Goal: Information Seeking & Learning: Learn about a topic

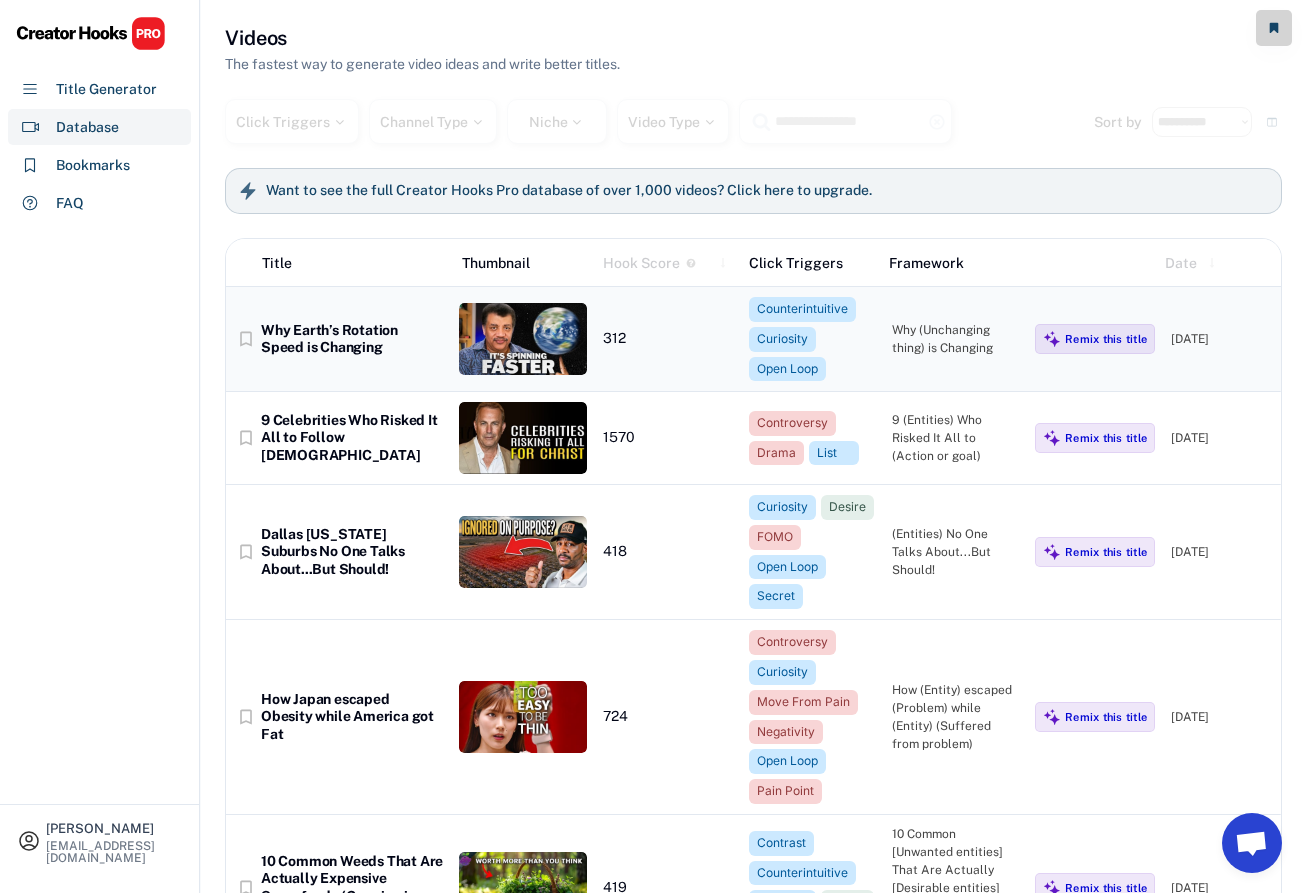
scroll to position [163, 0]
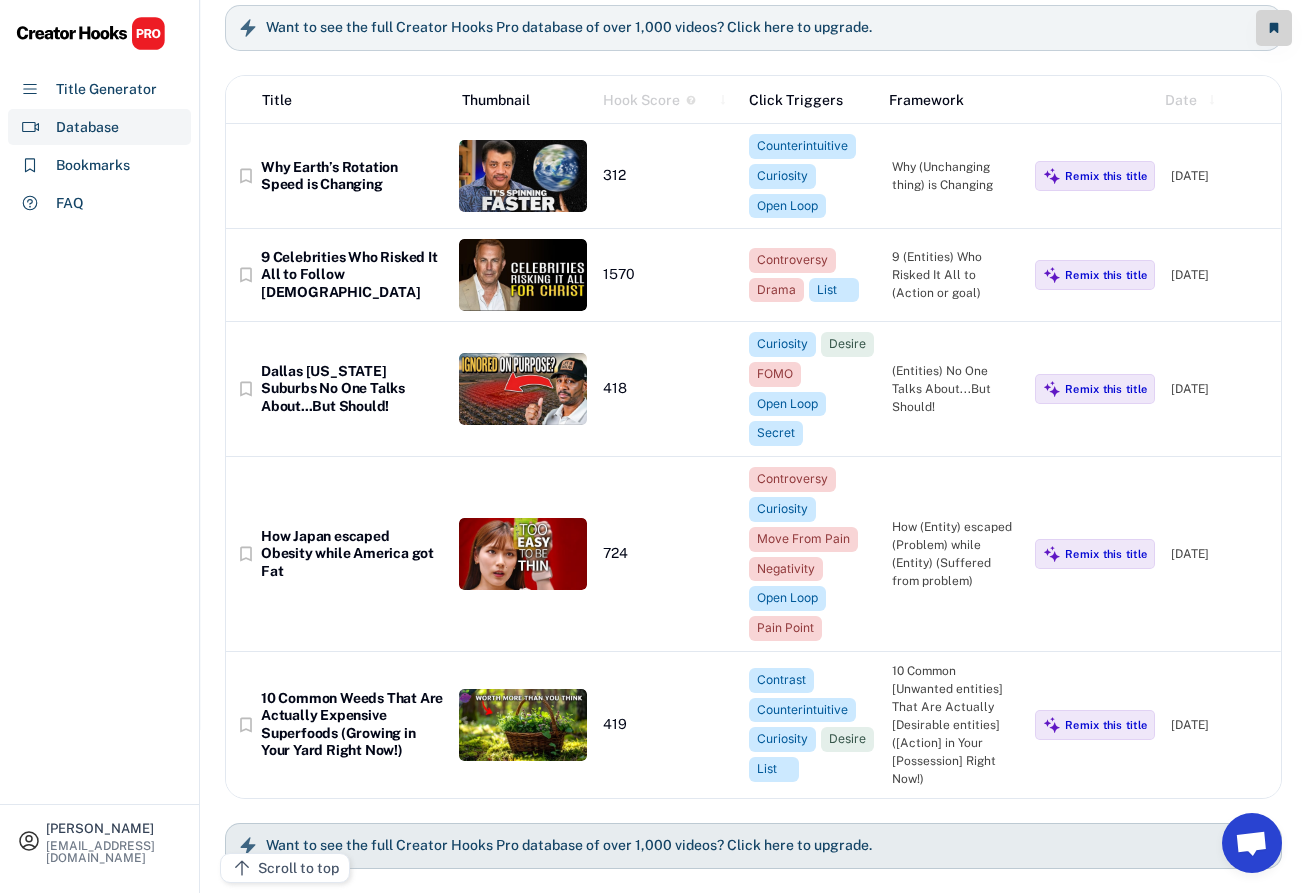
click at [544, 849] on h6 "Want to see the full Creator Hooks Pro database of over 1,000 videos? Click her…" at bounding box center [569, 846] width 606 height 18
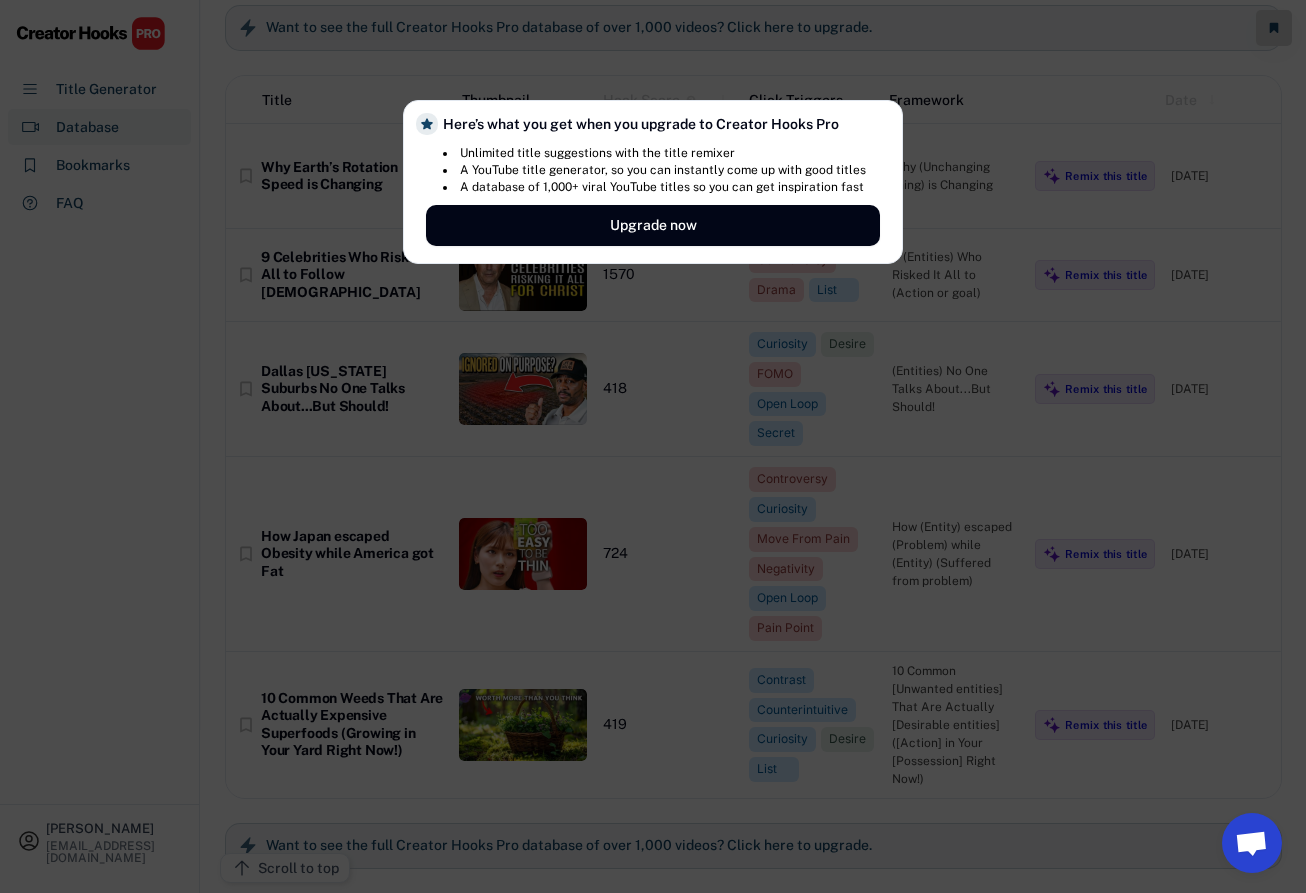
click at [569, 188] on li "A database of 1,000+ viral YouTube titles so you can get inspiration fast" at bounding box center [654, 187] width 423 height 17
click at [569, 169] on li "A YouTube title generator, so you can instantly come up with good titles" at bounding box center [654, 170] width 423 height 17
click at [598, 170] on li "A YouTube title generator, so you can instantly come up with good titles" at bounding box center [654, 170] width 423 height 17
click at [614, 171] on li "A YouTube title generator, so you can instantly come up with good titles" at bounding box center [654, 170] width 423 height 17
click at [629, 171] on li "A YouTube title generator, so you can instantly come up with good titles" at bounding box center [654, 170] width 423 height 17
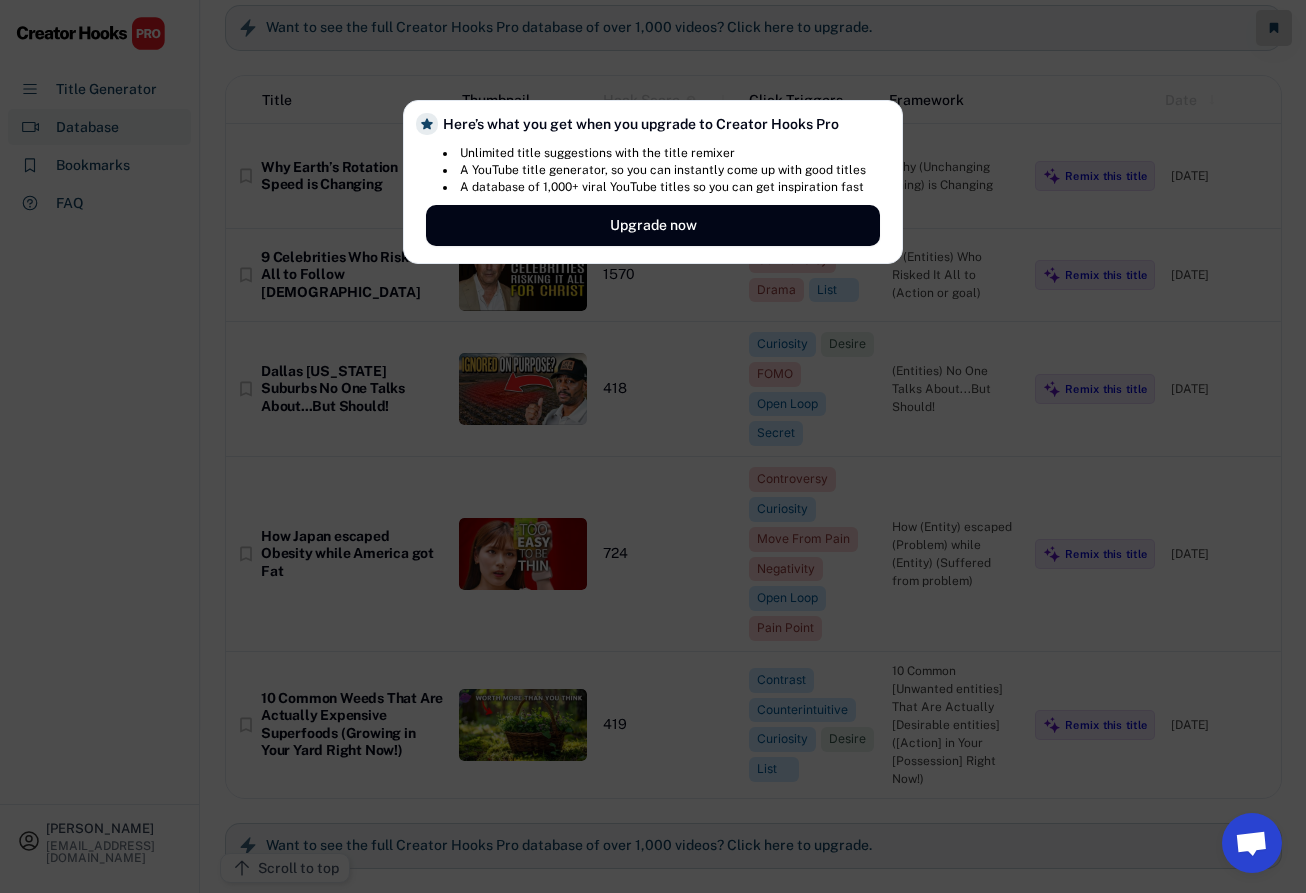
click at [602, 162] on li "A YouTube title generator, so you can instantly come up with good titles" at bounding box center [654, 170] width 423 height 17
click at [591, 152] on li "Unlimited title suggestions with the title remixer" at bounding box center [654, 153] width 423 height 17
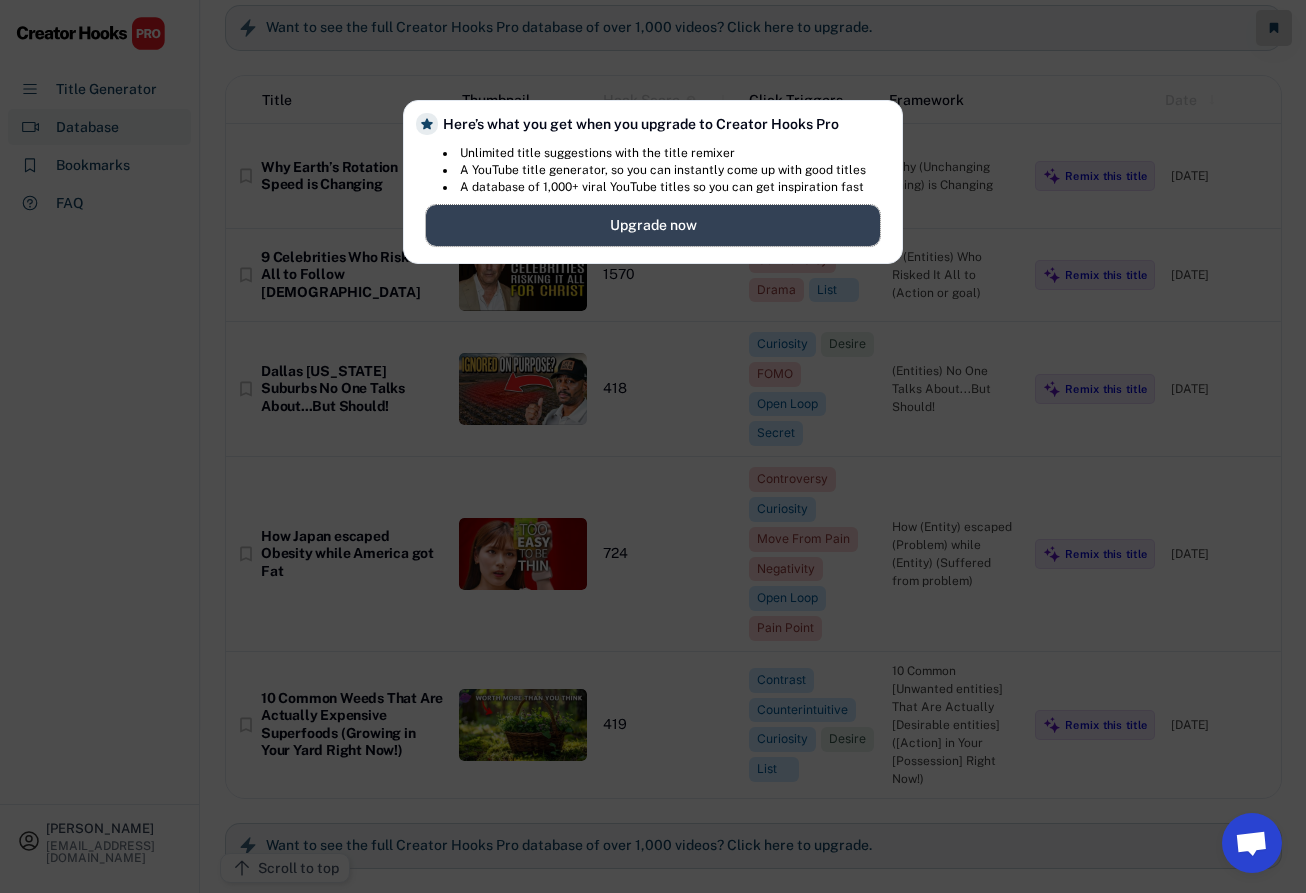
click at [607, 214] on button "Upgrade now" at bounding box center [653, 225] width 454 height 41
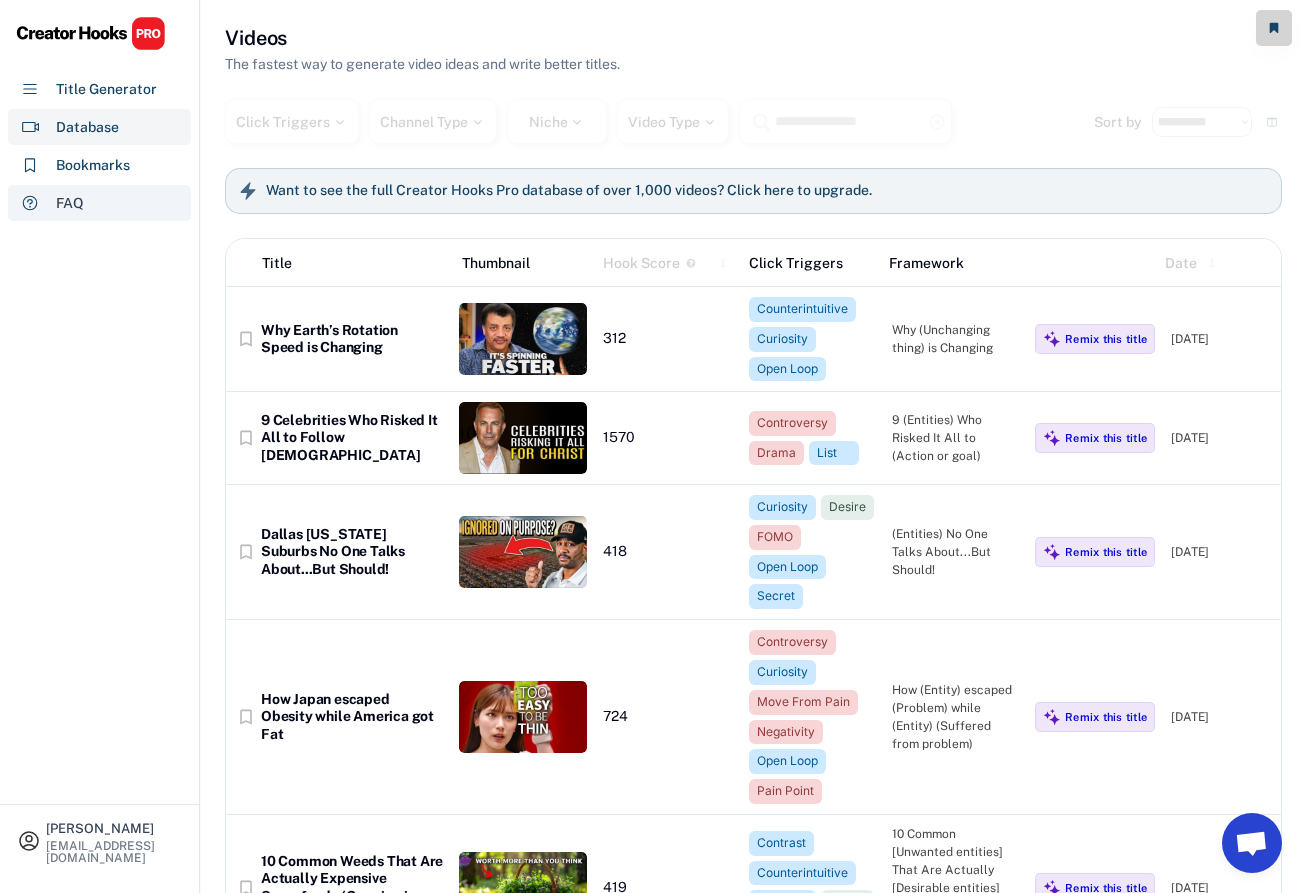
click at [82, 216] on div "FAQ" at bounding box center [99, 203] width 183 height 36
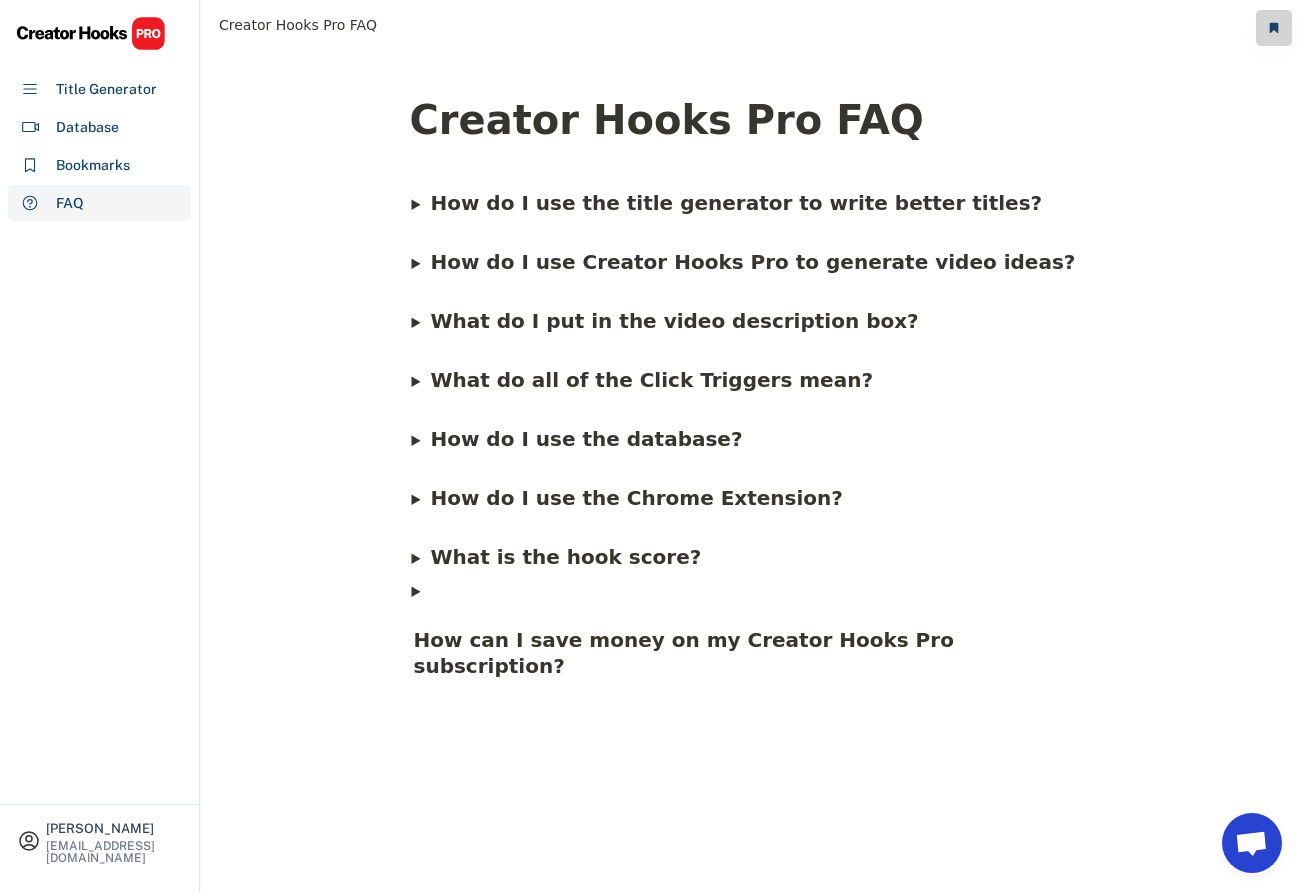
click at [529, 434] on span "How do I use the database?" at bounding box center [586, 439] width 312 height 24
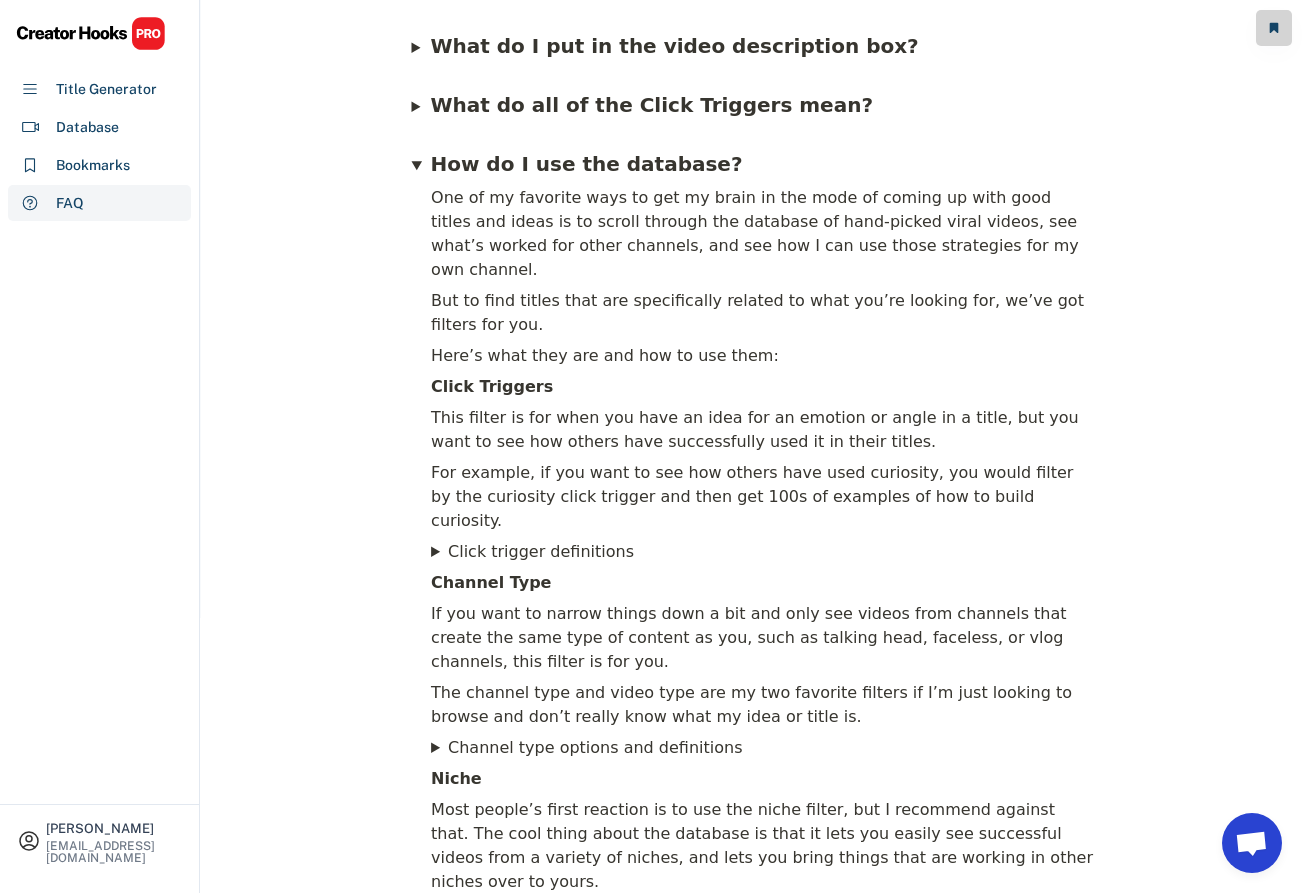
scroll to position [277, 0]
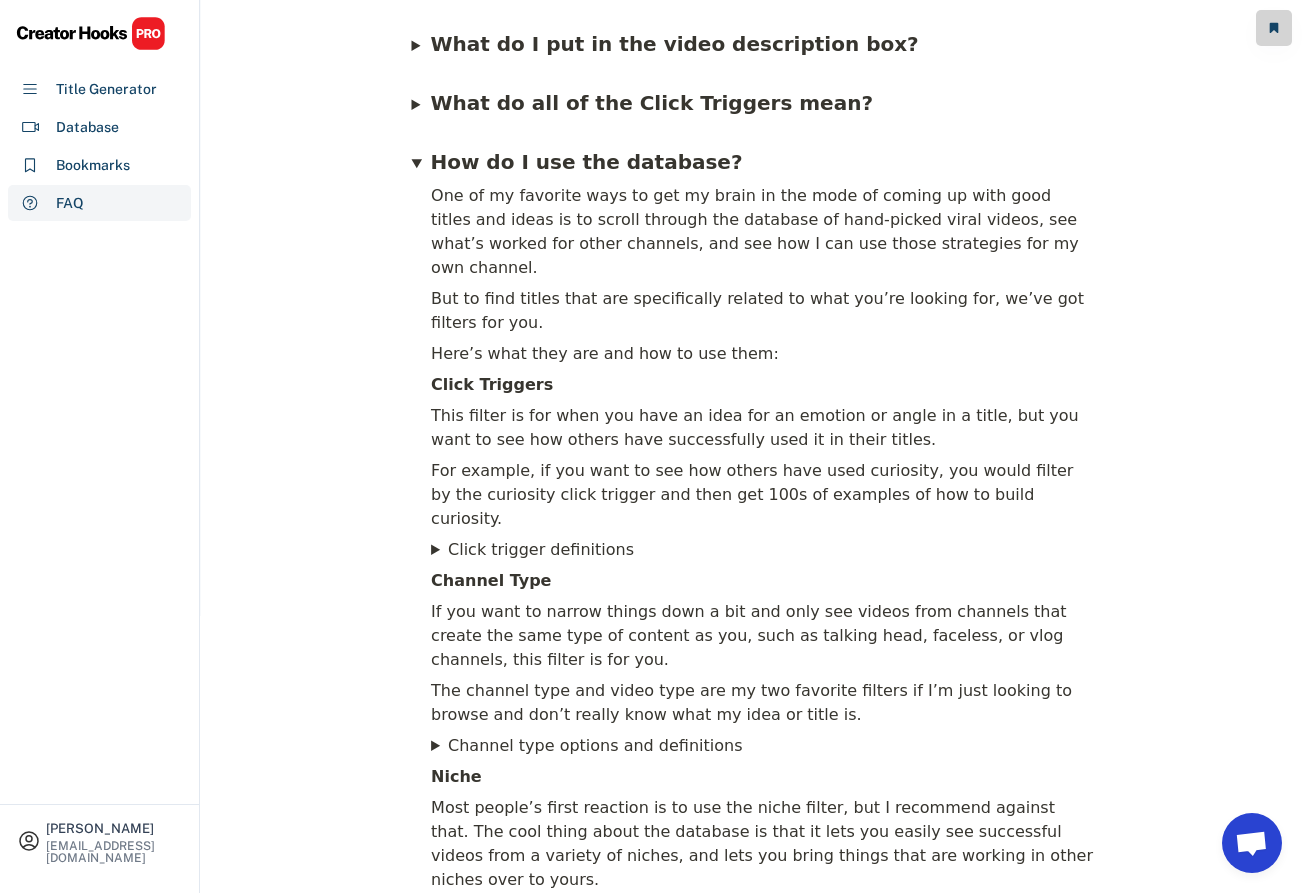
click at [701, 456] on div "For example, if you want to see how others have used curiosity, you would filte…" at bounding box center [762, 495] width 666 height 78
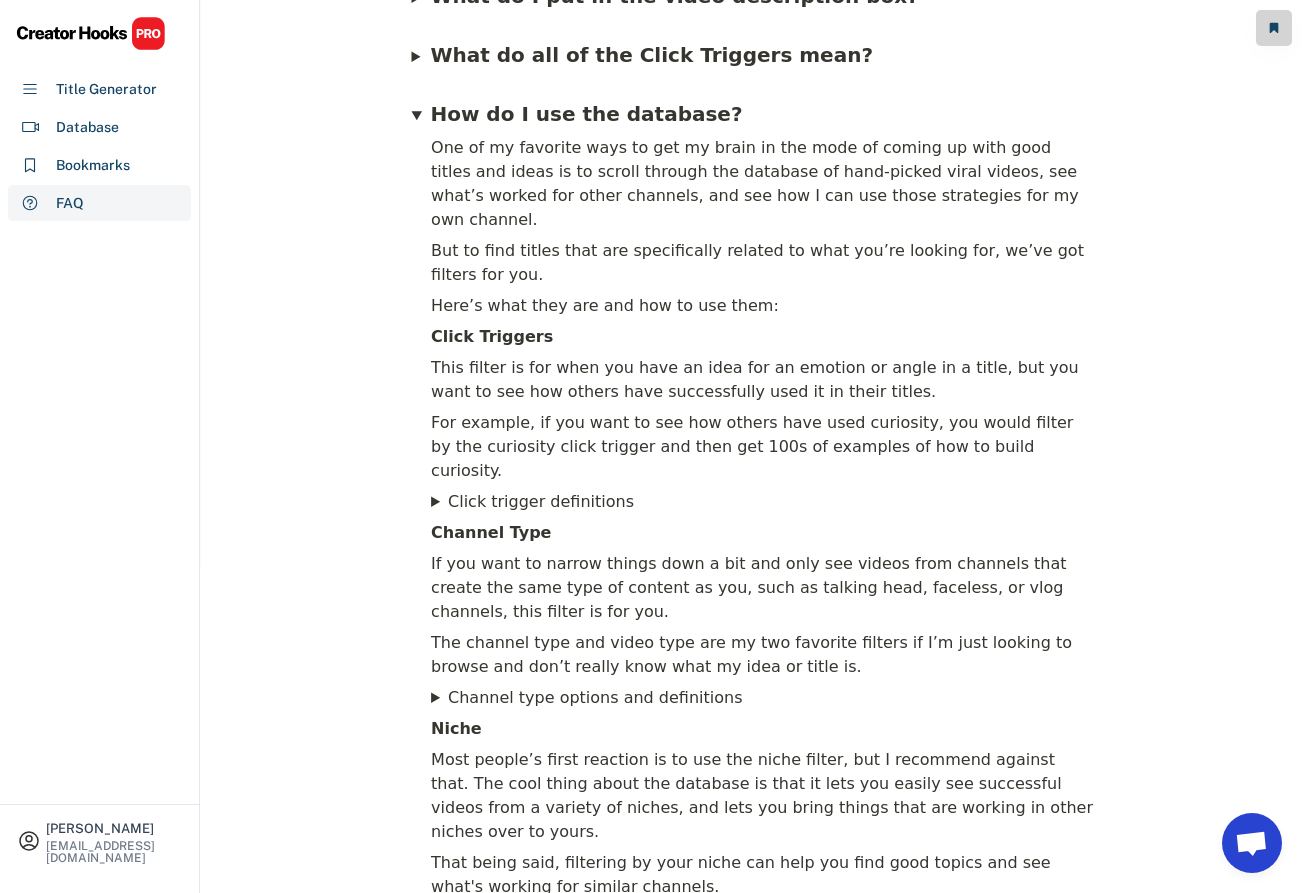
scroll to position [332, 0]
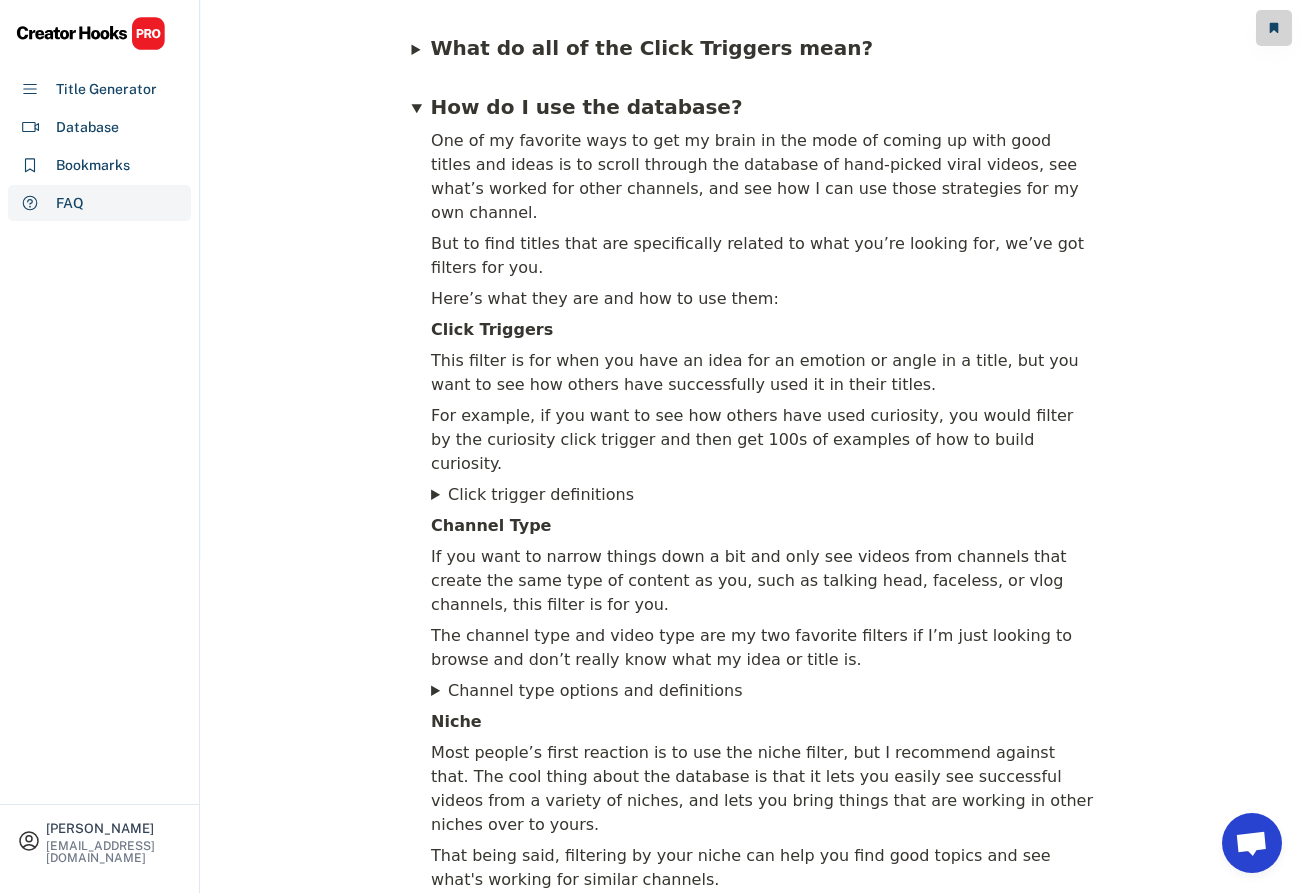
click at [507, 320] on b "Click Triggers" at bounding box center [492, 329] width 122 height 19
click at [527, 417] on div "For example, if you want to see how others have used curiosity, you would filte…" at bounding box center [762, 440] width 666 height 78
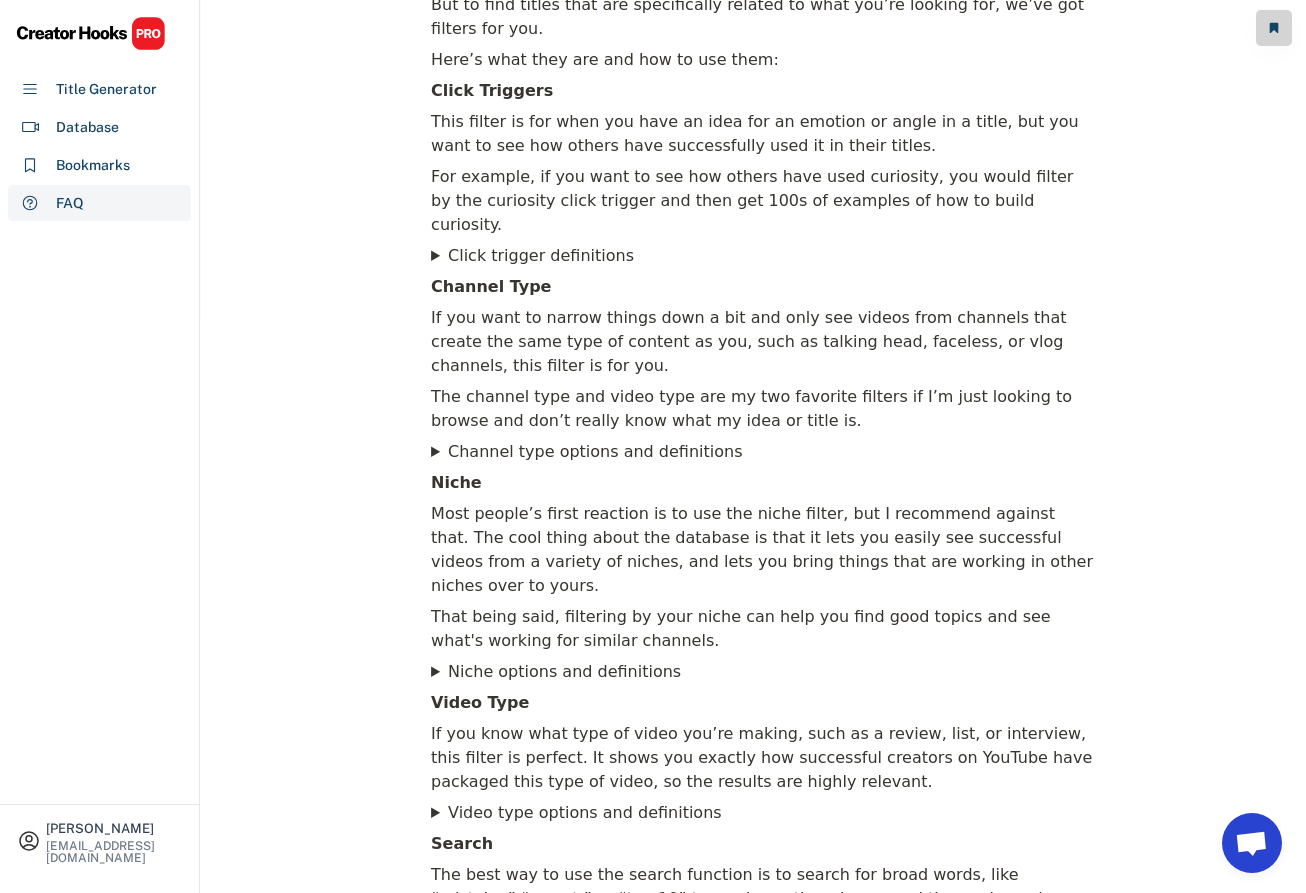
click at [552, 499] on div "Most people’s first reaction is to use the niche filter, but I recommend agains…" at bounding box center [762, 550] width 666 height 102
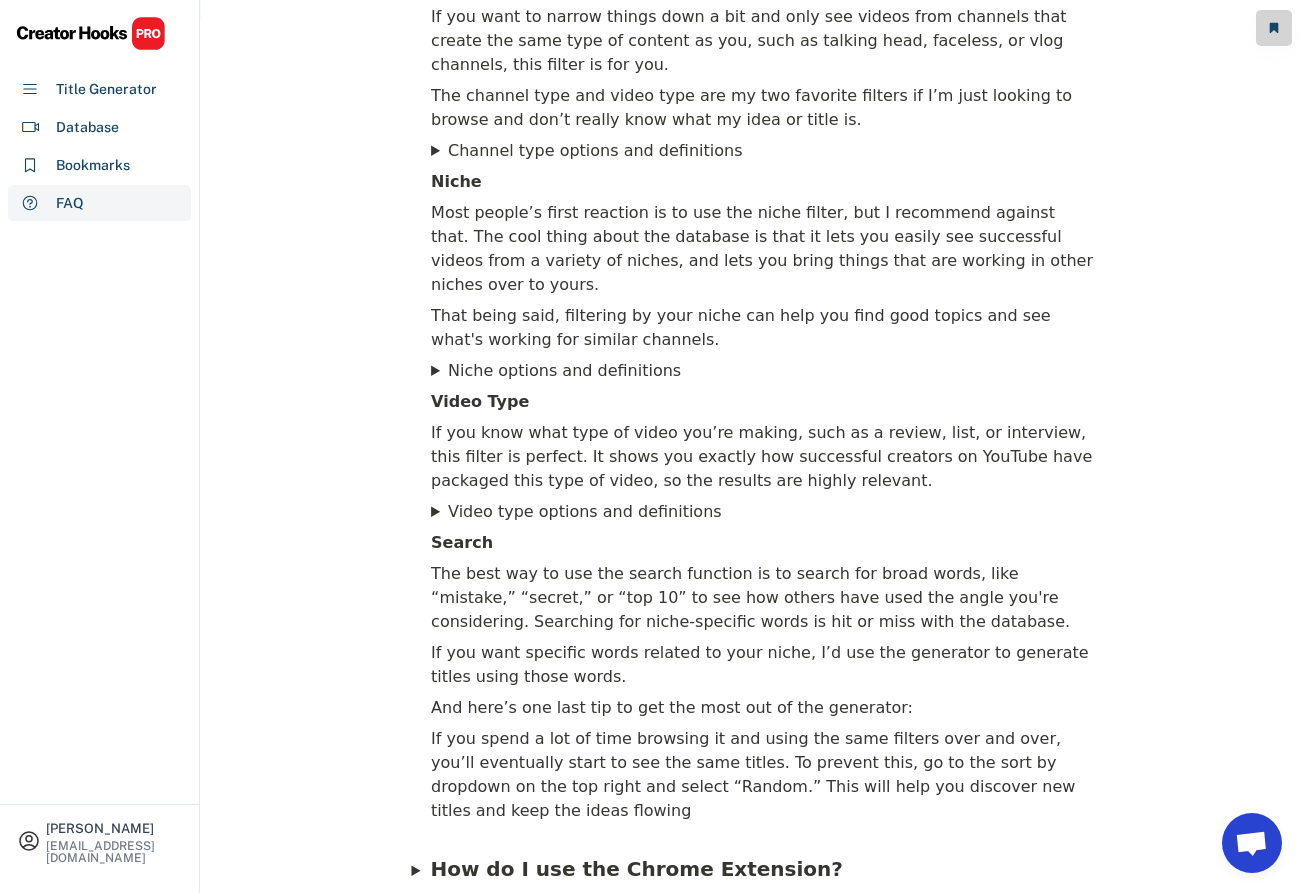
scroll to position [1007, 0]
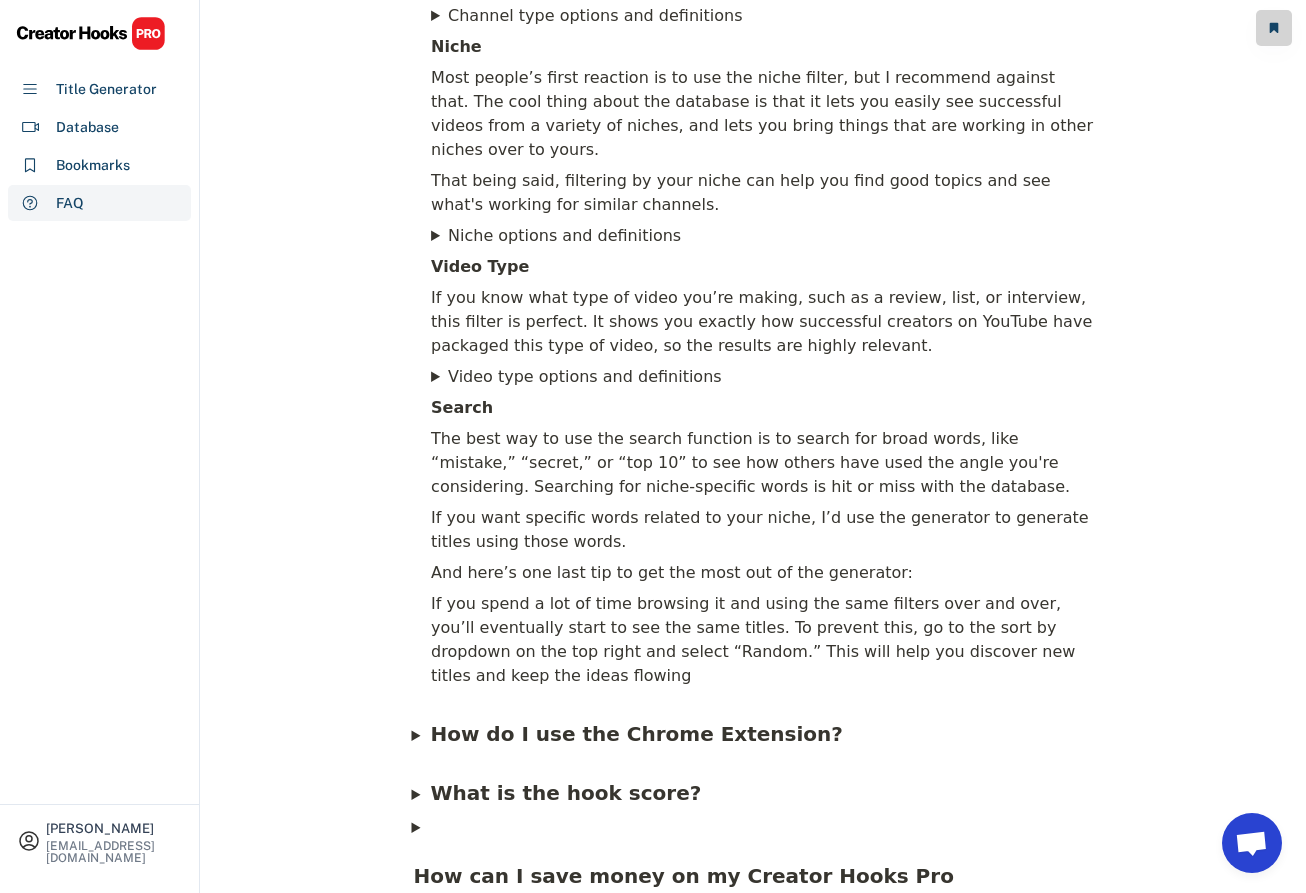
click at [555, 503] on div "If you want specific words related to your niche, I’d use the generator to gene…" at bounding box center [762, 530] width 666 height 54
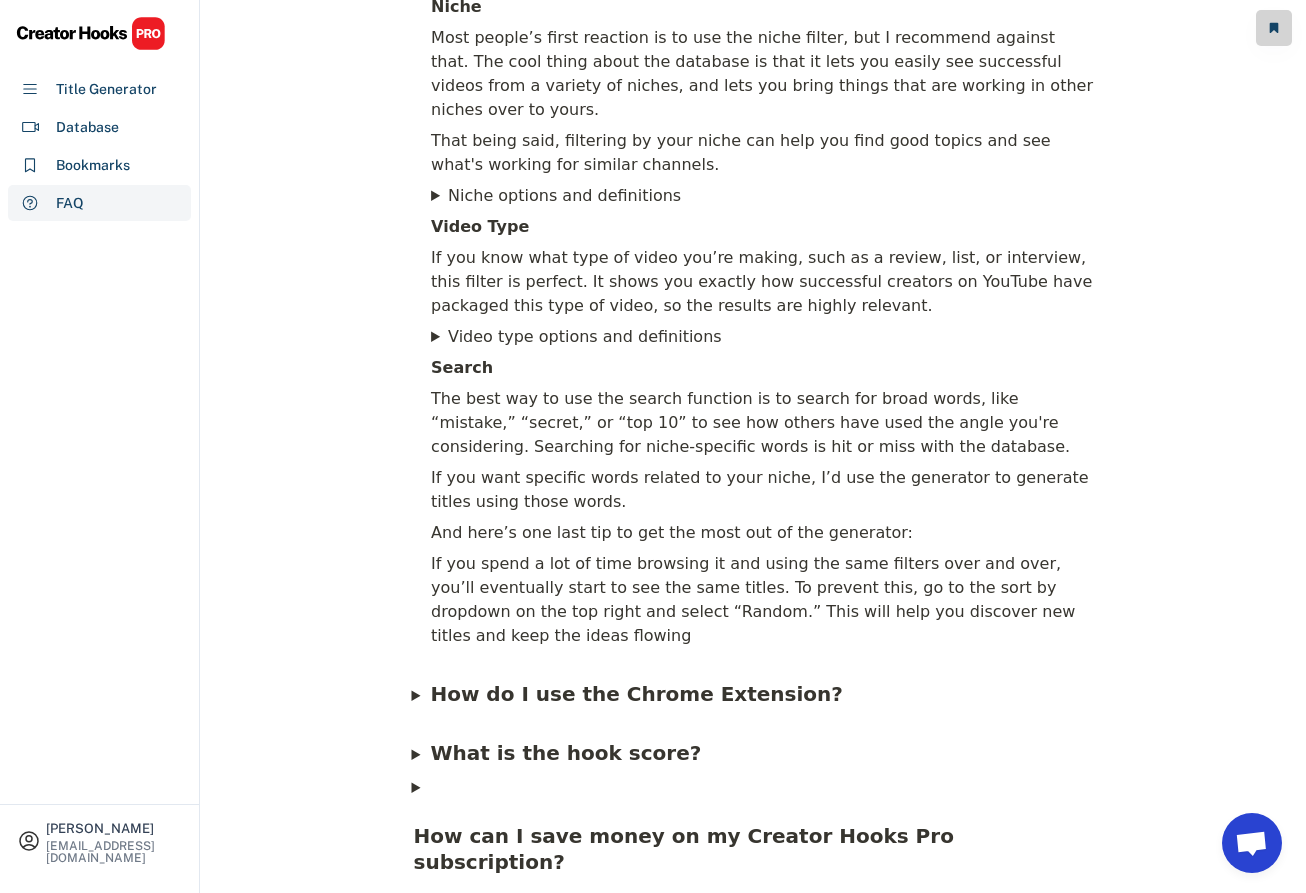
click at [561, 549] on div "If you spend a lot of time browsing it and using the same filters over and over…" at bounding box center [762, 600] width 666 height 102
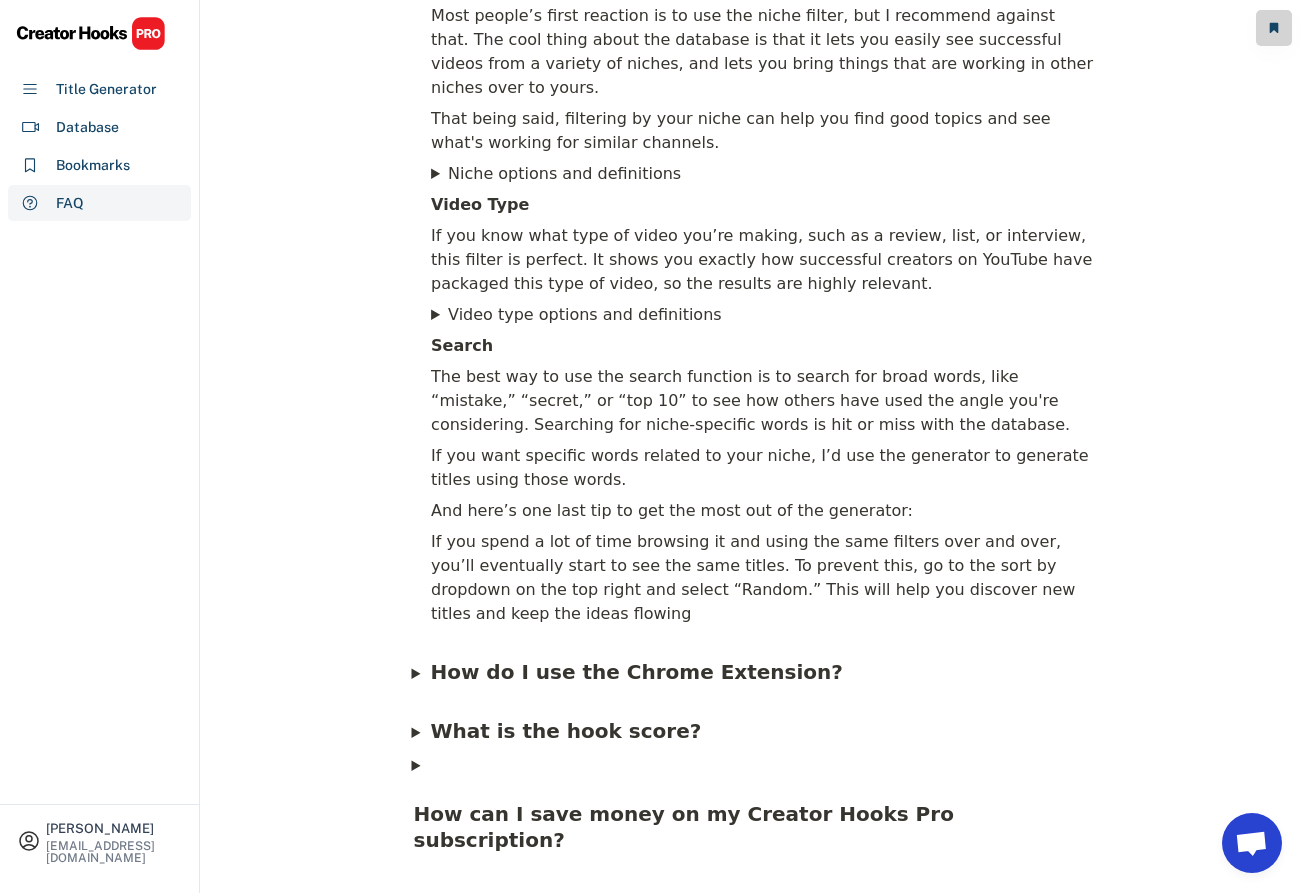
click at [607, 660] on span "How do I use the Chrome Extension?" at bounding box center [636, 672] width 413 height 24
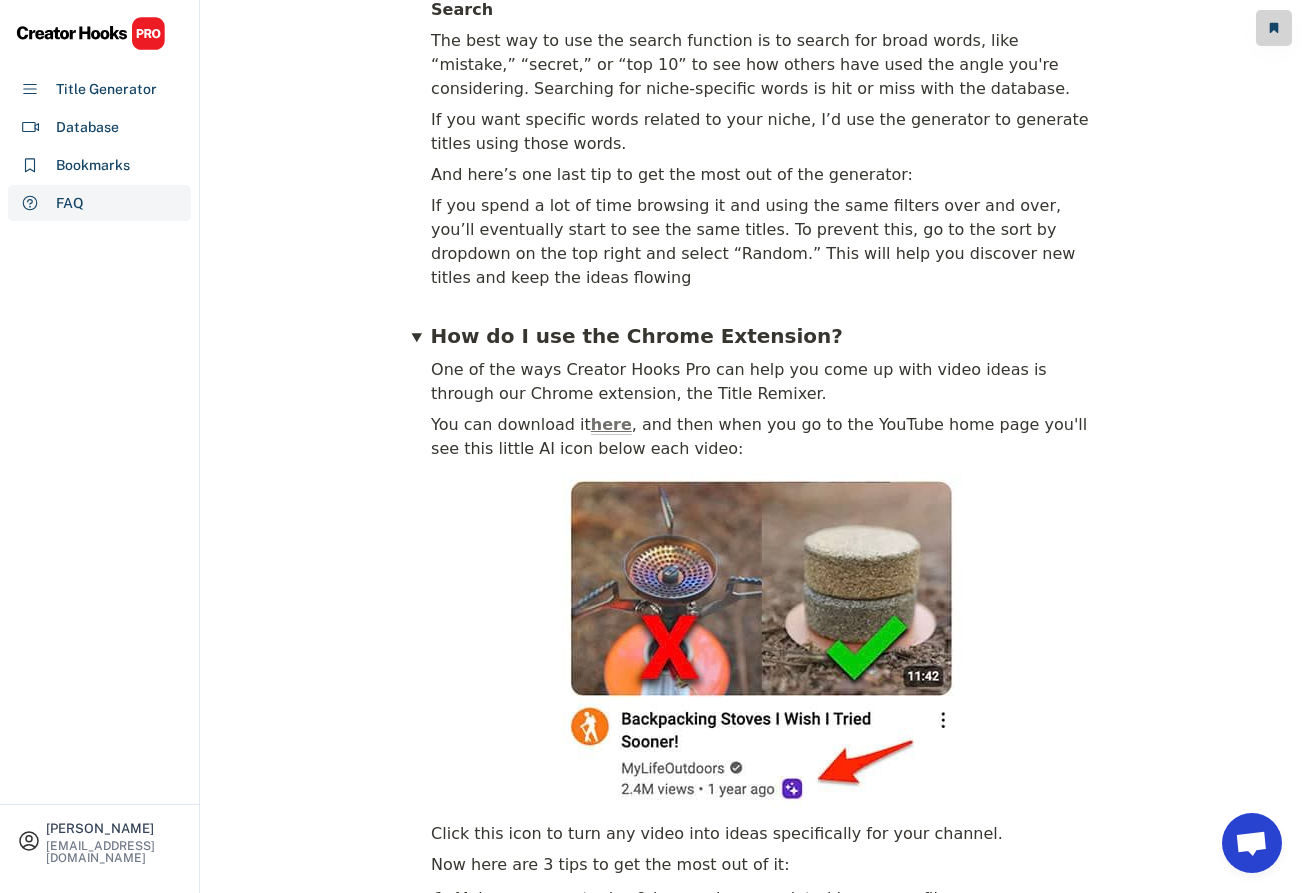
scroll to position [1423, 0]
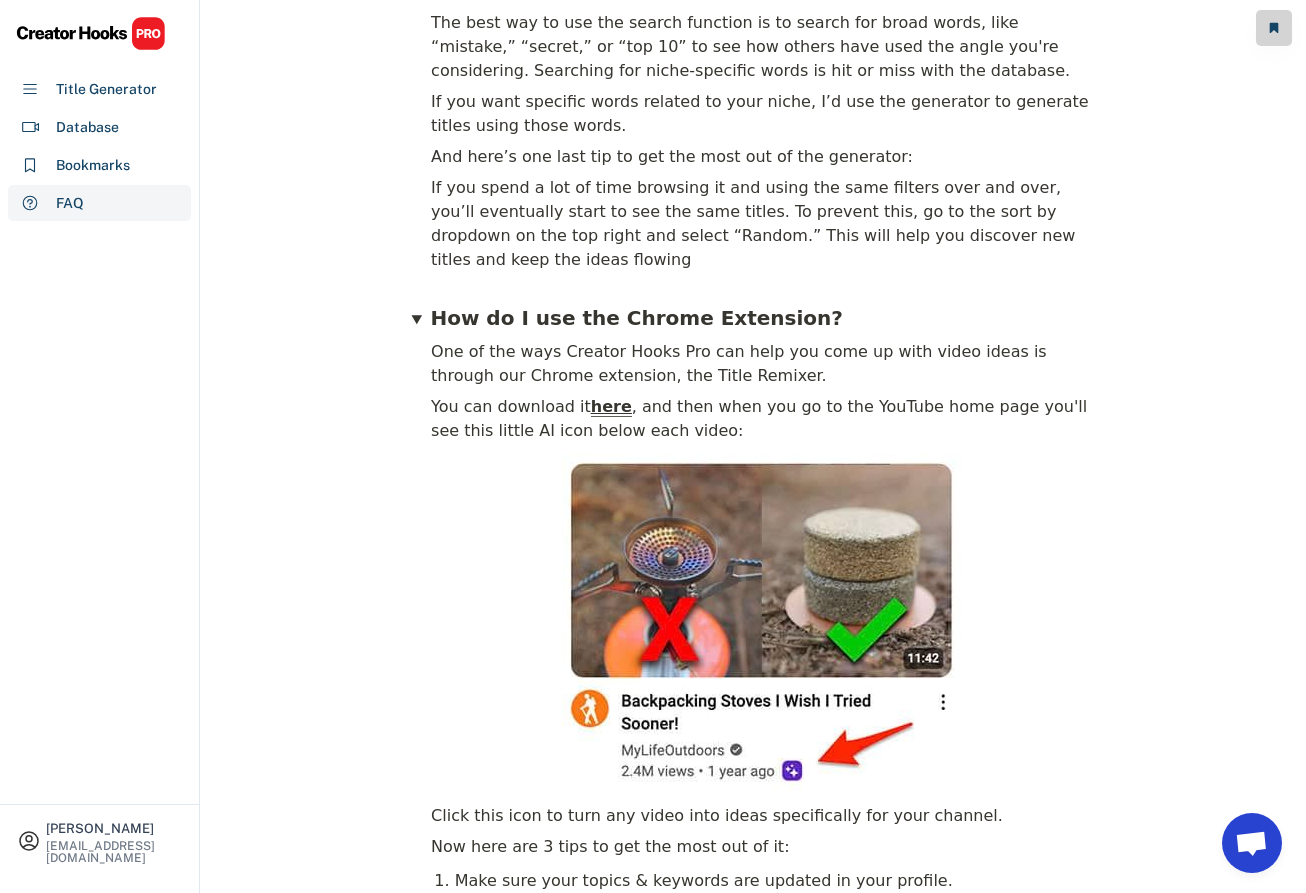
click at [593, 397] on span "here" at bounding box center [611, 406] width 41 height 19
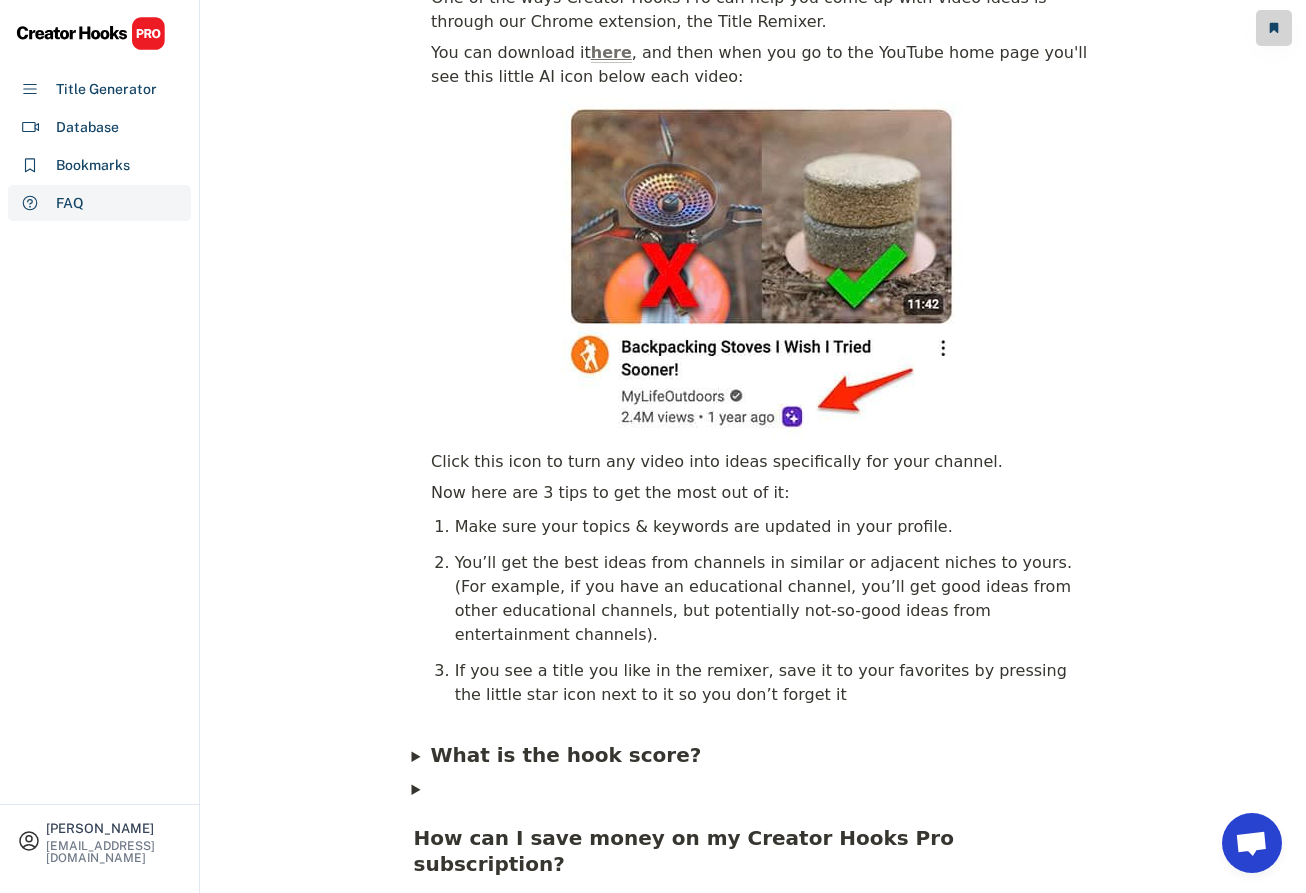
click at [588, 743] on span "What is the hook score?" at bounding box center [565, 755] width 271 height 24
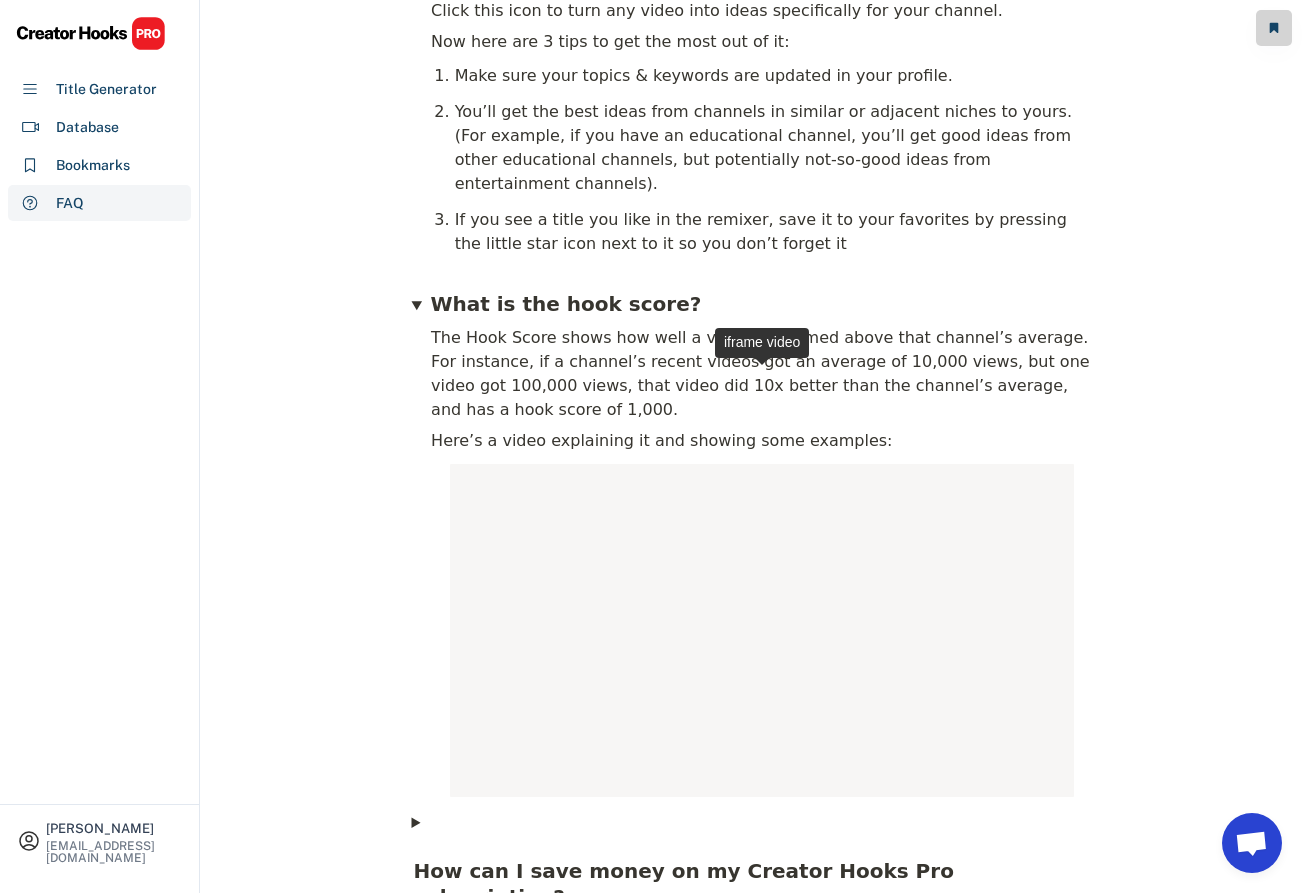
scroll to position [2261, 0]
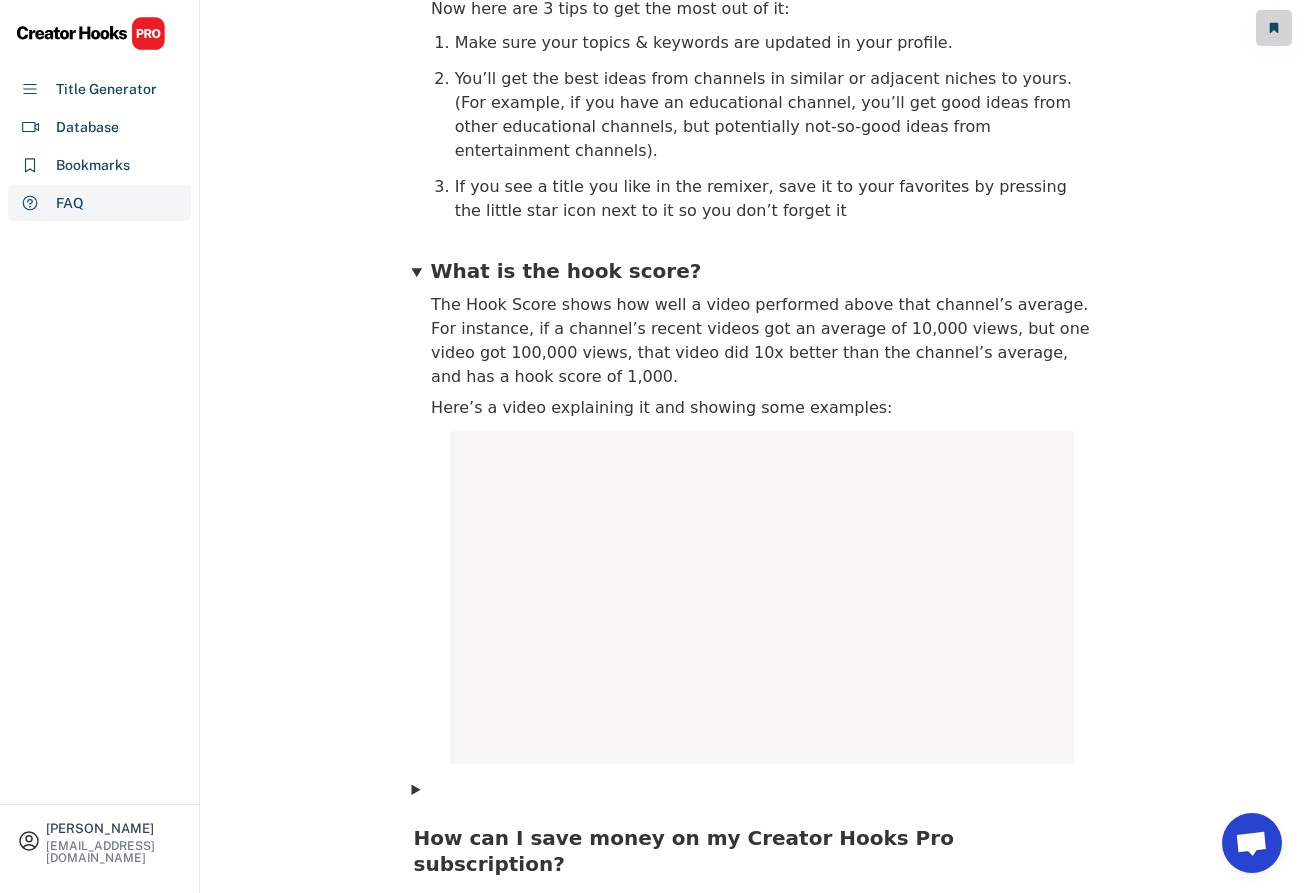
click at [637, 826] on b "How can I save money on my Creator Hooks Pro subscription?" at bounding box center [687, 851] width 547 height 50
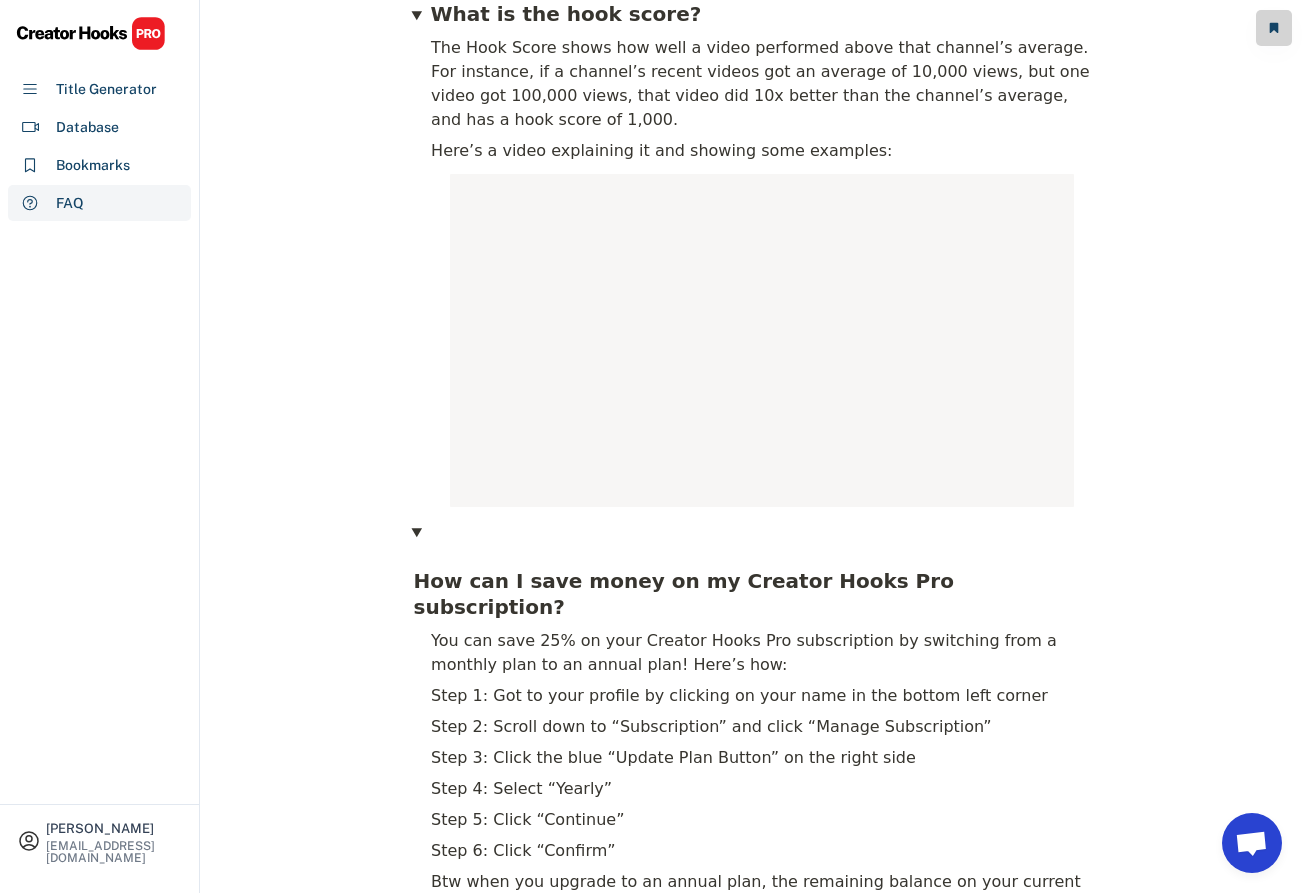
scroll to position [2614, 0]
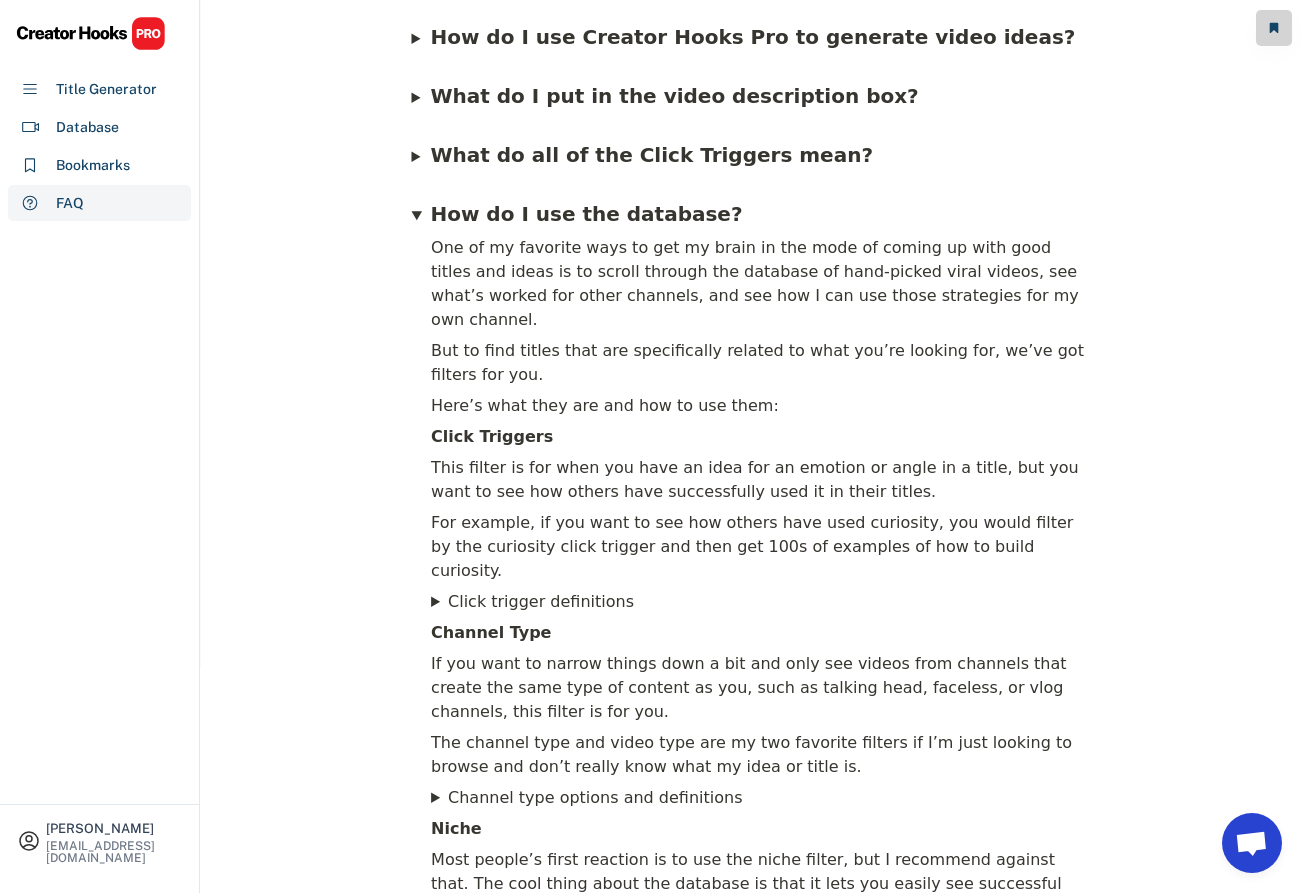
scroll to position [0, 0]
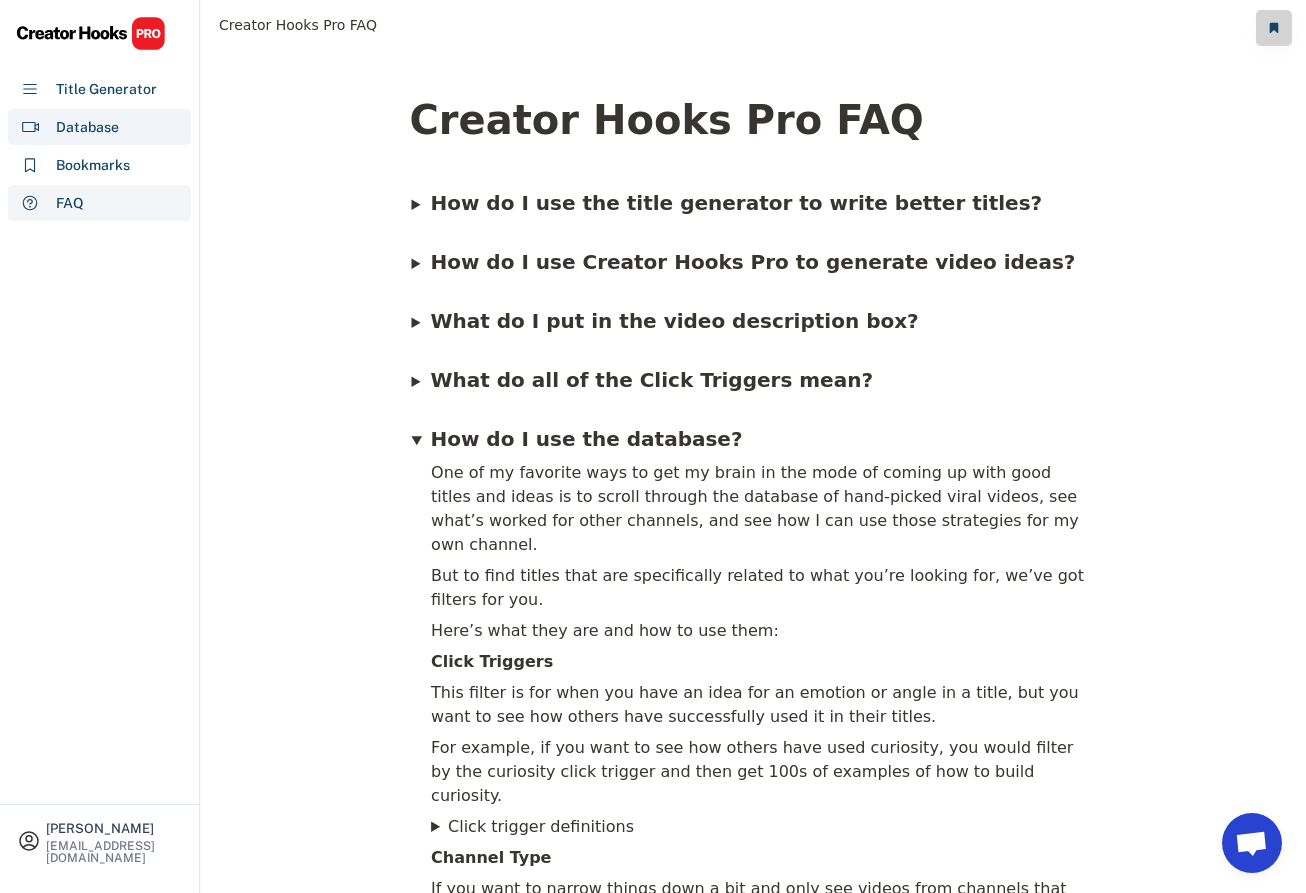
click at [104, 117] on div "Database" at bounding box center [87, 127] width 63 height 21
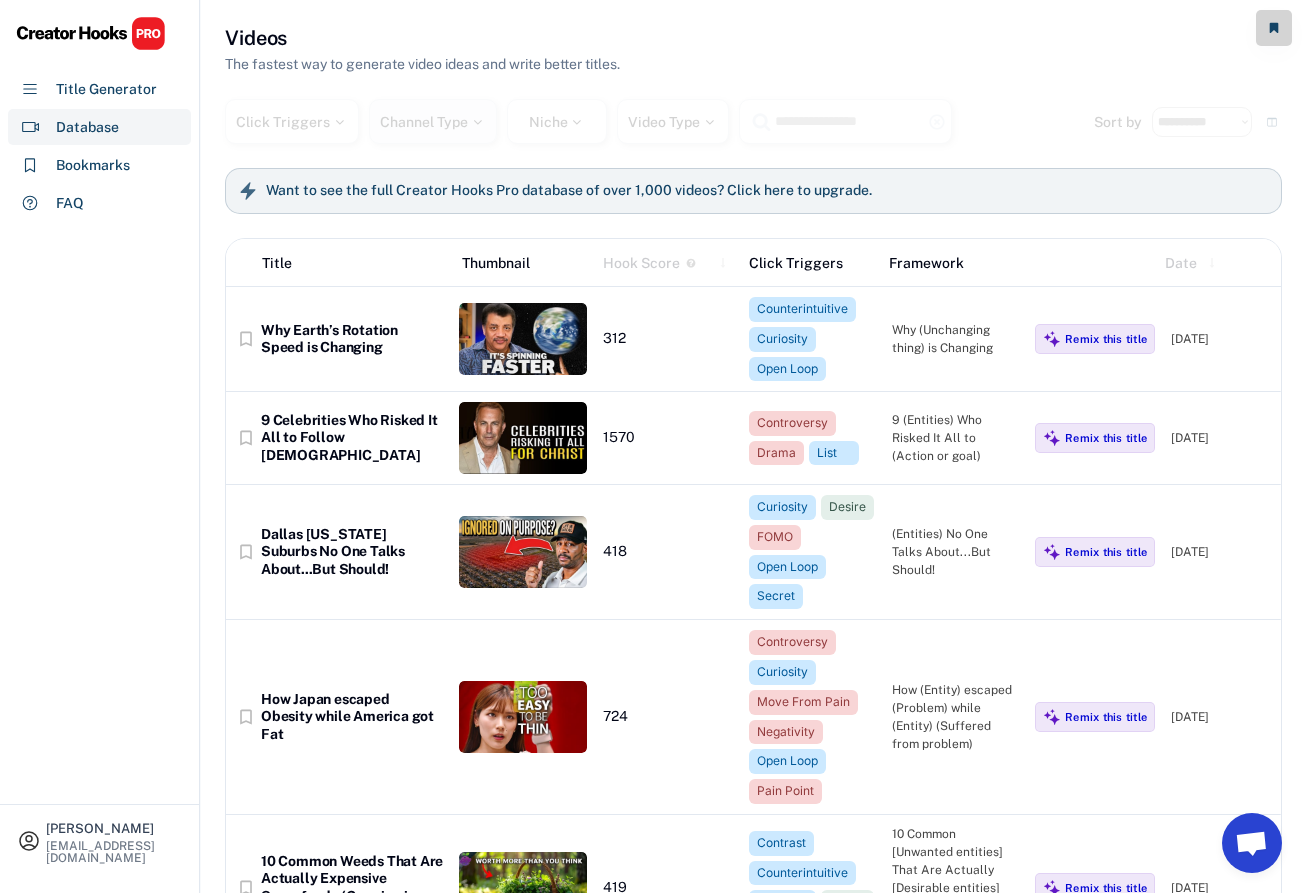
click at [409, 121] on div "Channel Type" at bounding box center [433, 122] width 106 height 14
click at [1282, 30] on button at bounding box center [1274, 28] width 36 height 36
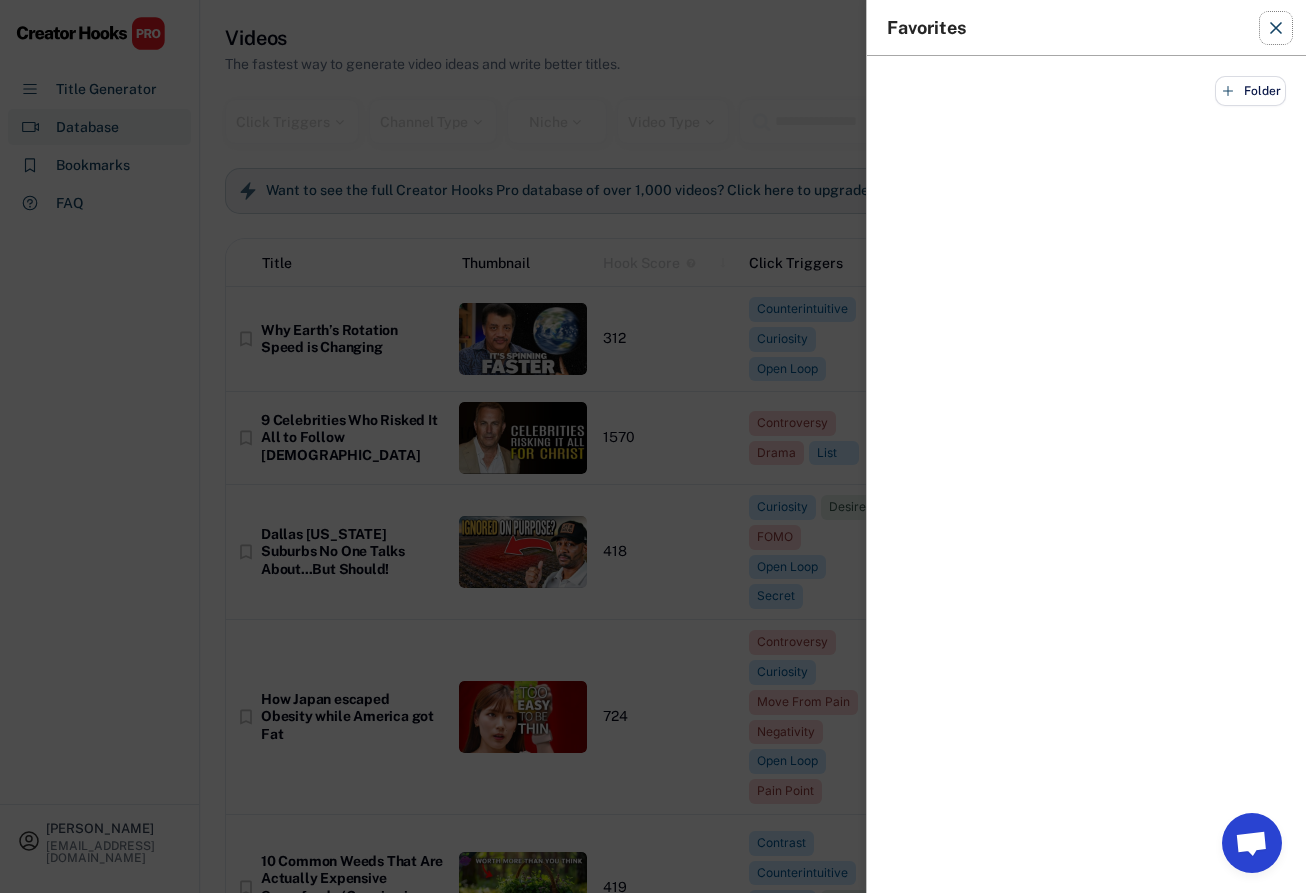
click at [1285, 31] on icon at bounding box center [1276, 28] width 20 height 20
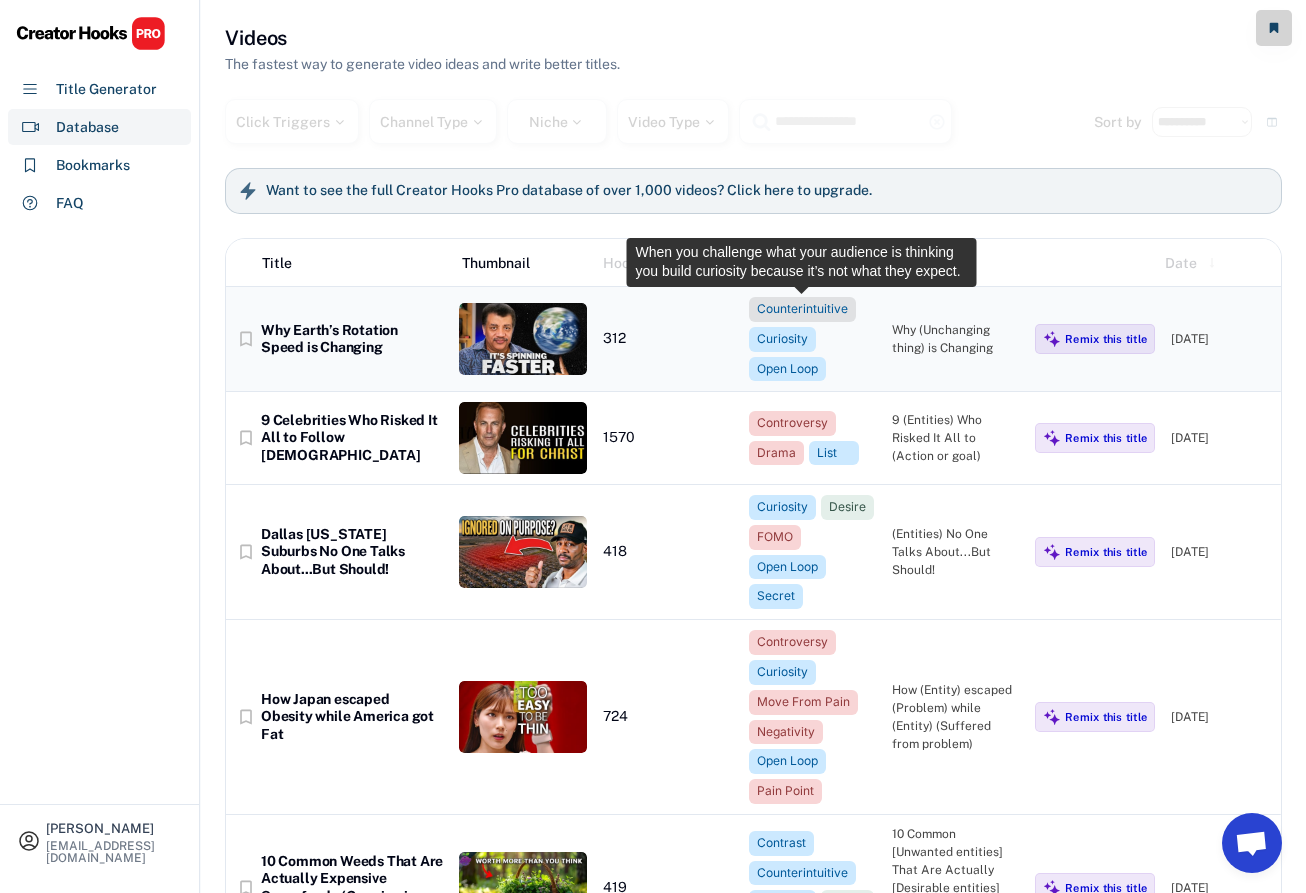
click at [793, 309] on div "Counterintuitive" at bounding box center [802, 309] width 91 height 17
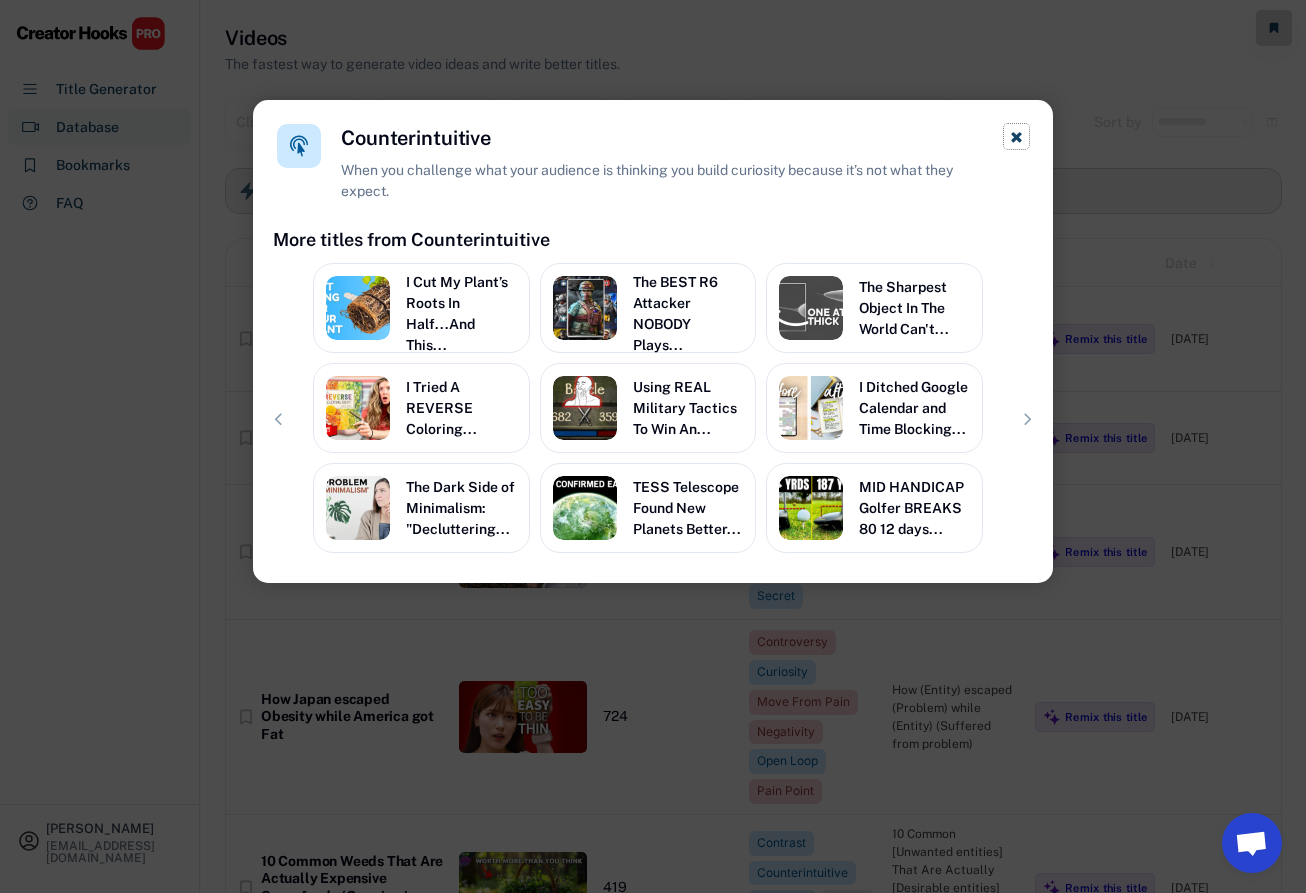
click at [1014, 139] on use at bounding box center [1016, 137] width 10 height 10
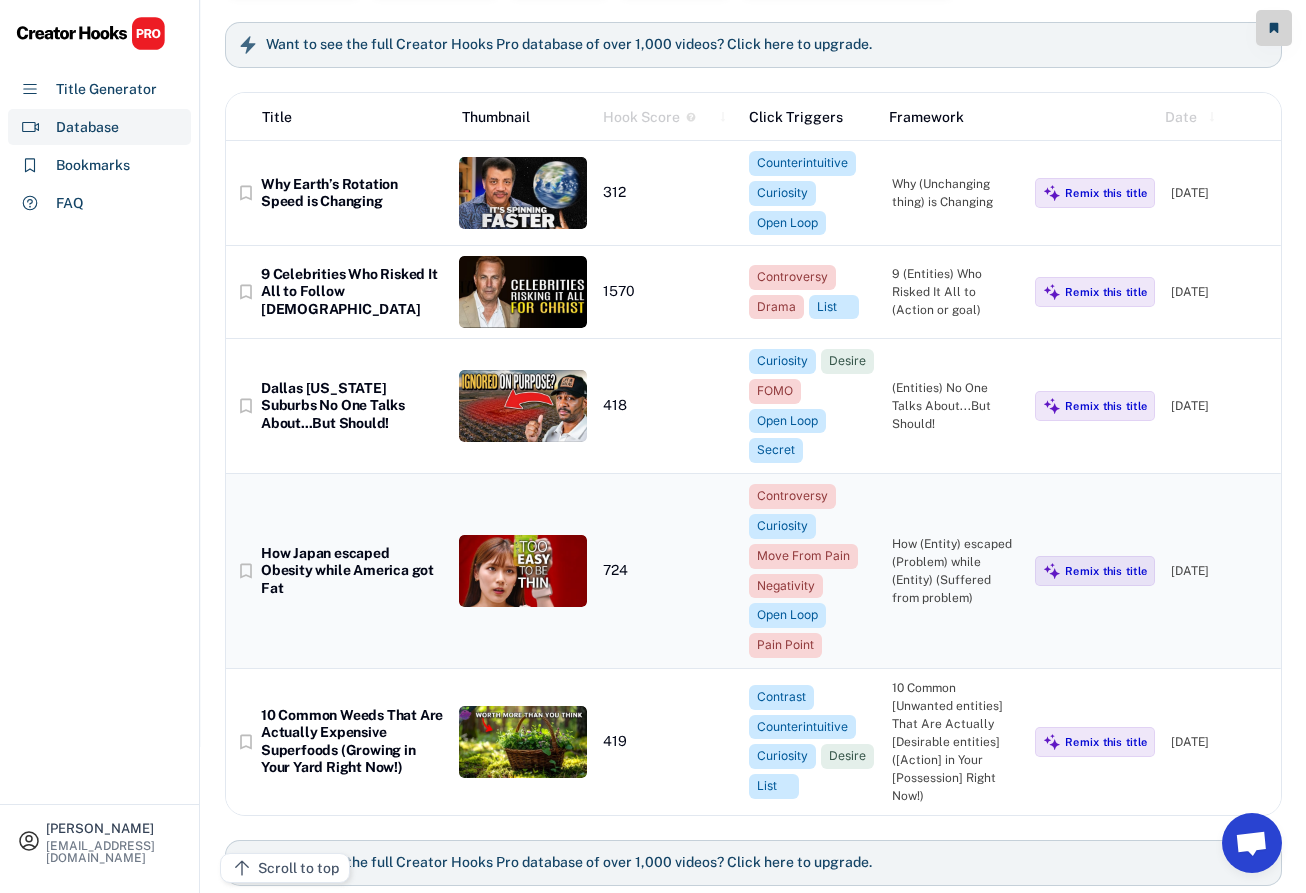
scroll to position [163, 0]
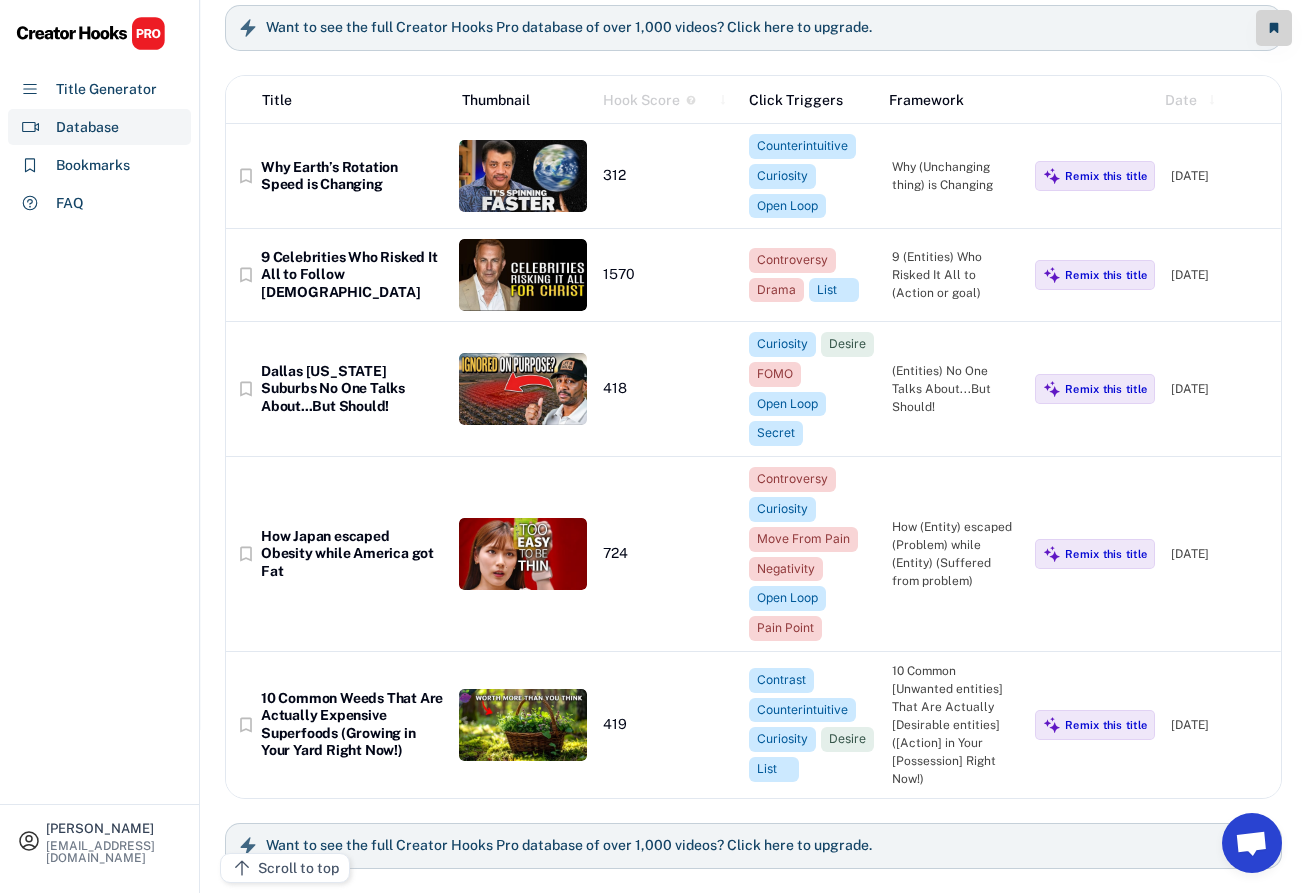
click at [165, 673] on div "John Tesoriero jteaglez@gmail.com Title Generator Database Bookmarks FAQ" at bounding box center [100, 446] width 200 height 893
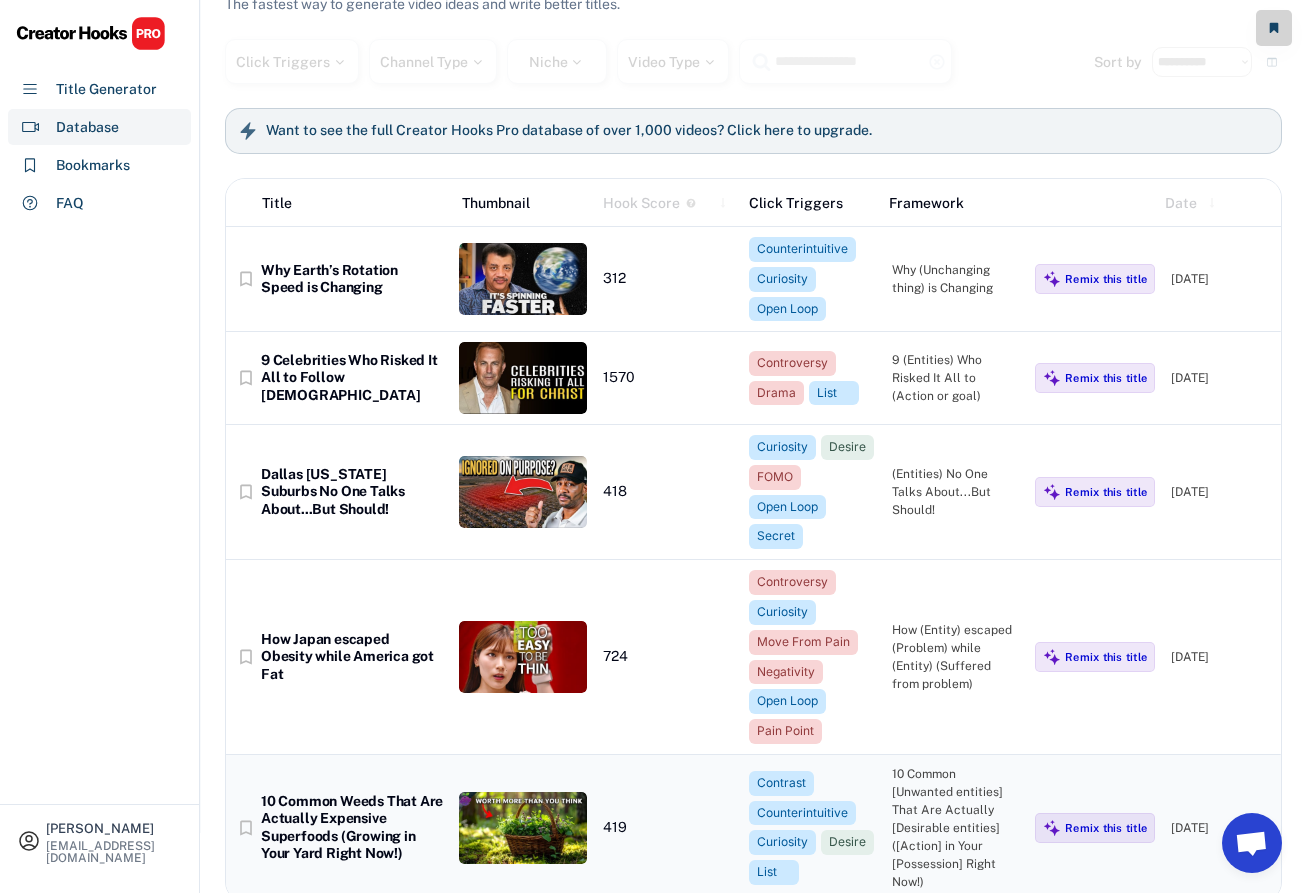
scroll to position [0, 0]
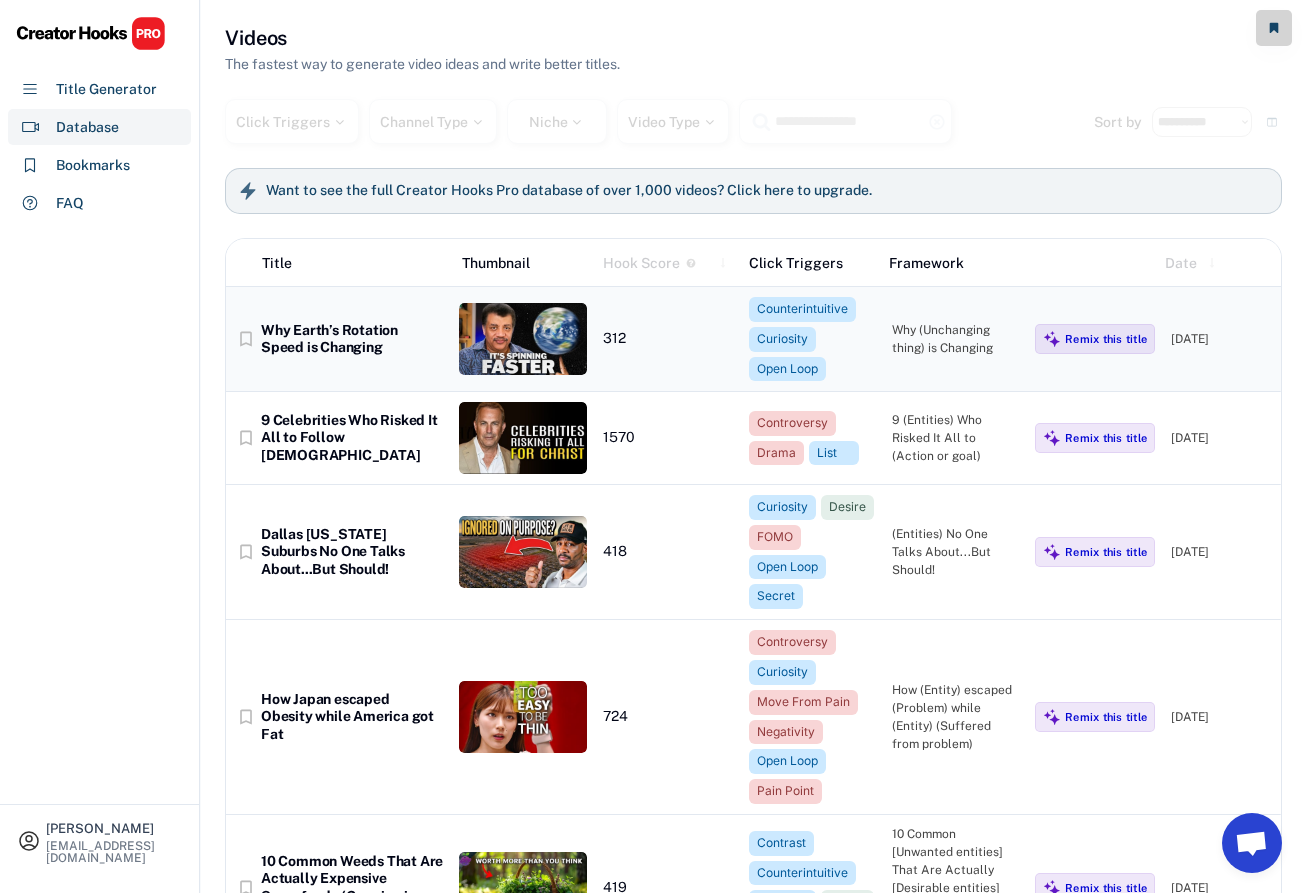
click at [959, 348] on div "Why (Unchanging thing) is Changing" at bounding box center [955, 339] width 127 height 36
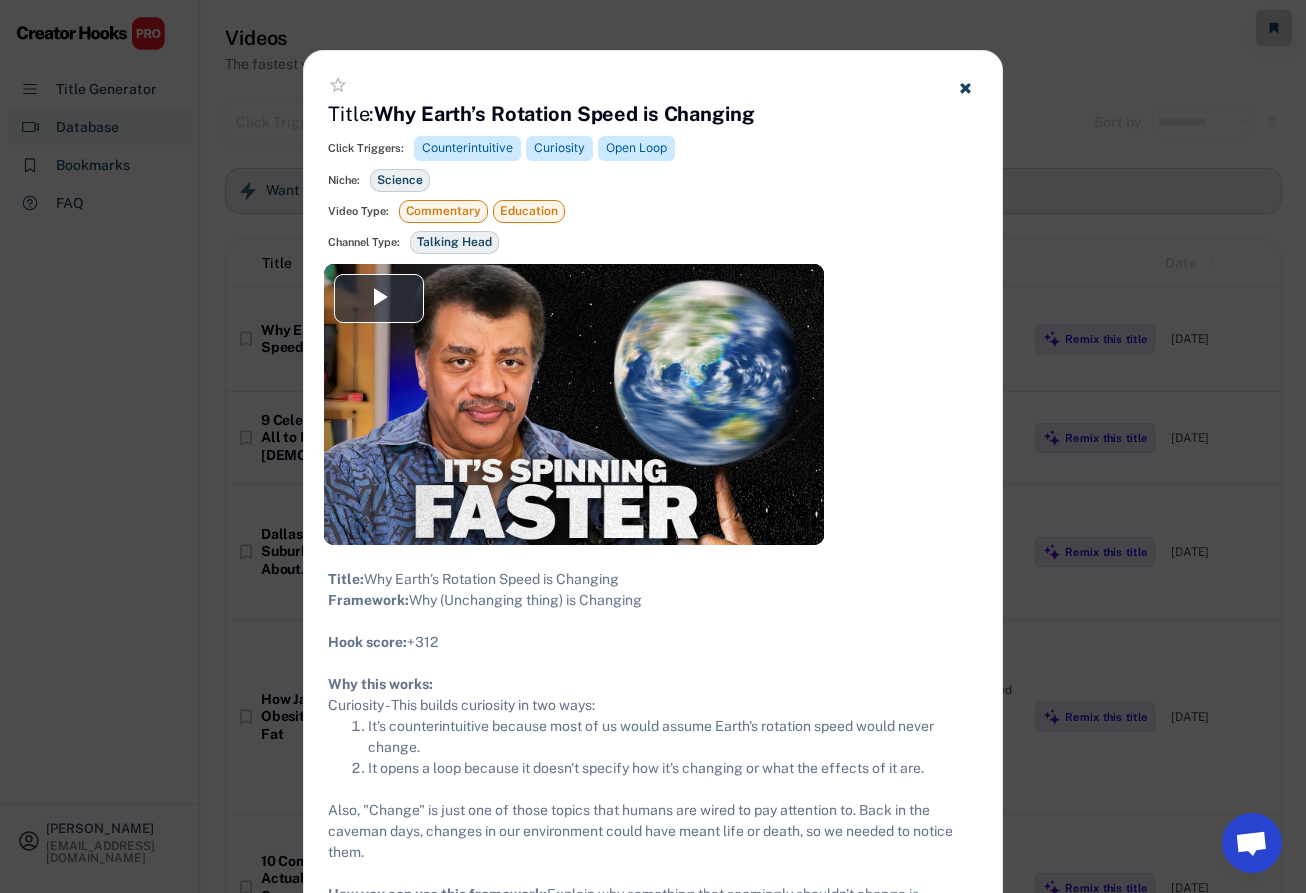
click at [435, 110] on strong "Why Earth’s Rotation Speed is Changing" at bounding box center [564, 114] width 380 height 24
click at [695, 196] on div "Click Triggers: Counterintuitive Curiosity Open Loop Niche: Science Video Type:…" at bounding box center [653, 191] width 650 height 126
click at [684, 196] on div "Click Triggers: Counterintuitive Curiosity Open Loop Niche: Science Video Type:…" at bounding box center [653, 191] width 650 height 126
click at [524, 174] on div "Niche: Science" at bounding box center [653, 180] width 650 height 23
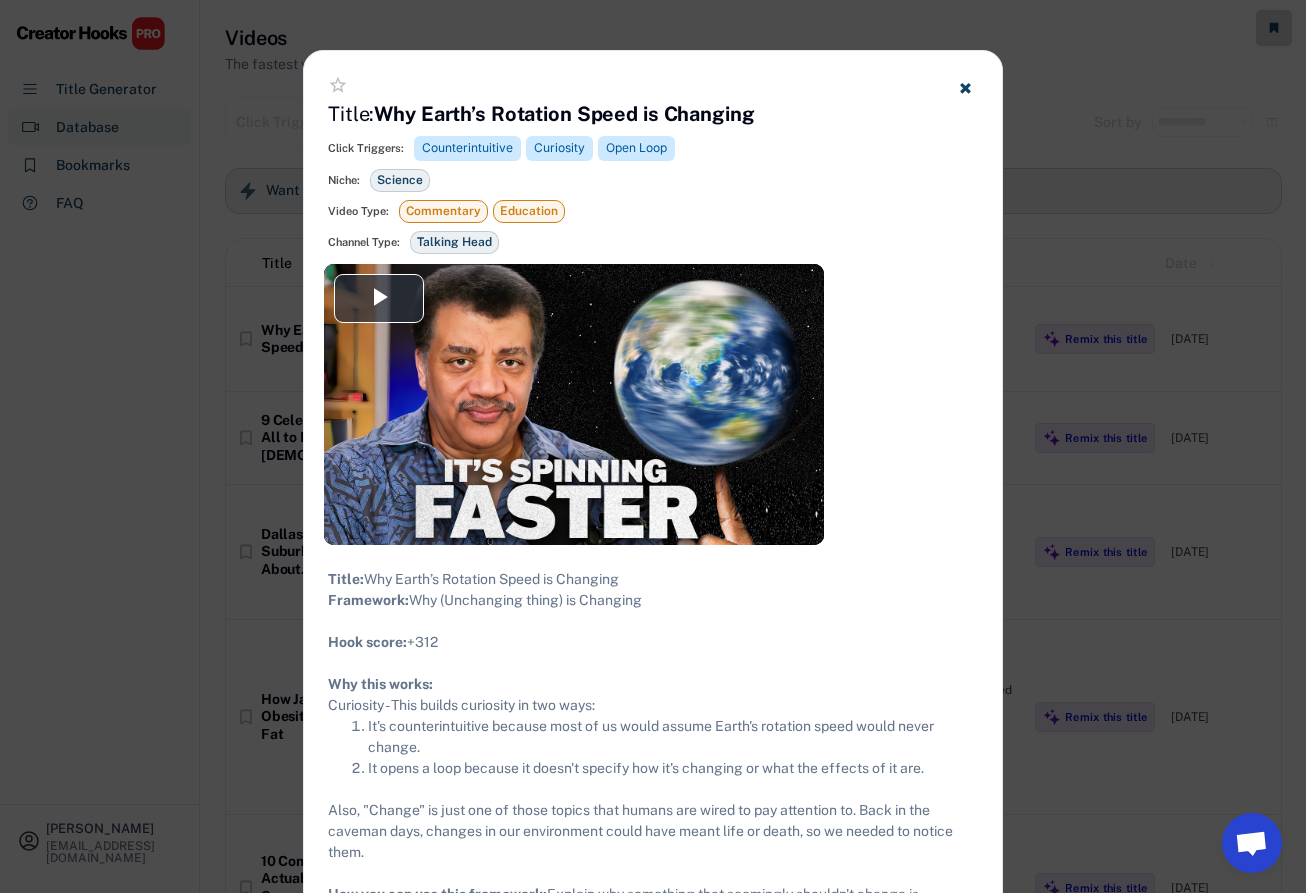
click at [372, 209] on div "Video Type:" at bounding box center [358, 211] width 61 height 15
click at [641, 207] on div "Video Type: Commentary Education" at bounding box center [653, 211] width 650 height 23
click at [626, 207] on div "Video Type: Commentary Education" at bounding box center [653, 211] width 650 height 23
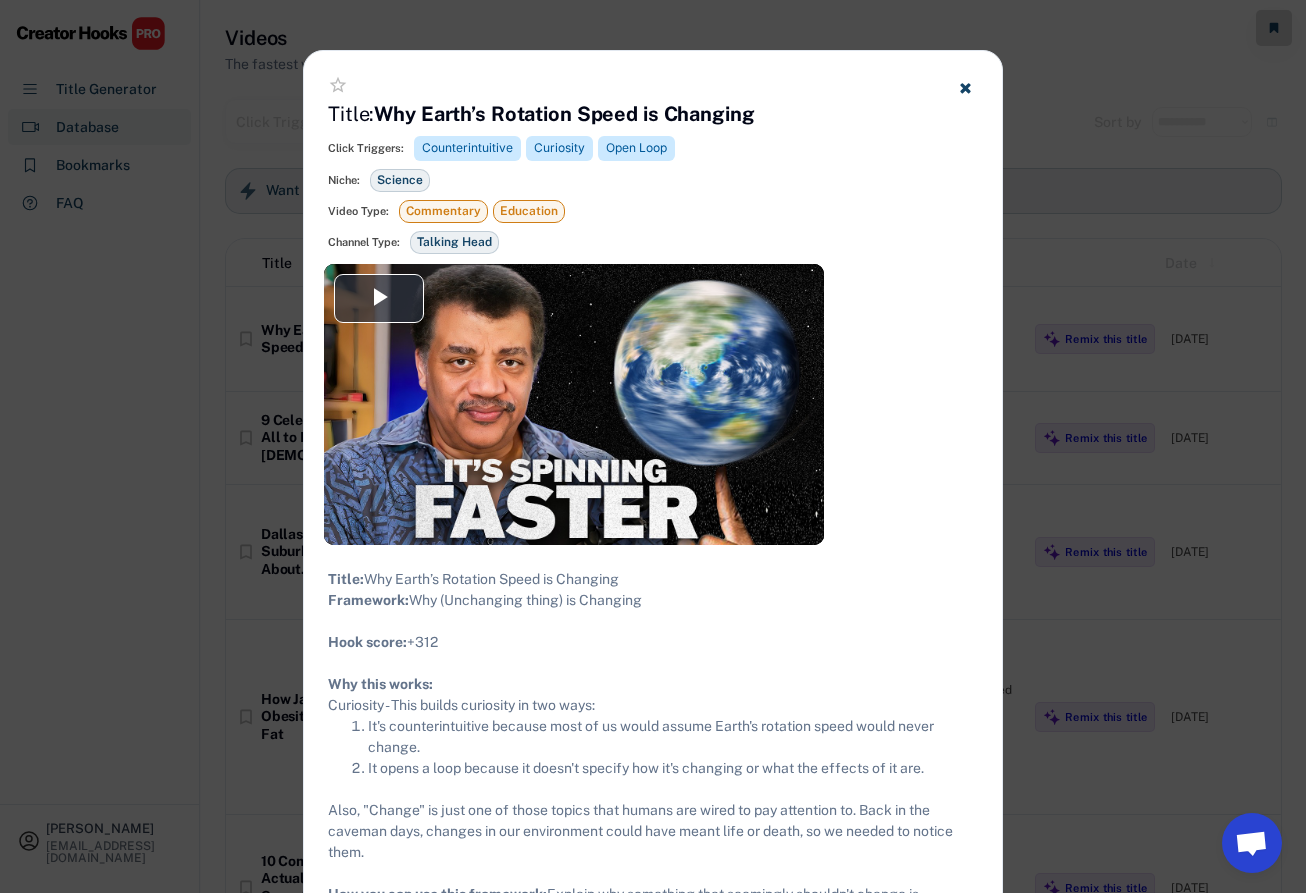
click at [594, 236] on div "Channel Type: Talking Head" at bounding box center [653, 242] width 650 height 23
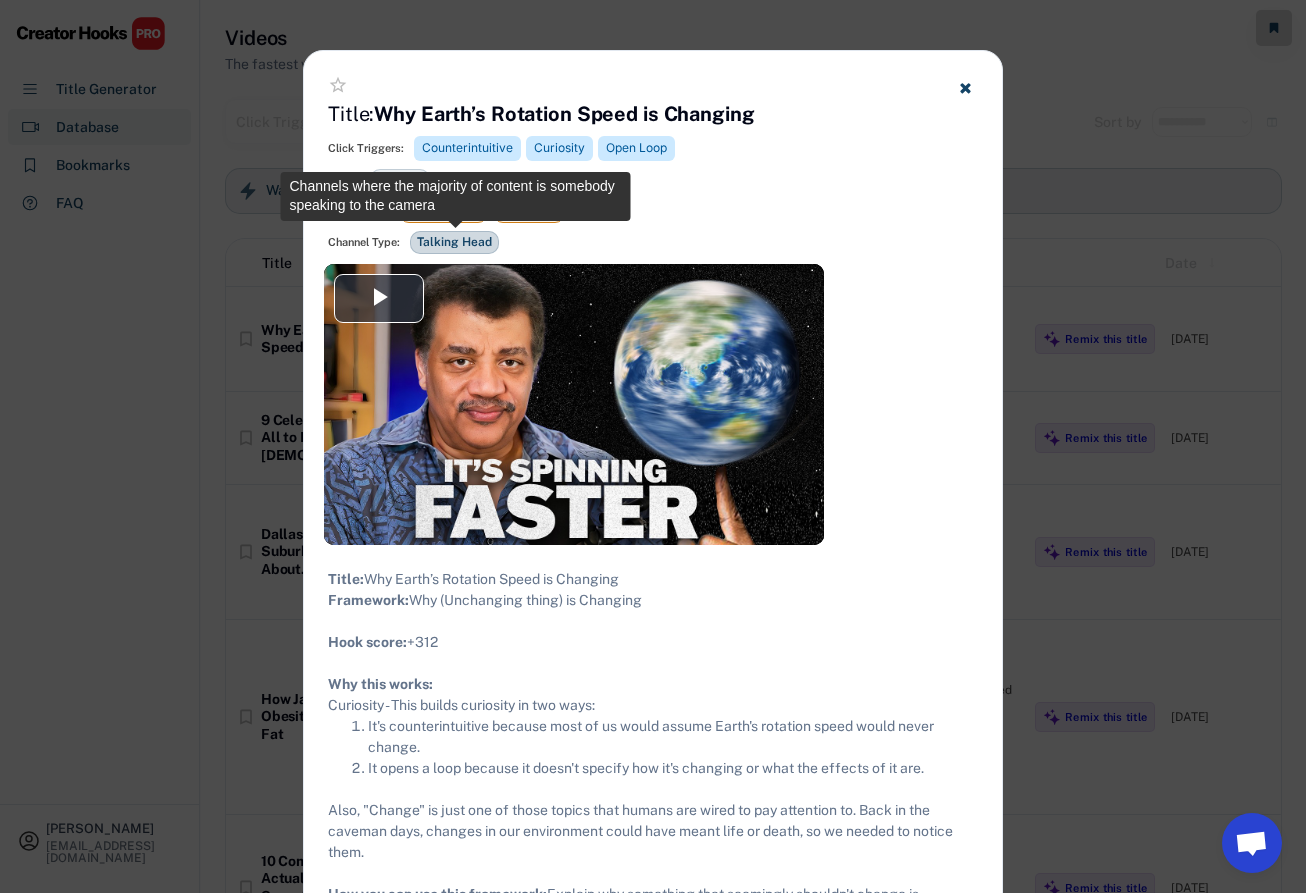
scroll to position [215, 0]
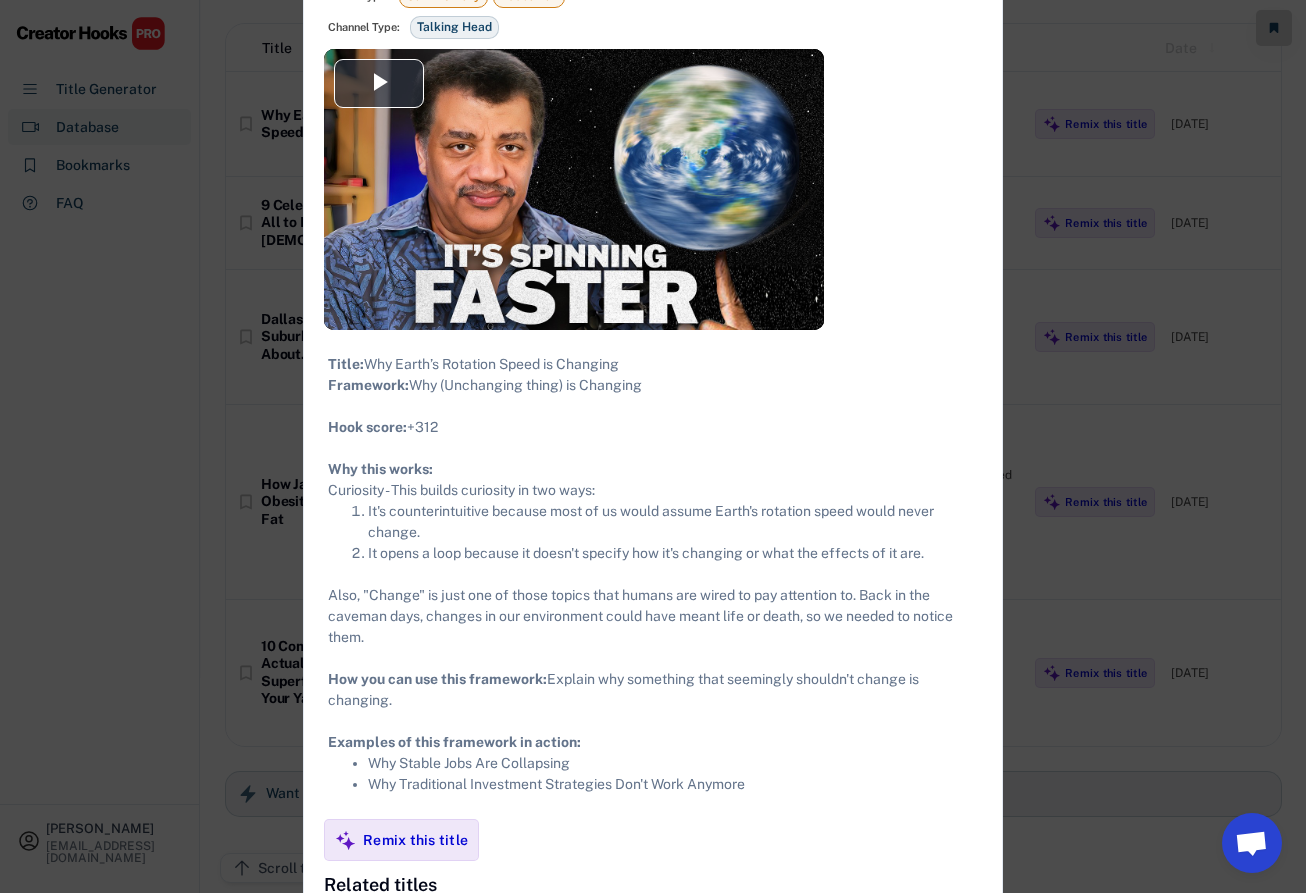
click at [421, 450] on div "Title: Why Earth’s Rotation Speed is Changing Framework: Why (Unchanging thing)…" at bounding box center [653, 574] width 650 height 441
click at [435, 476] on div "Title: Why Earth’s Rotation Speed is Changing Framework: Why (Unchanging thing)…" at bounding box center [653, 574] width 650 height 441
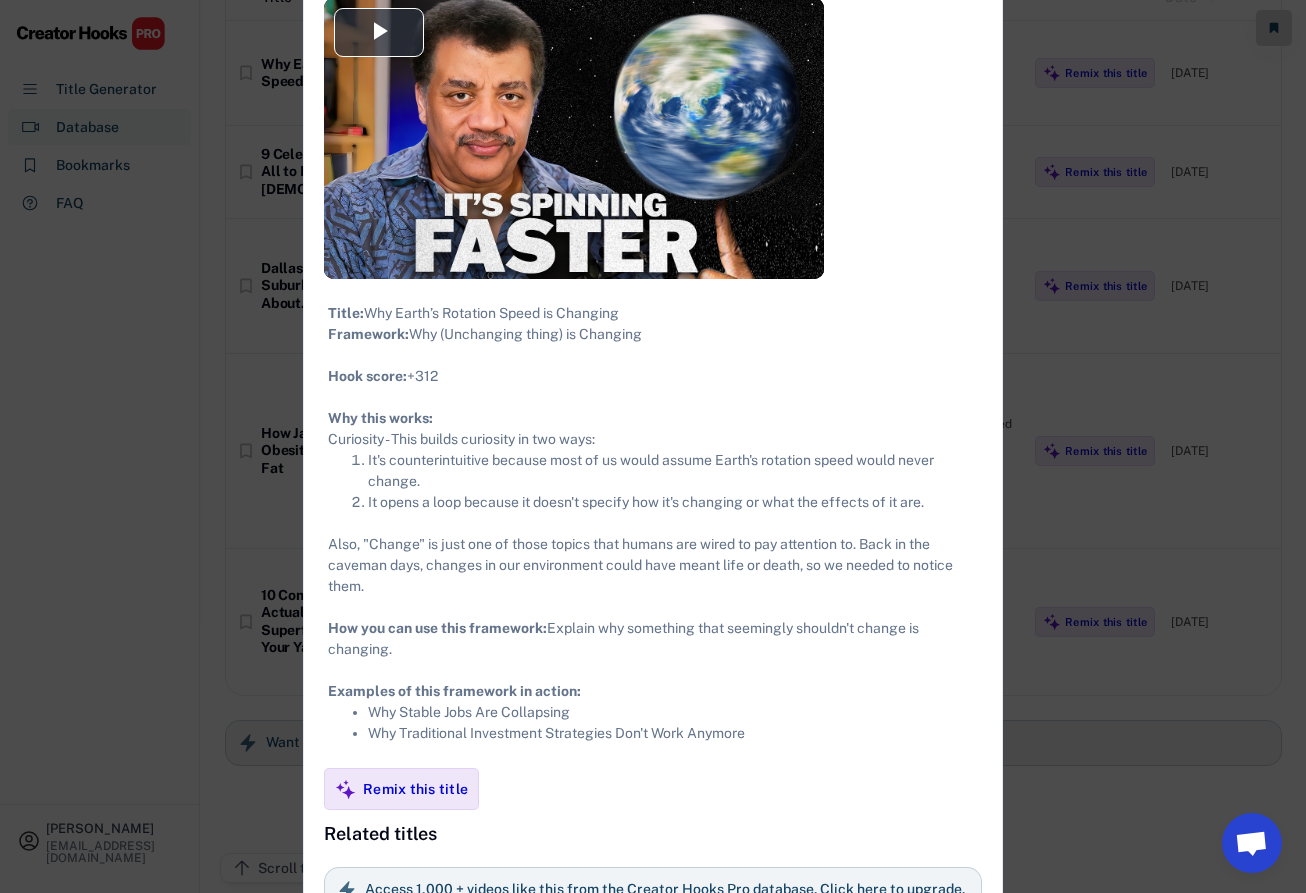
click at [448, 492] on li "It's counterintuitive because most of us would assume Earth's rotation speed wo…" at bounding box center [673, 471] width 610 height 42
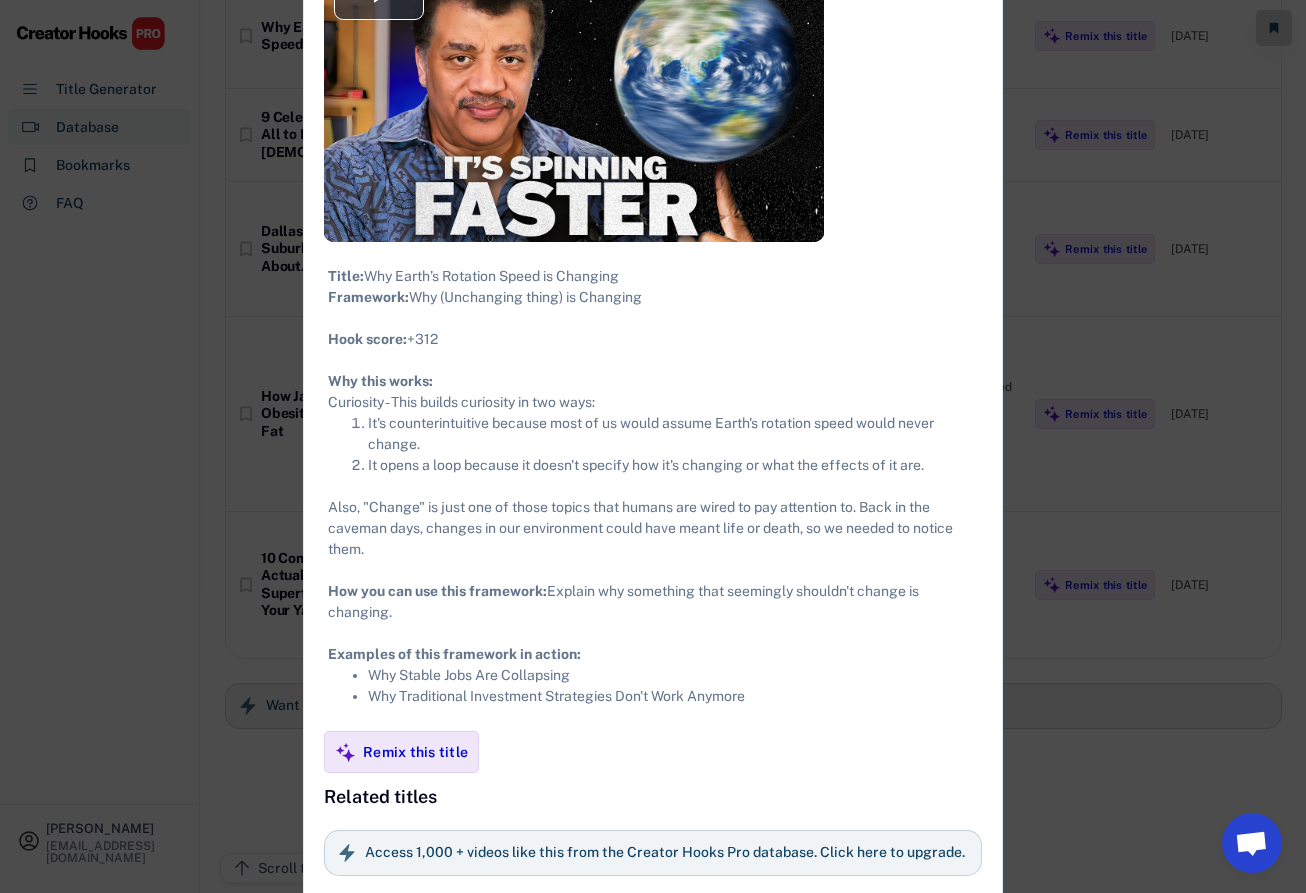
scroll to position [306, 0]
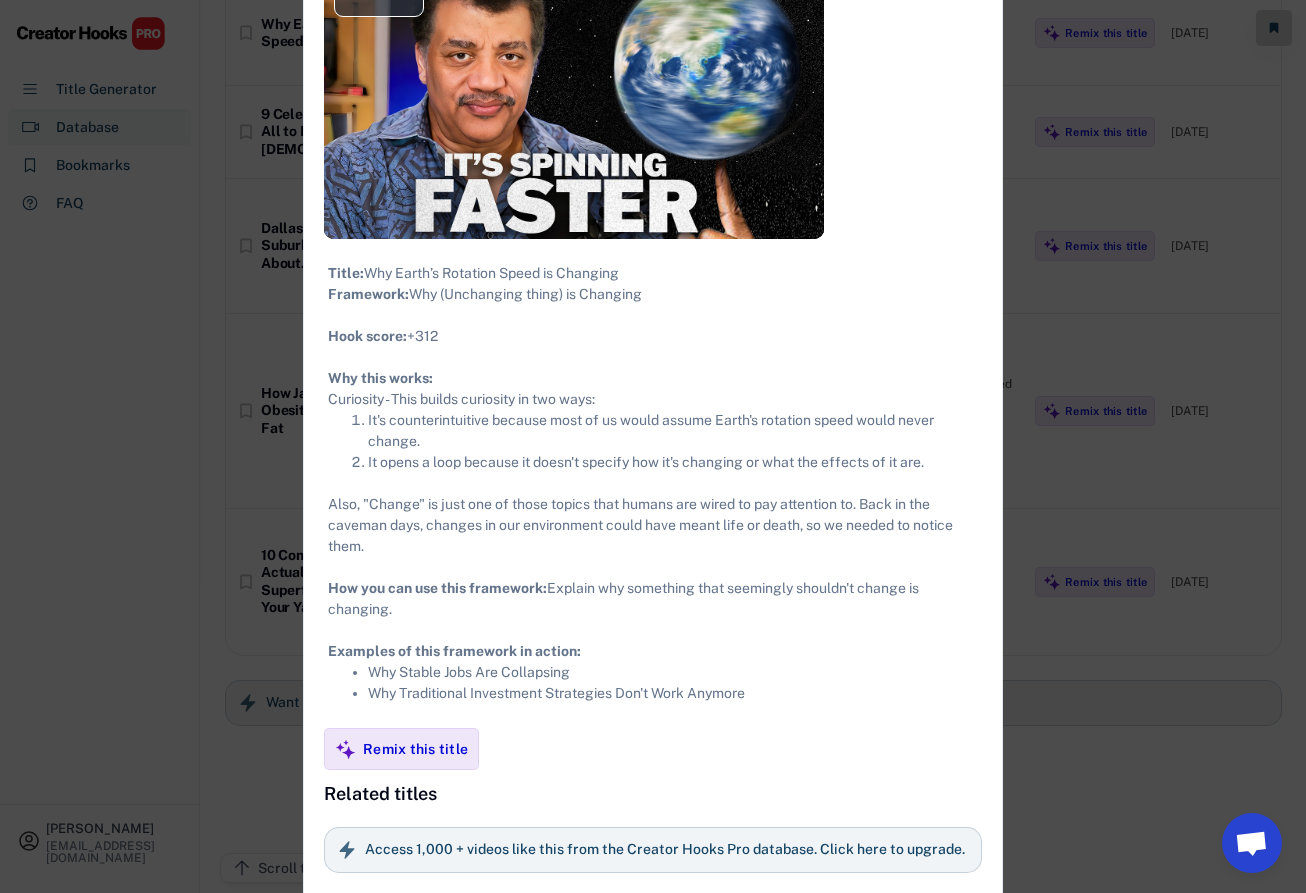
click at [478, 504] on div "Title: Why Earth’s Rotation Speed is Changing Framework: Why (Unchanging thing)…" at bounding box center [653, 483] width 650 height 441
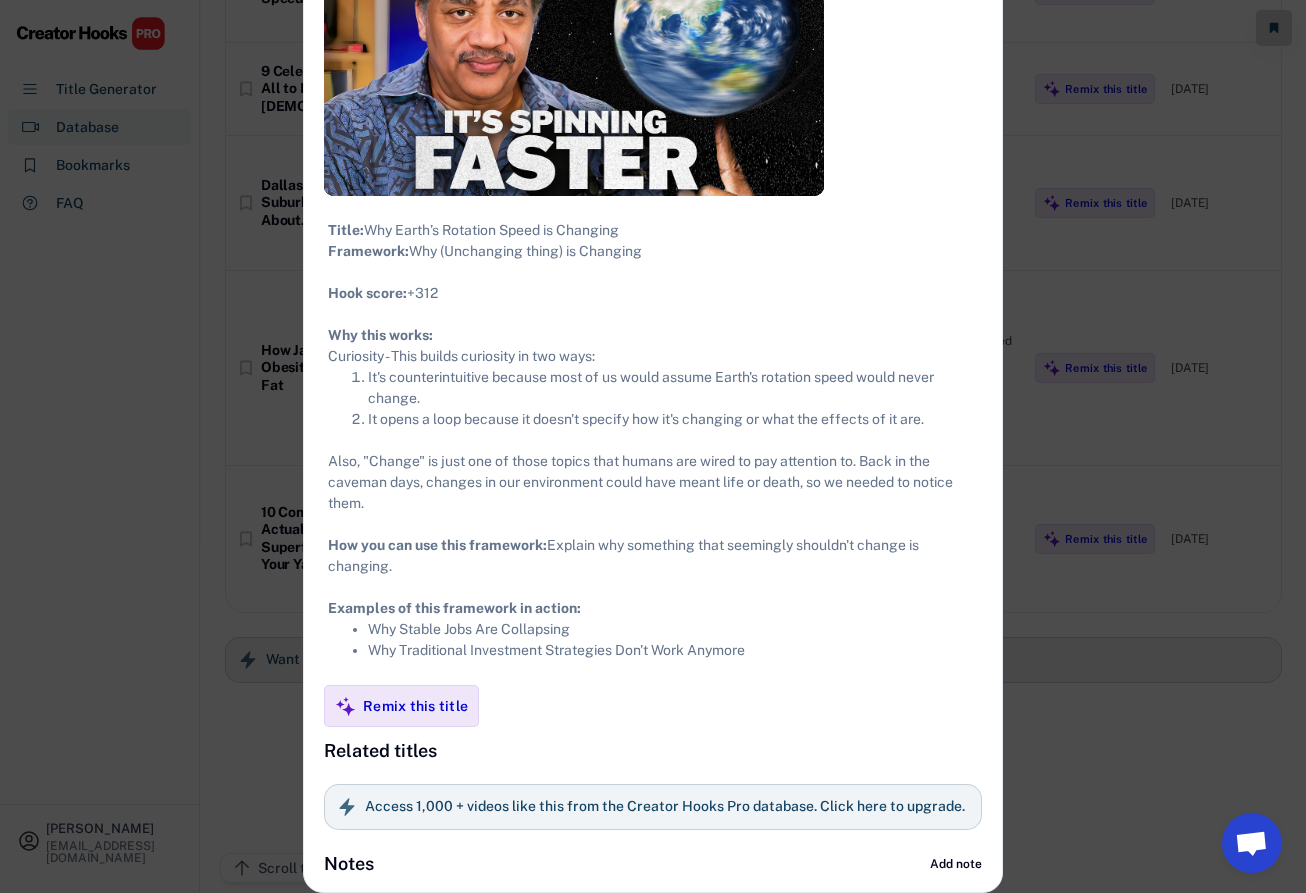
scroll to position [370, 0]
click at [483, 617] on div "Title: Why Earth’s Rotation Speed is Changing Framework: Why (Unchanging thing)…" at bounding box center [653, 440] width 650 height 441
click at [506, 626] on li "Why Stable Jobs Are Collapsing" at bounding box center [673, 629] width 610 height 21
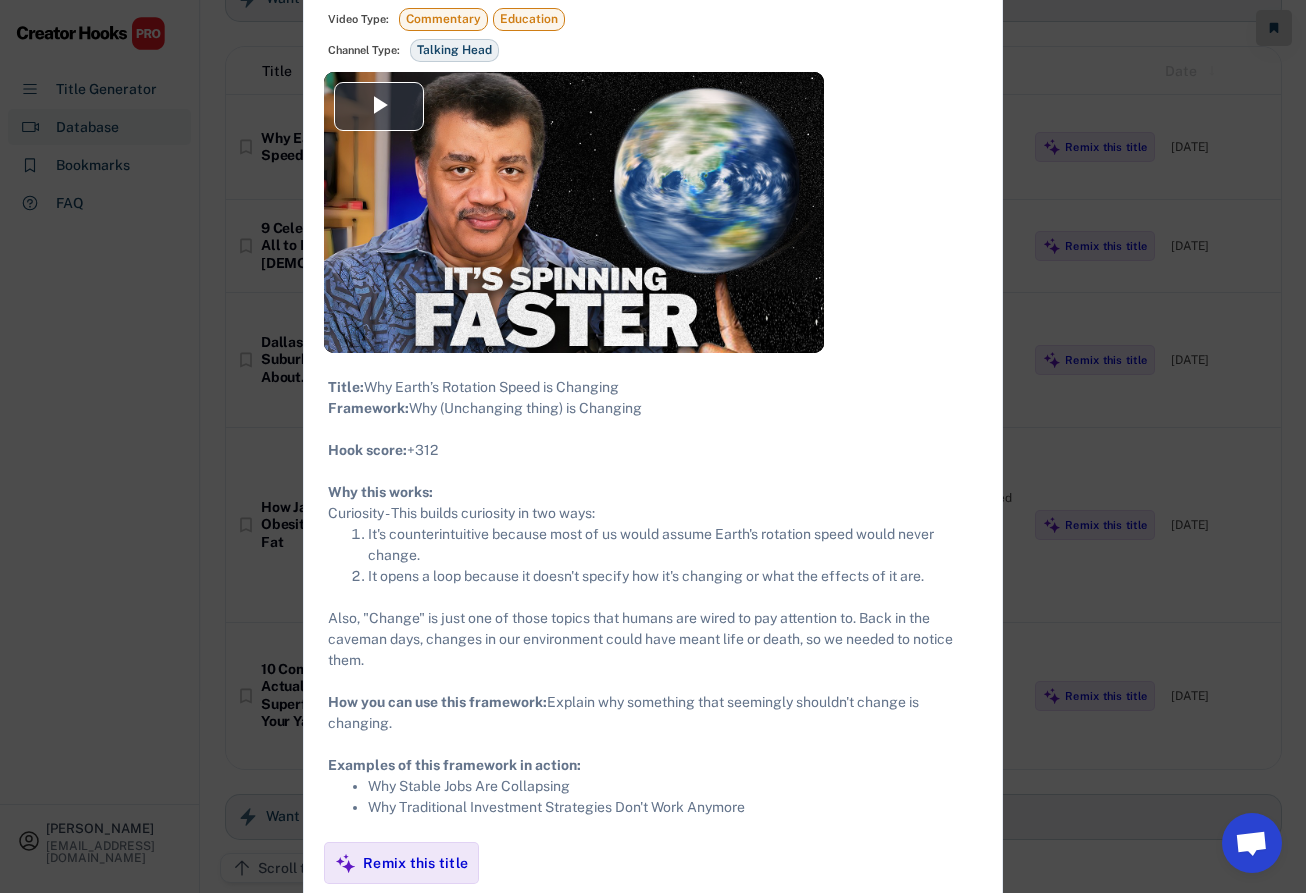
scroll to position [206, 0]
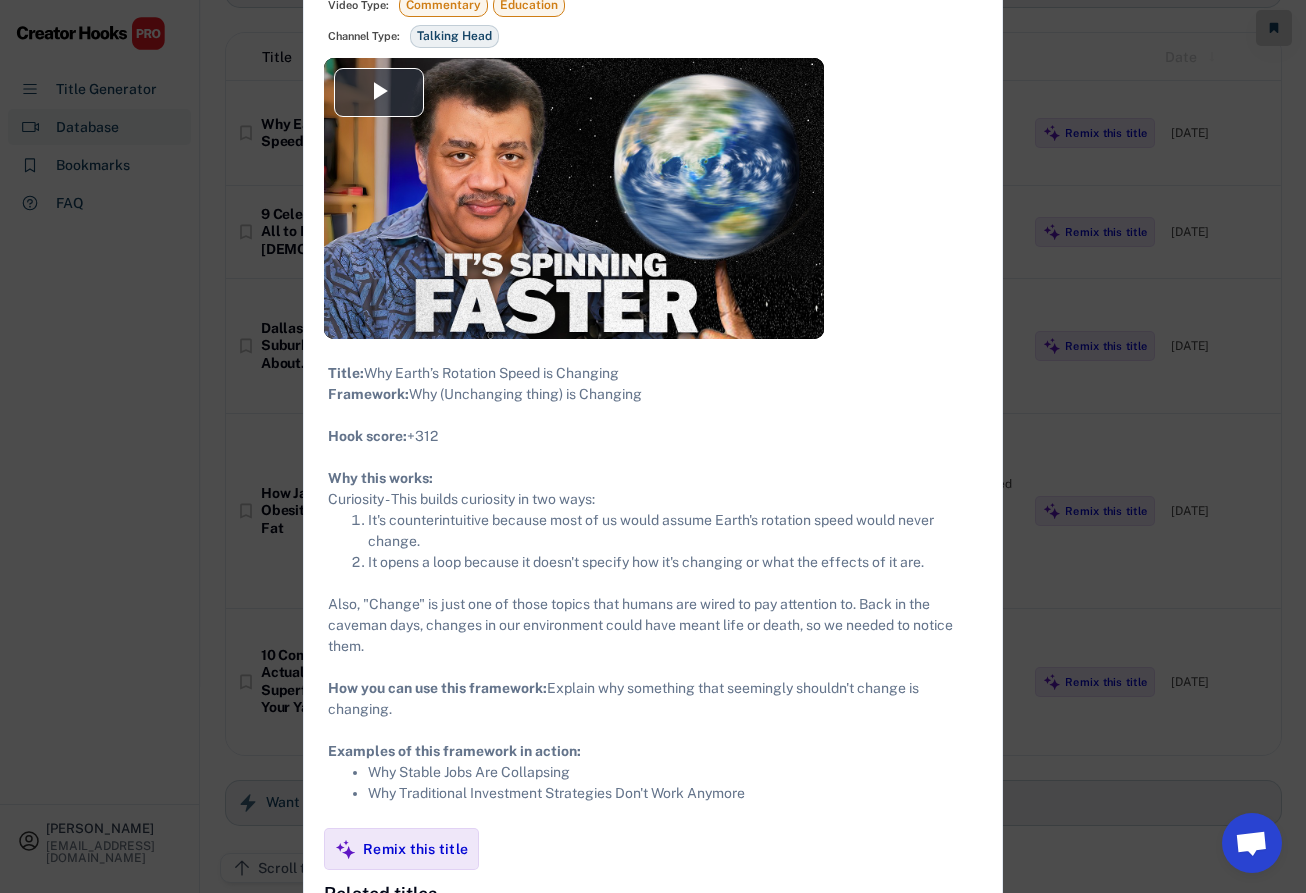
click at [524, 548] on li "It's counterintuitive because most of us would assume Earth's rotation speed wo…" at bounding box center [673, 531] width 610 height 42
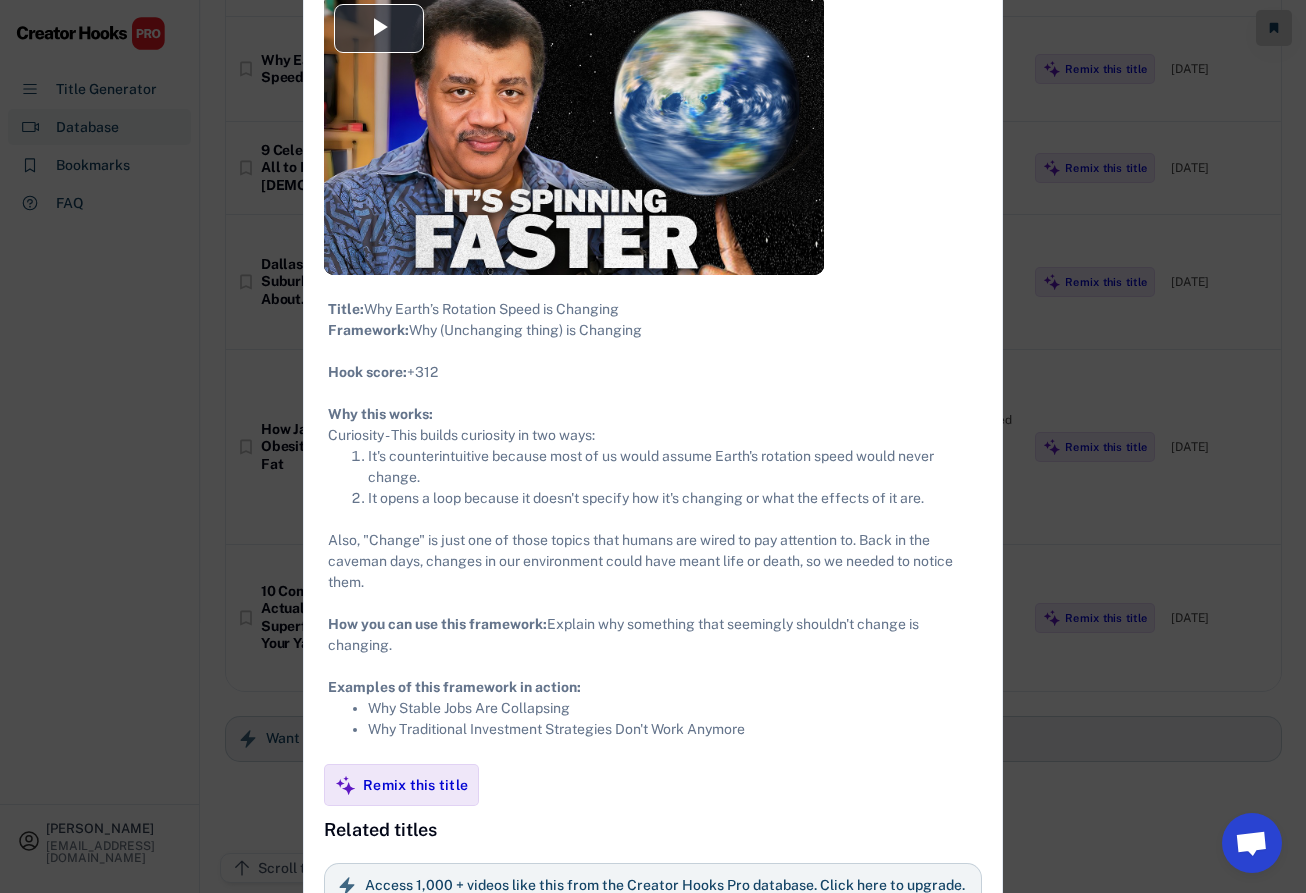
scroll to position [272, 0]
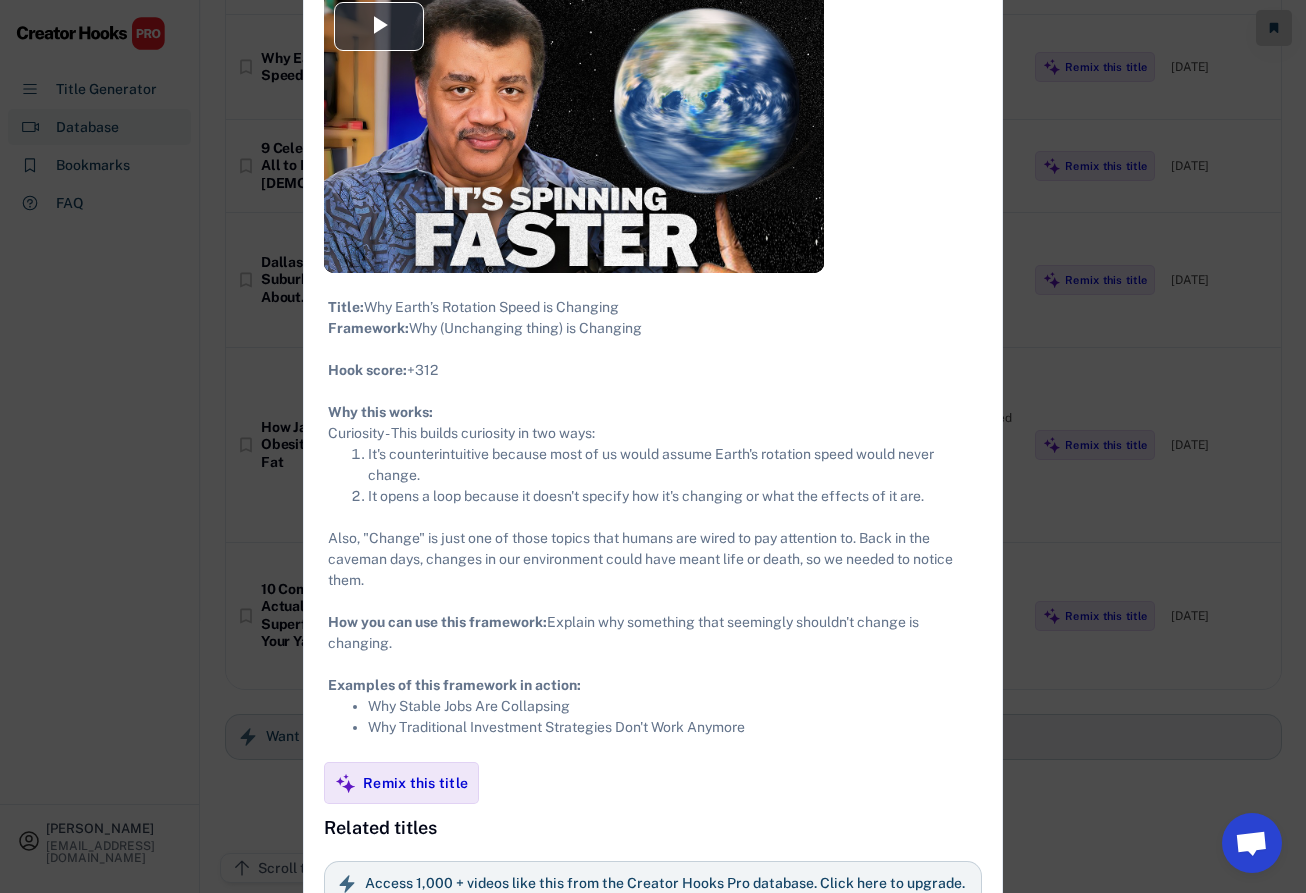
click at [528, 468] on li "It's counterintuitive because most of us would assume Earth's rotation speed wo…" at bounding box center [673, 465] width 610 height 42
click at [543, 469] on li "It's counterintuitive because most of us would assume Earth's rotation speed wo…" at bounding box center [673, 465] width 610 height 42
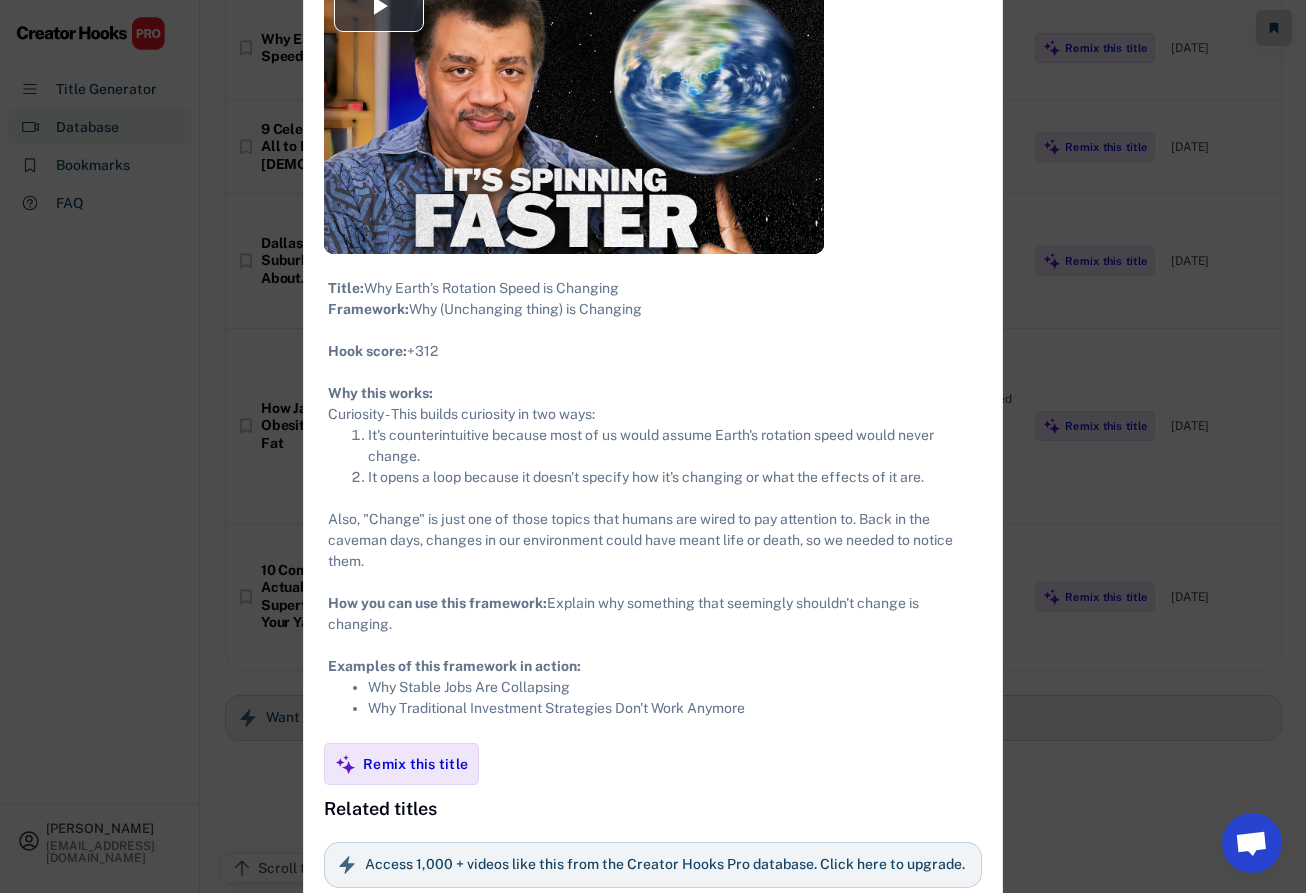
click at [546, 466] on li "It's counterintuitive because most of us would assume Earth's rotation speed wo…" at bounding box center [673, 446] width 610 height 42
click at [539, 467] on li "It's counterintuitive because most of us would assume Earth's rotation speed wo…" at bounding box center [673, 446] width 610 height 42
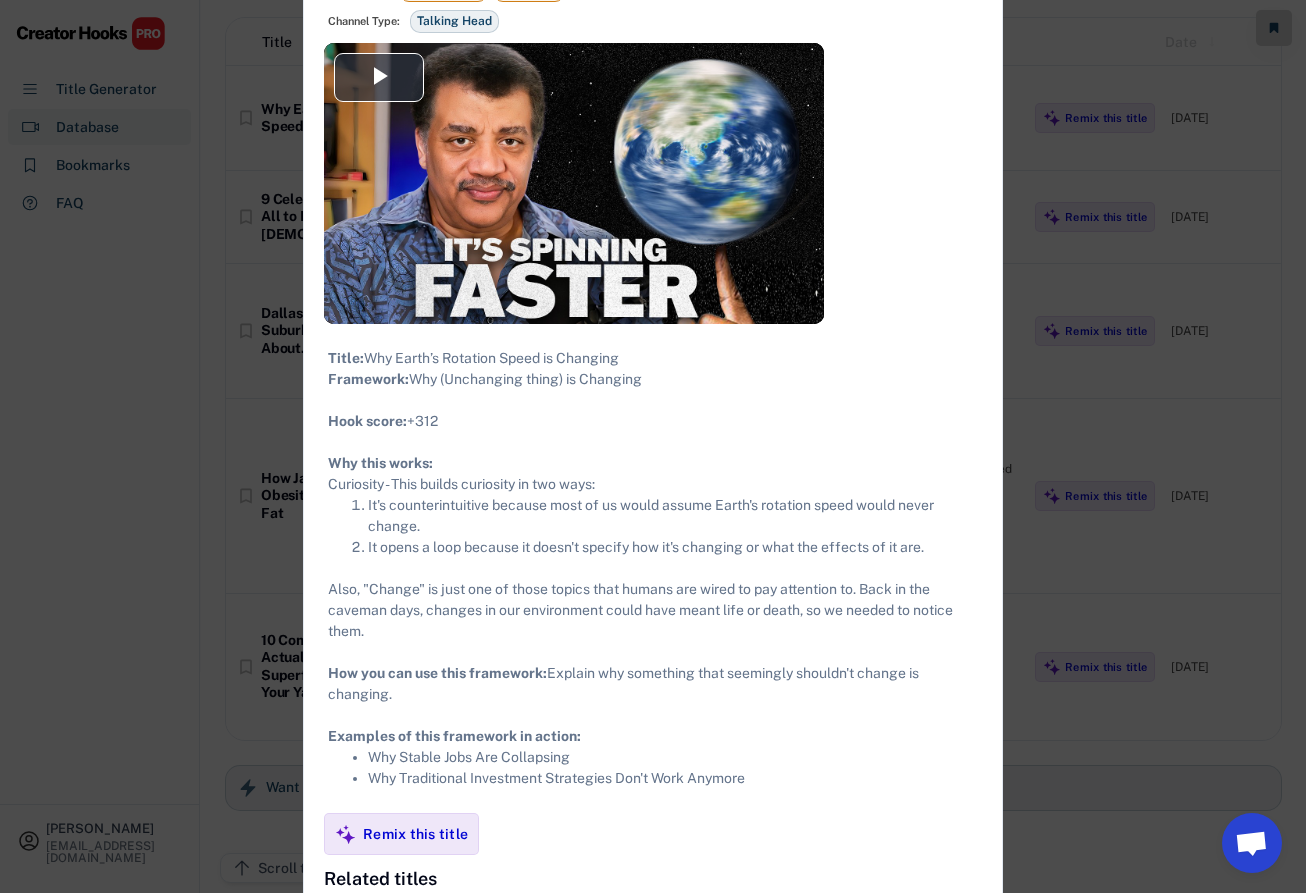
scroll to position [288, 0]
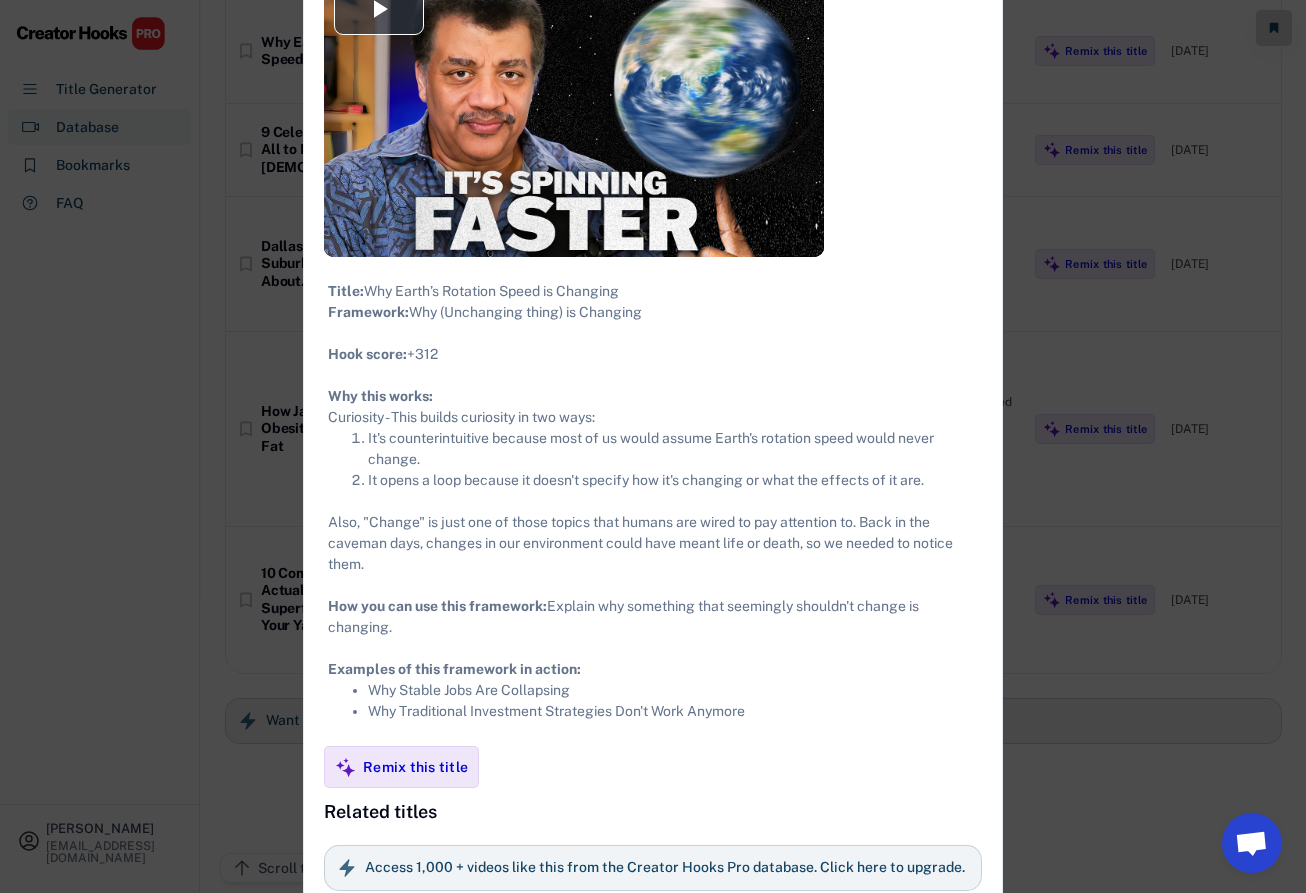
click at [553, 530] on div "Title: Why Earth’s Rotation Speed is Changing Framework: Why (Unchanging thing)…" at bounding box center [653, 501] width 650 height 441
click at [866, 465] on li "It's counterintuitive because most of us would assume Earth's rotation speed wo…" at bounding box center [673, 449] width 610 height 42
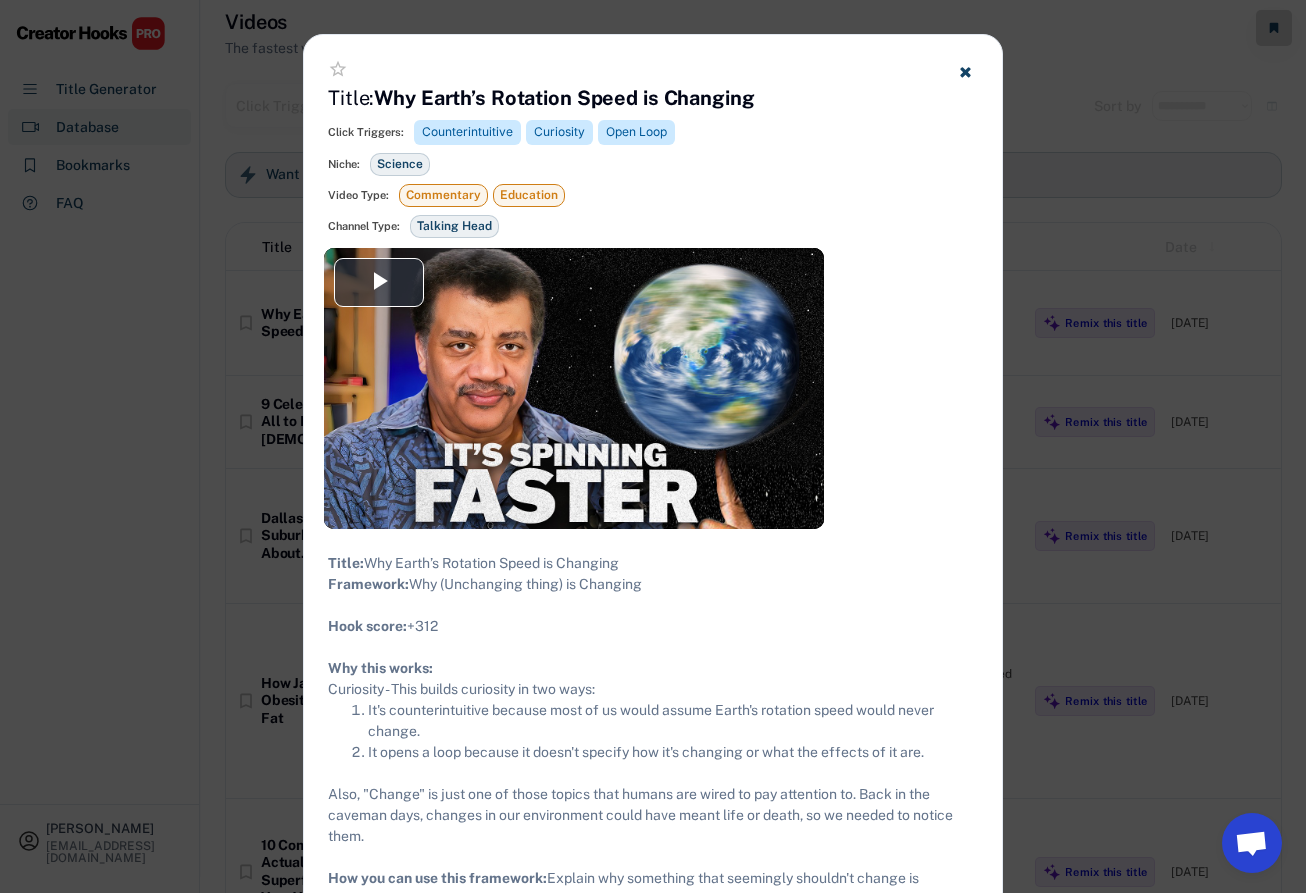
scroll to position [0, 0]
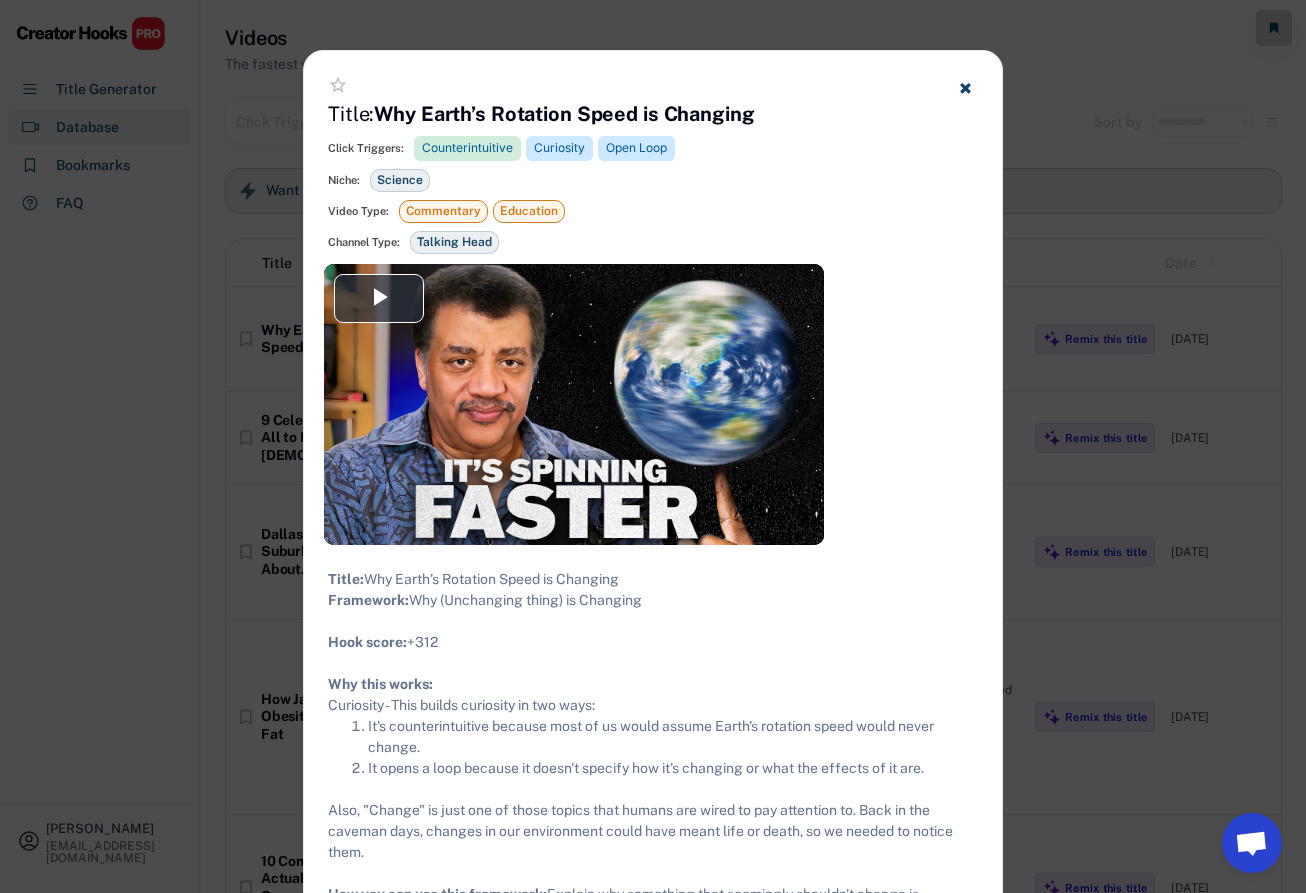
click at [482, 146] on div "Counterintuitive" at bounding box center [467, 148] width 91 height 17
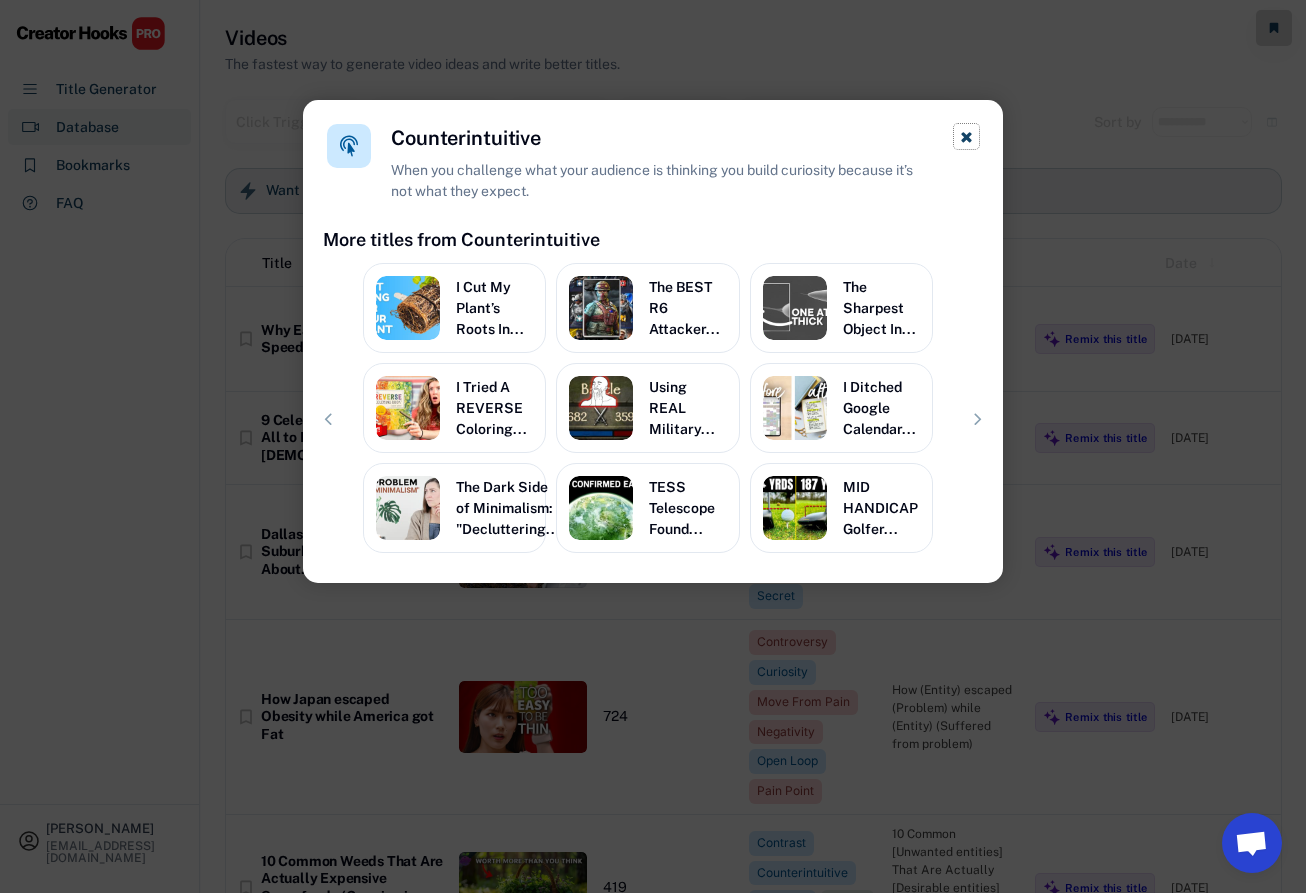
click at [973, 132] on icon at bounding box center [966, 136] width 15 height 15
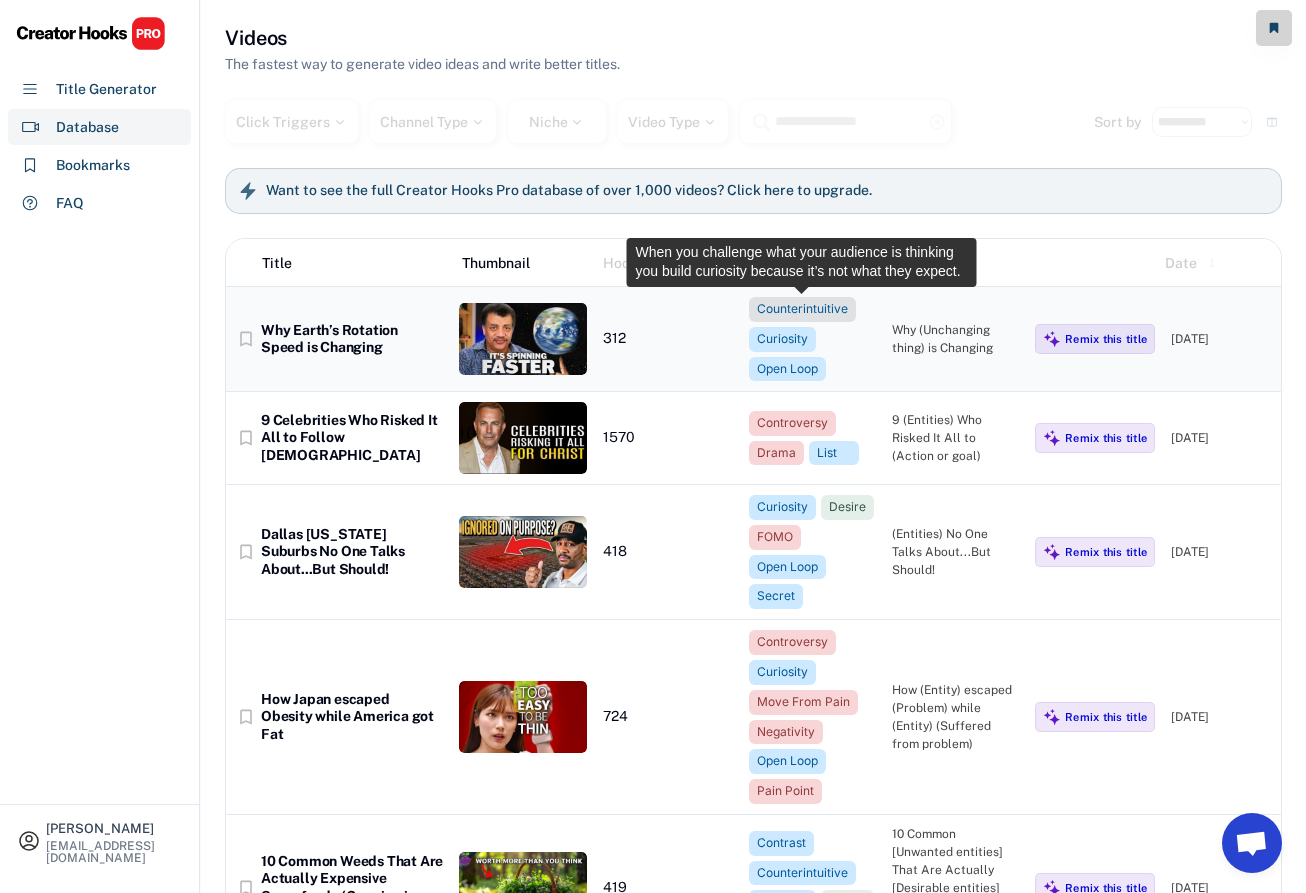
click at [760, 305] on div "Counterintuitive" at bounding box center [802, 309] width 91 height 17
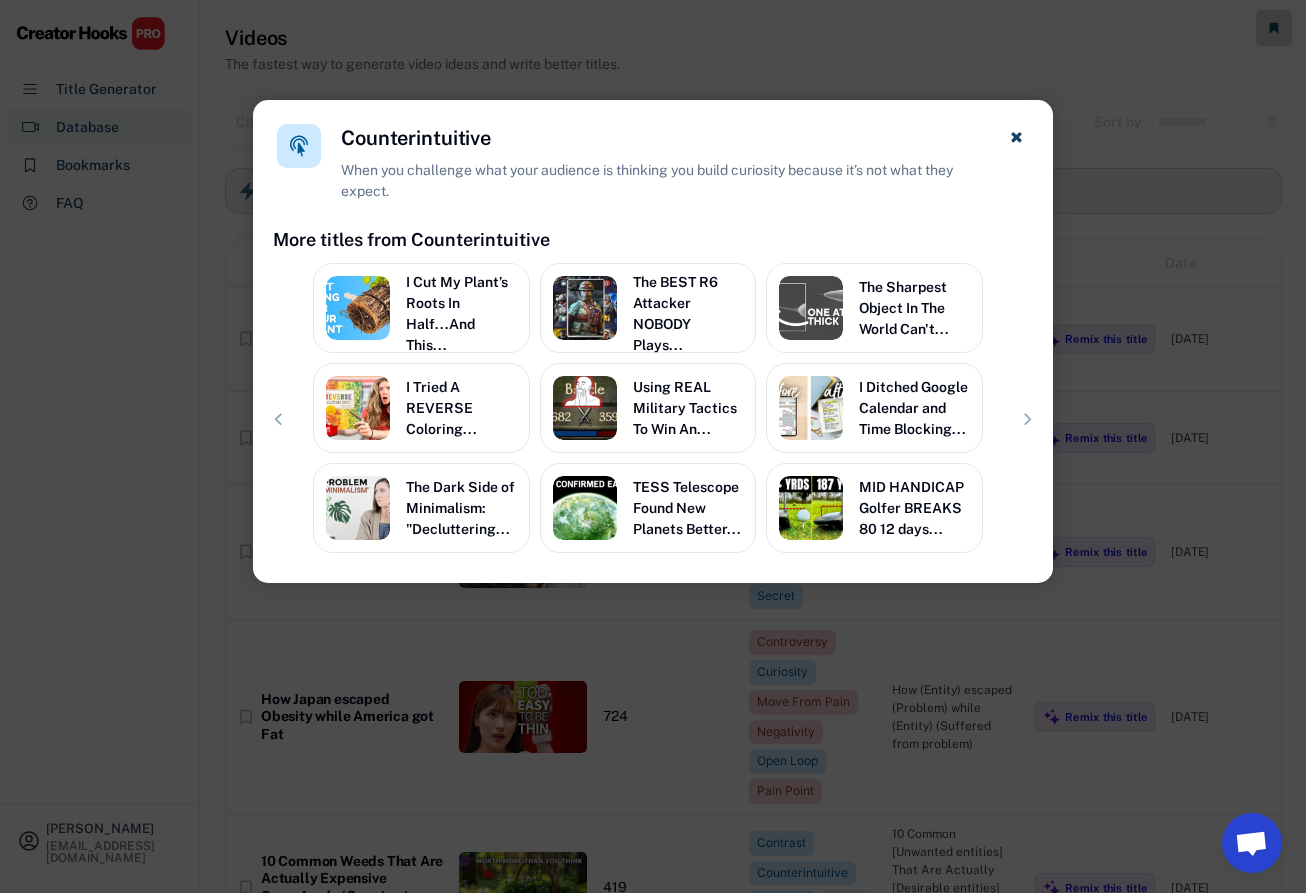
click at [592, 178] on div "When you challenge what your audience is thinking you build curiosity because i…" at bounding box center [662, 181] width 643 height 42
click at [634, 181] on div "When you challenge what your audience is thinking you build curiosity because i…" at bounding box center [662, 181] width 643 height 42
click at [661, 179] on div "When you challenge what your audience is thinking you build curiosity because i…" at bounding box center [662, 181] width 643 height 42
click at [1080, 184] on div at bounding box center [653, 446] width 1306 height 893
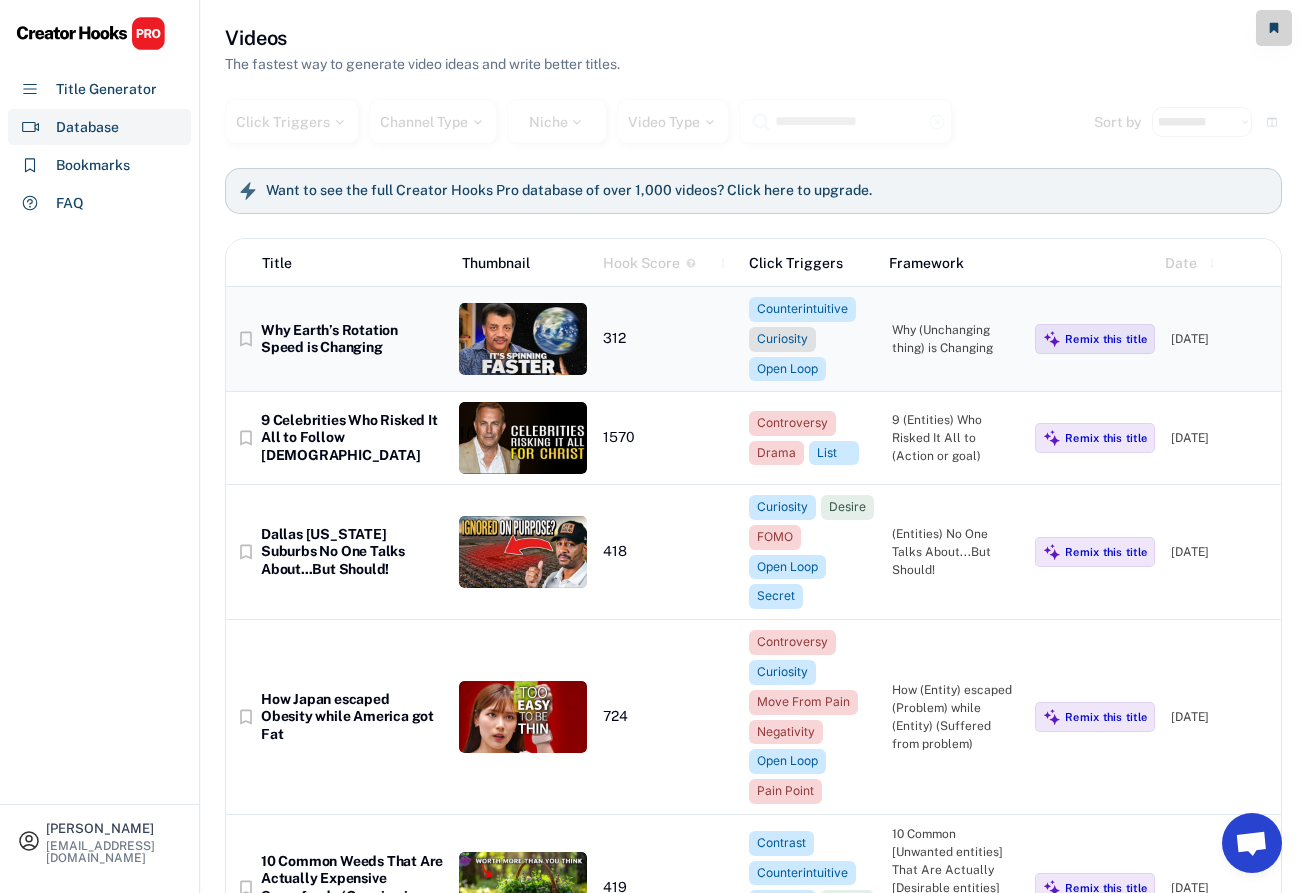
click at [778, 339] on div "Curiosity" at bounding box center [782, 339] width 51 height 17
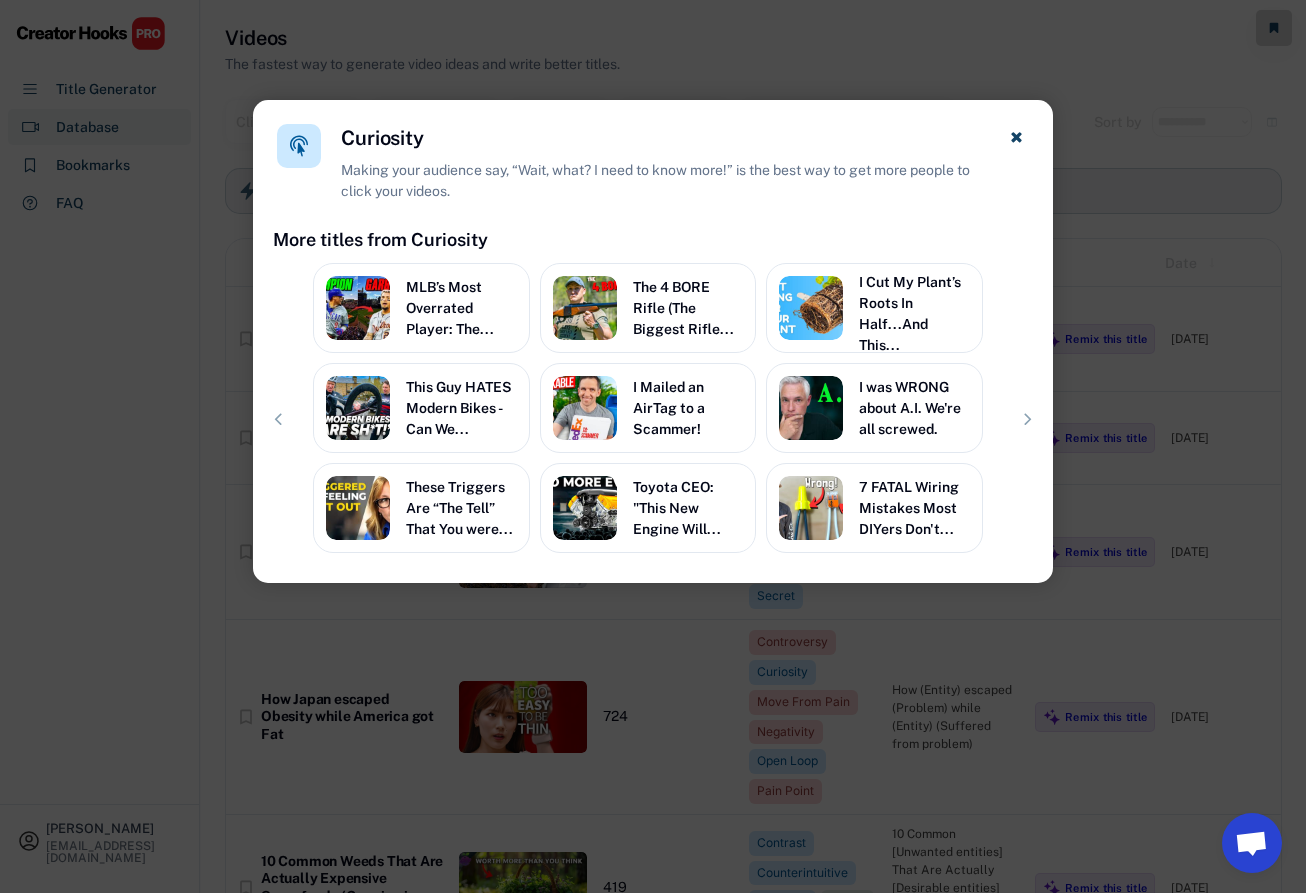
click at [717, 172] on div "Making your audience say, “Wait, what? I need to know more!” is the best way to…" at bounding box center [662, 181] width 643 height 42
click at [1017, 138] on use at bounding box center [1016, 137] width 10 height 10
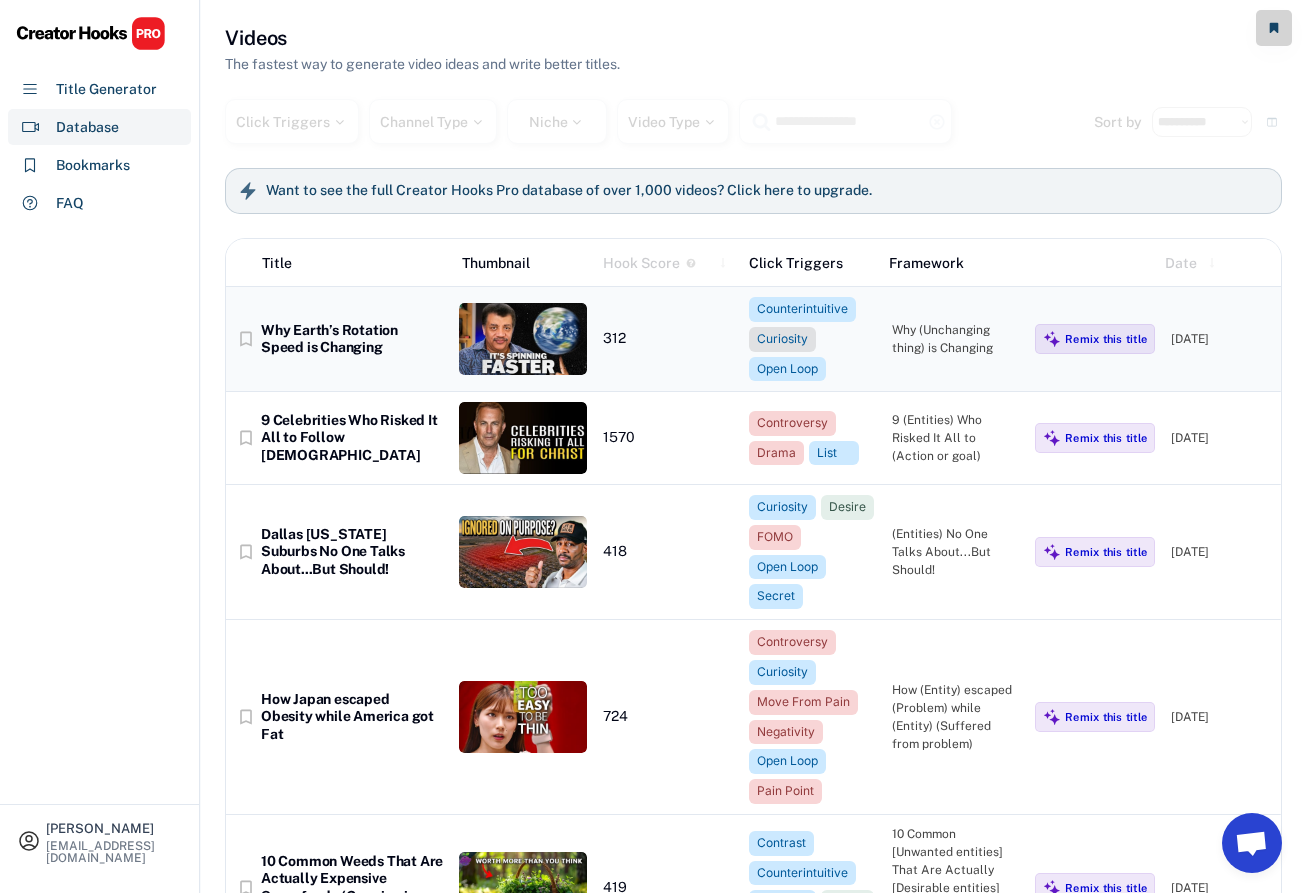
click at [791, 330] on div "Curiosity" at bounding box center [782, 339] width 67 height 25
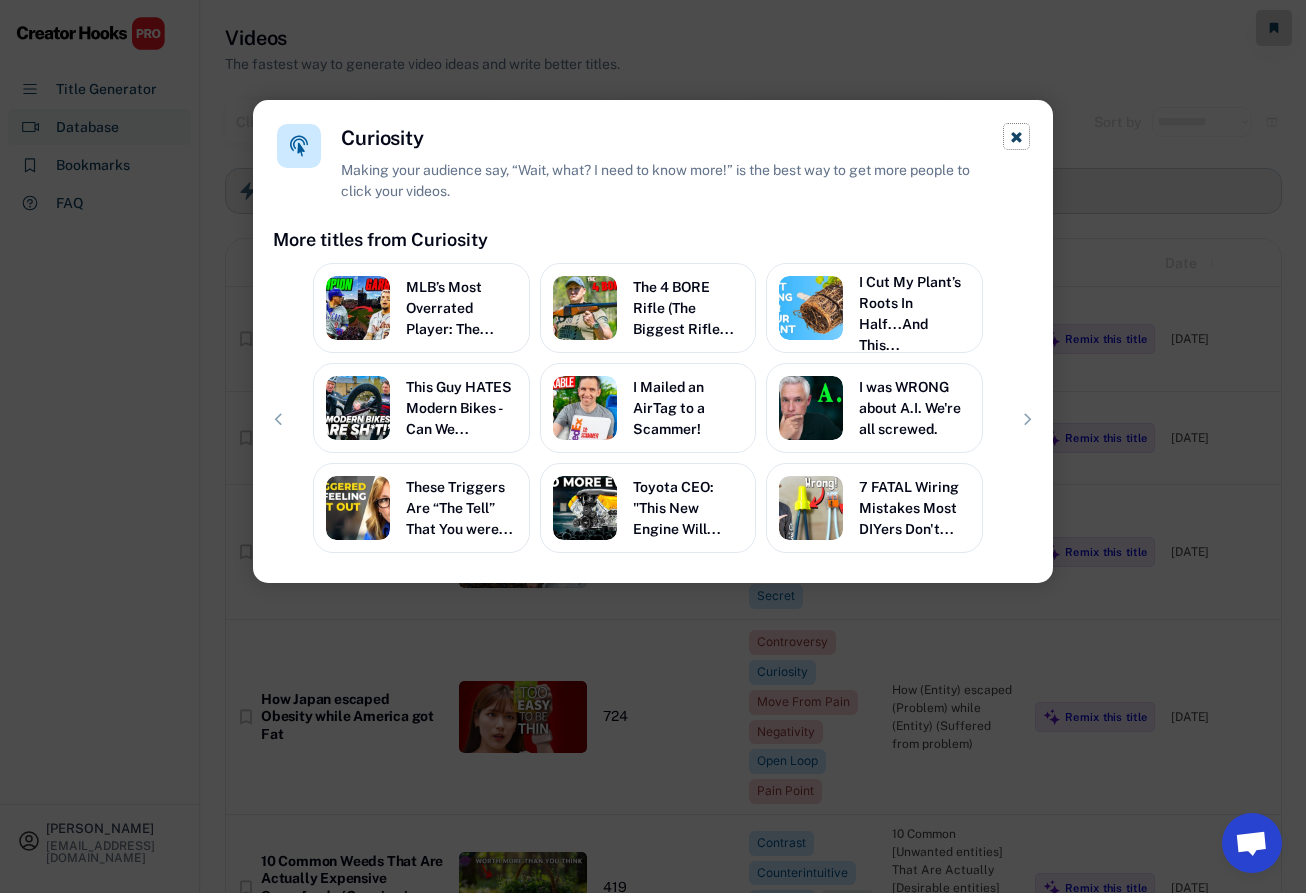
click at [1017, 124] on button at bounding box center [1016, 136] width 25 height 25
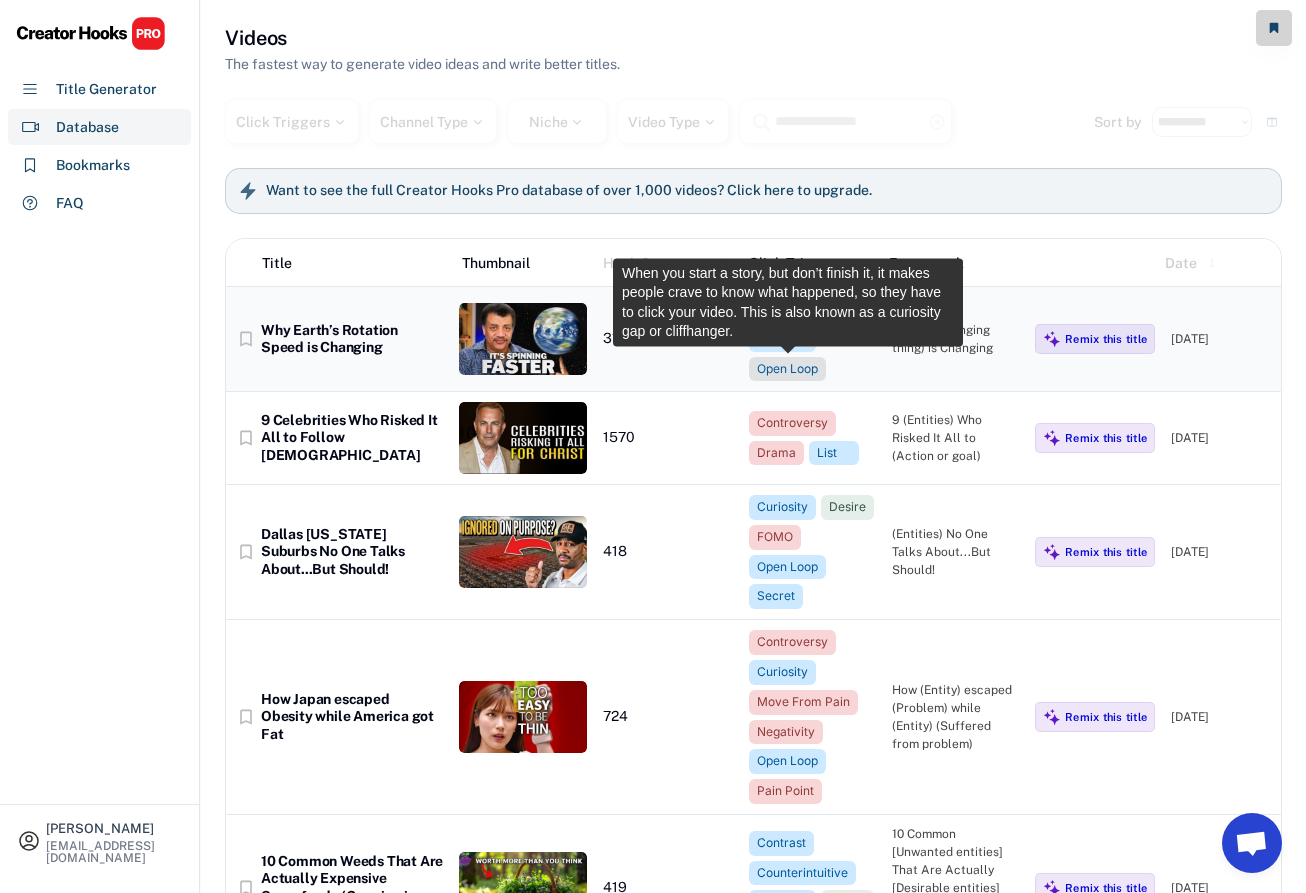
click at [786, 363] on div "Open Loop" at bounding box center [787, 369] width 61 height 17
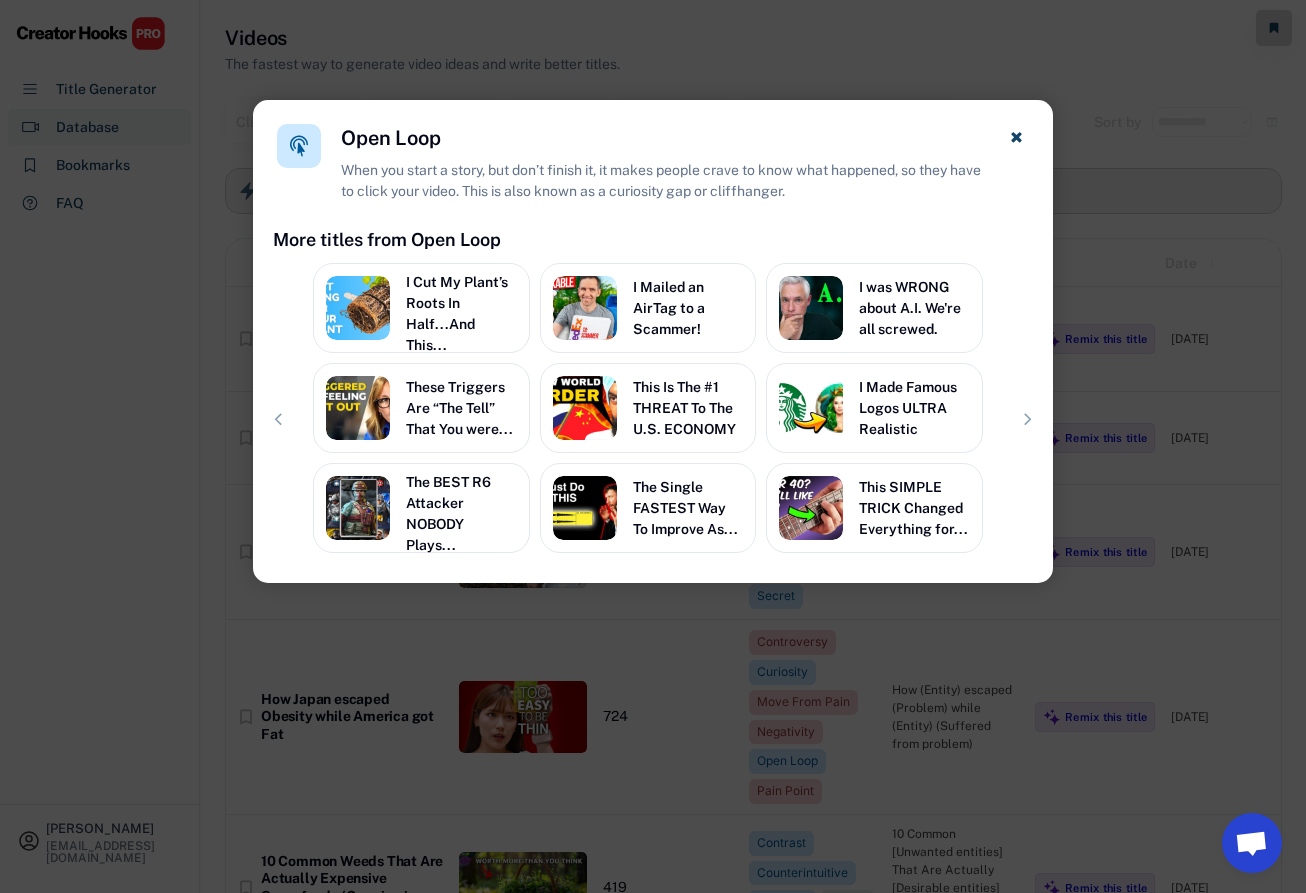
click at [1031, 135] on div "Open Loop When you start a story, but don’t finish it, it makes people crave to…" at bounding box center [653, 163] width 800 height 126
click at [1015, 138] on use at bounding box center [1016, 137] width 10 height 10
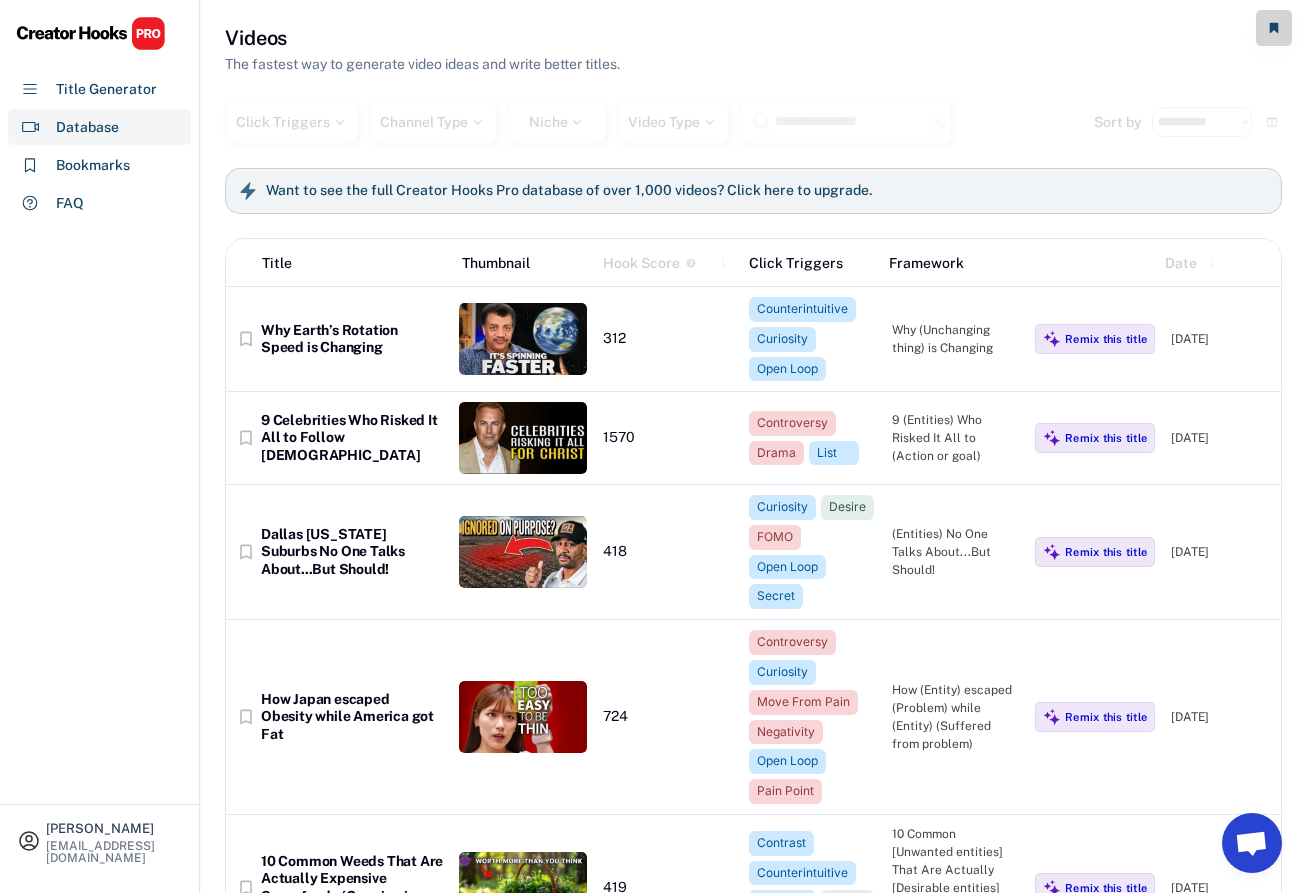
click at [810, 259] on div "Click Triggers" at bounding box center [811, 263] width 124 height 21
click at [951, 268] on div "Framework" at bounding box center [951, 263] width 124 height 21
